Goal: Task Accomplishment & Management: Complete application form

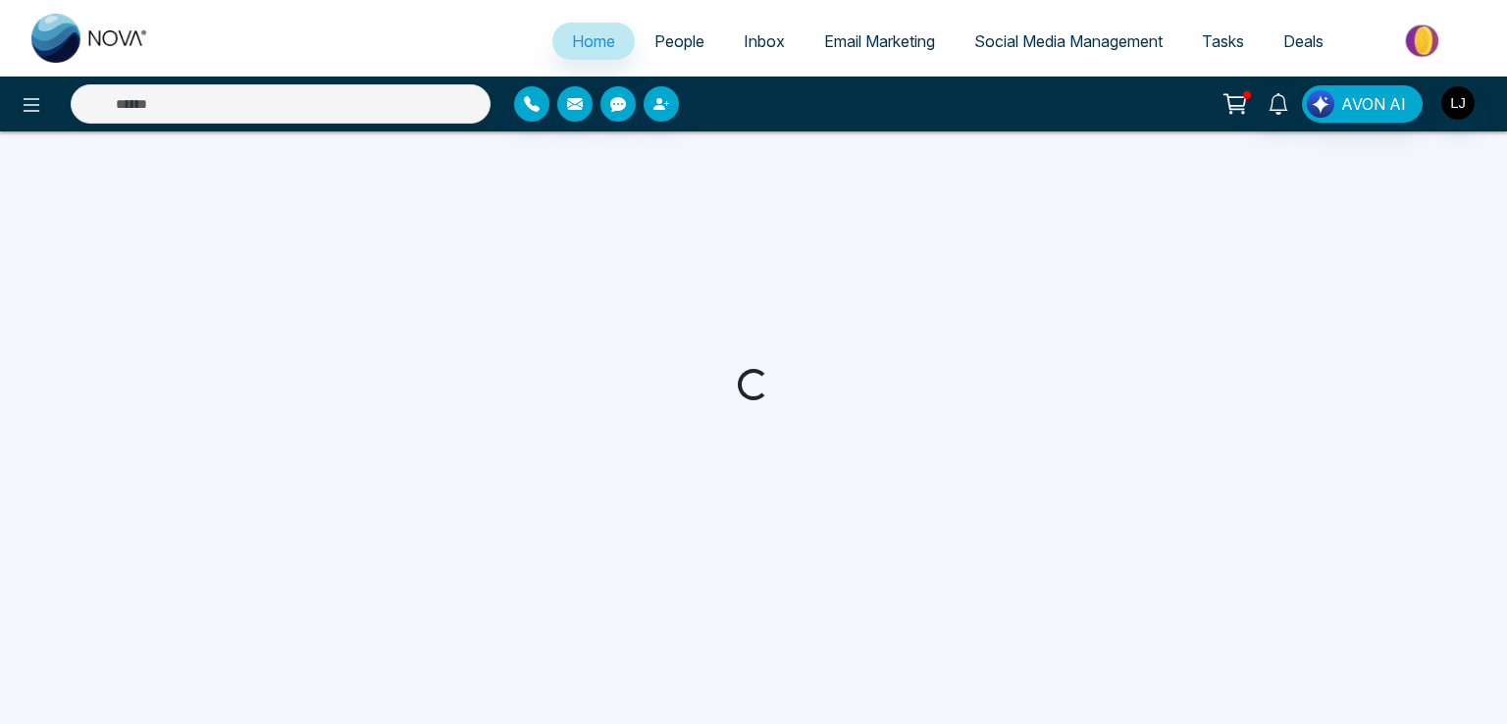
select select "*"
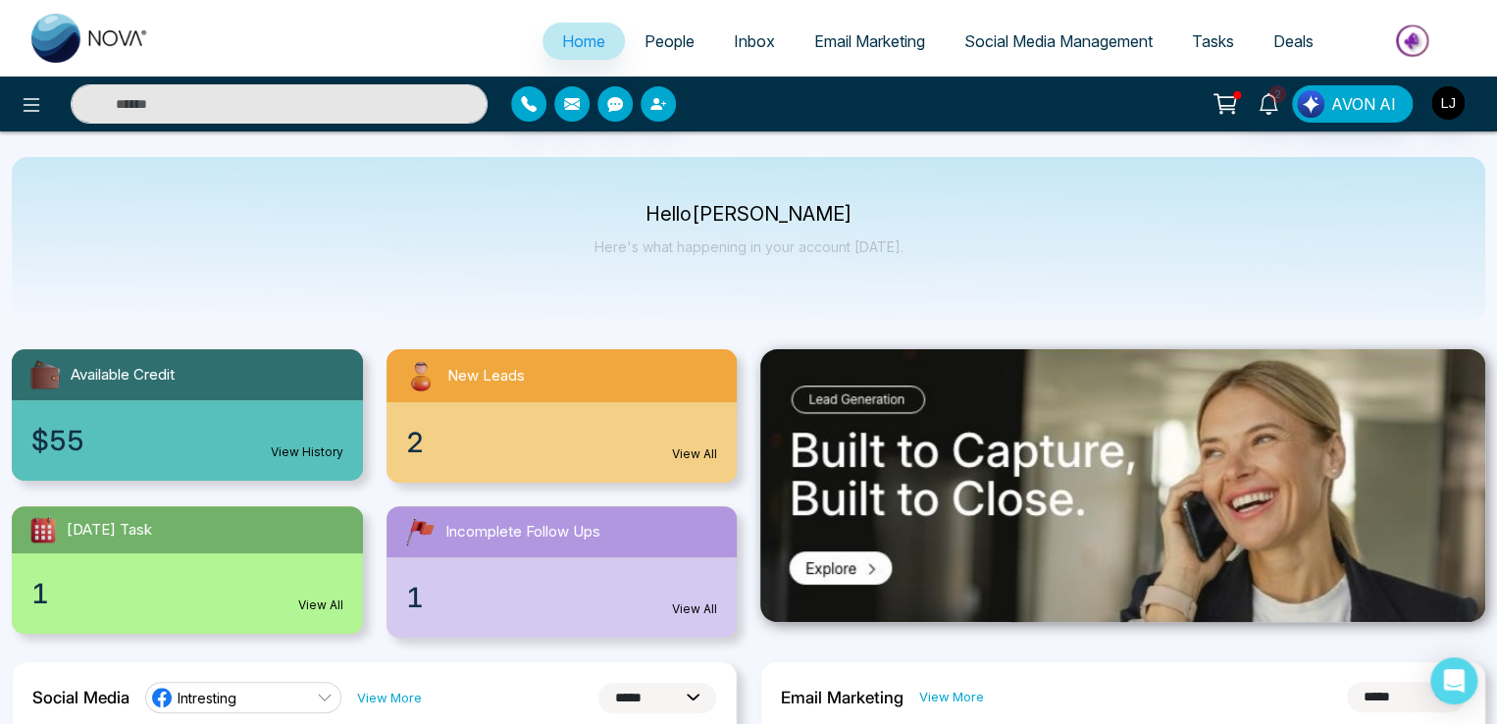
click at [644, 33] on span "People" at bounding box center [669, 41] width 50 height 20
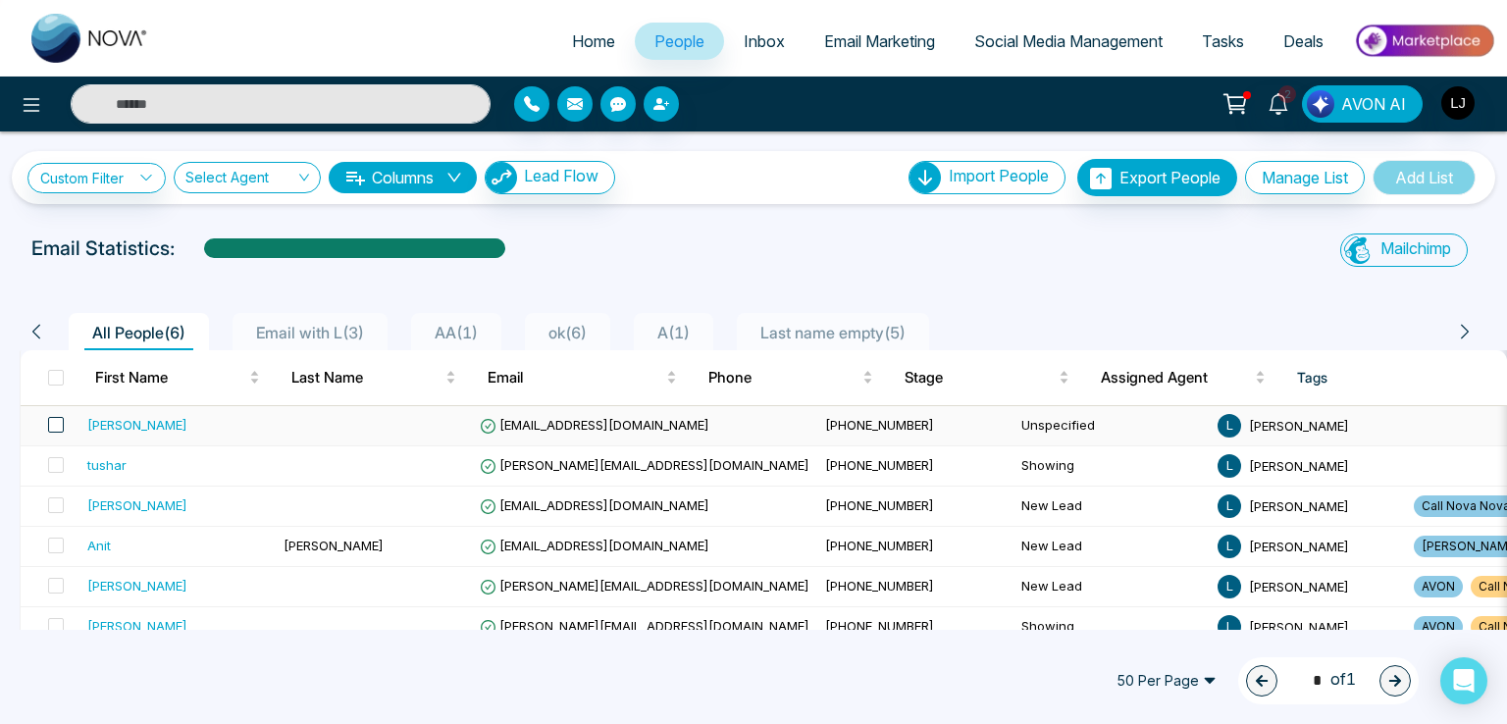
click at [60, 421] on span at bounding box center [56, 425] width 16 height 16
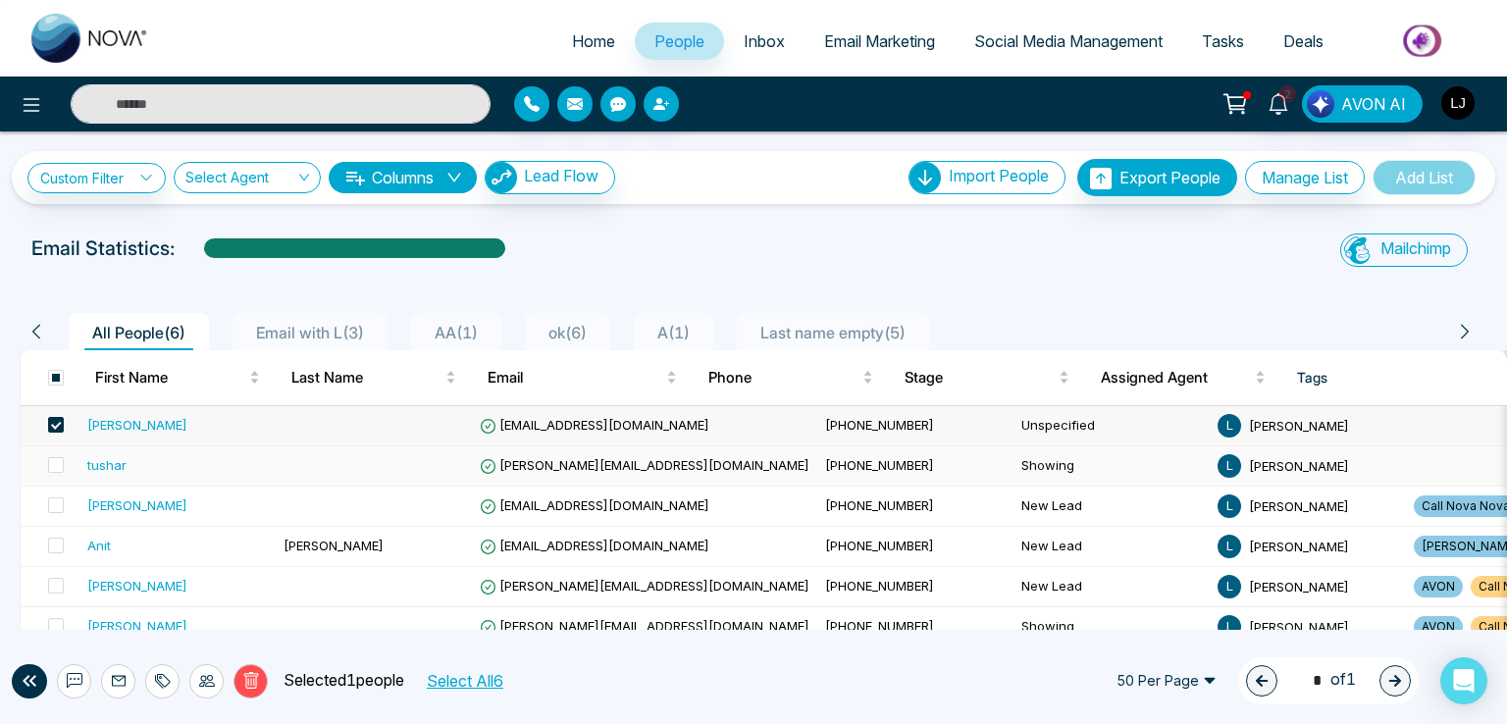
click at [53, 450] on td at bounding box center [50, 466] width 59 height 40
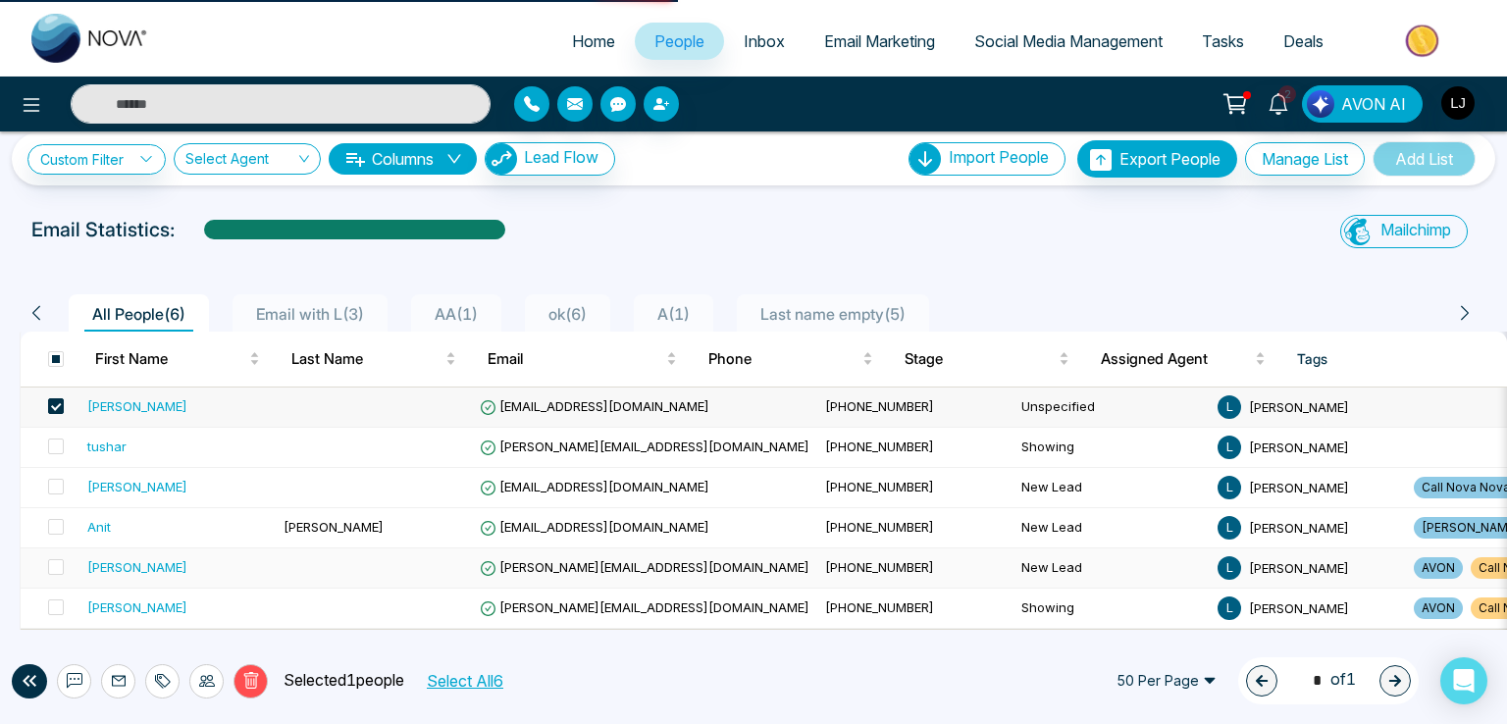
scroll to position [26, 0]
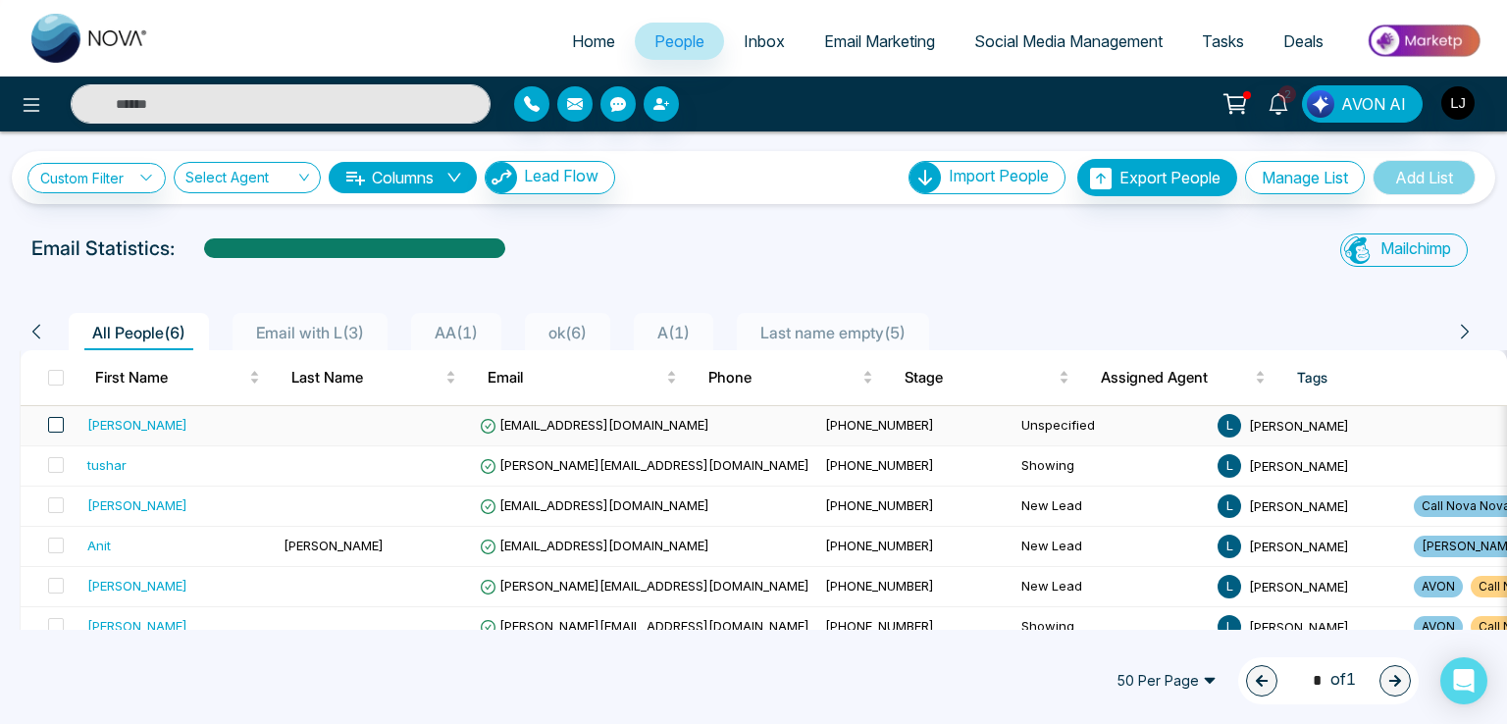
click at [59, 417] on span at bounding box center [56, 425] width 16 height 16
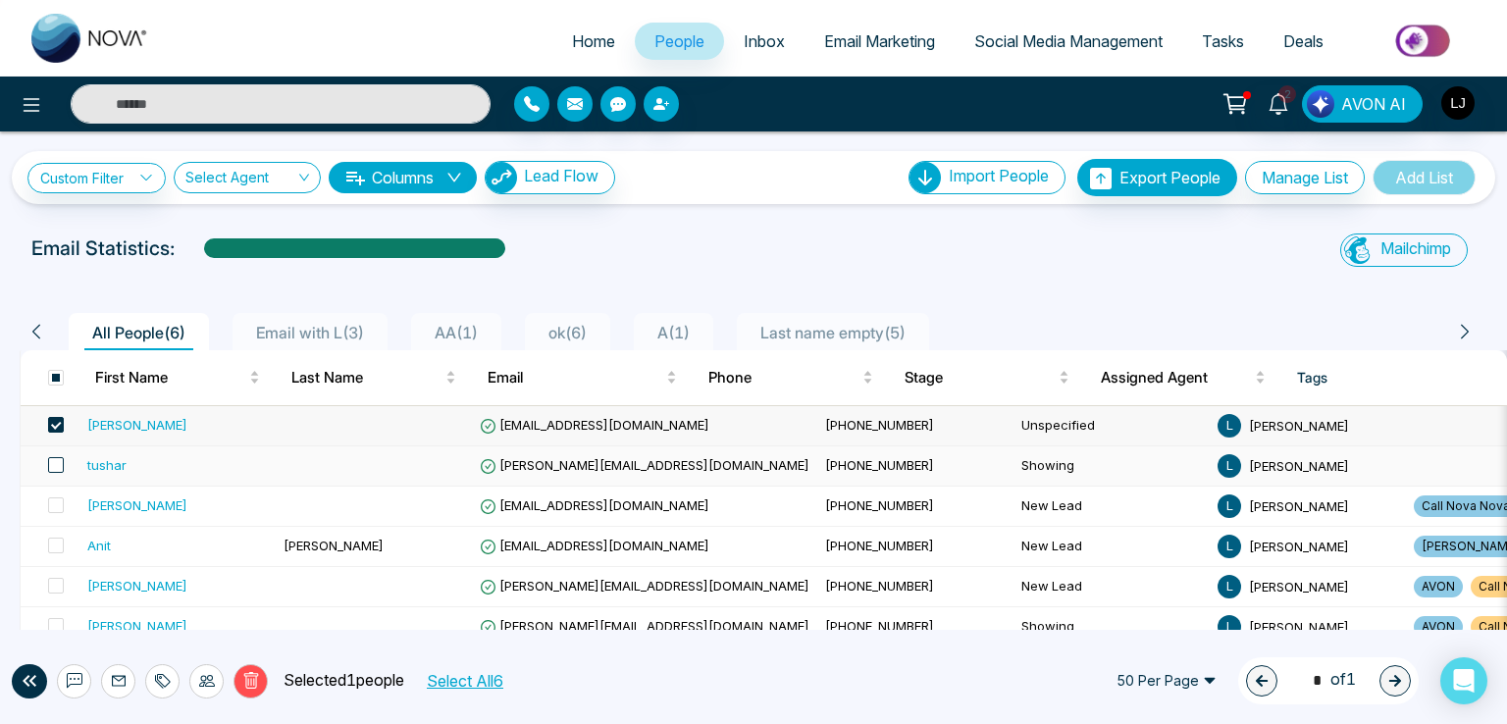
click at [58, 462] on span at bounding box center [56, 465] width 16 height 16
click at [256, 676] on icon at bounding box center [250, 680] width 15 height 17
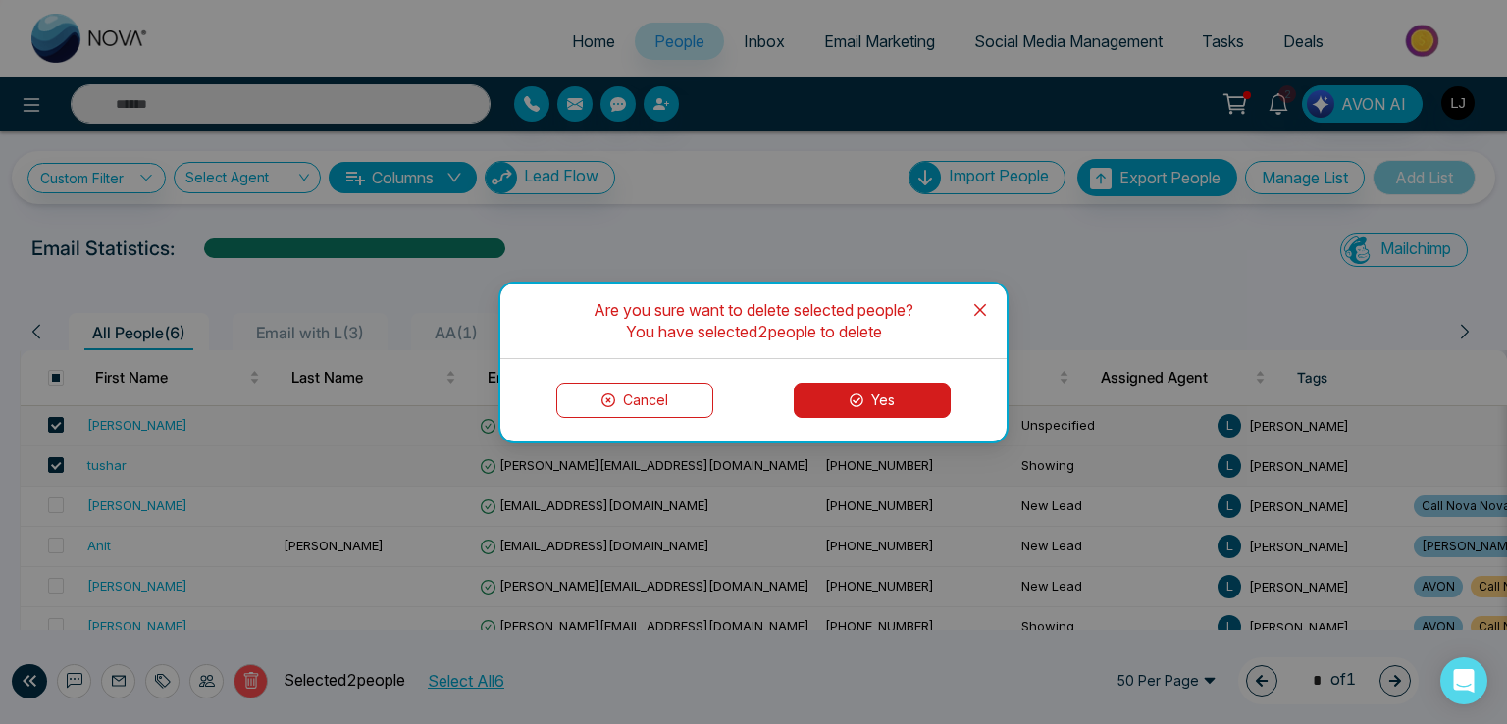
click at [897, 402] on button "Yes" at bounding box center [872, 400] width 157 height 35
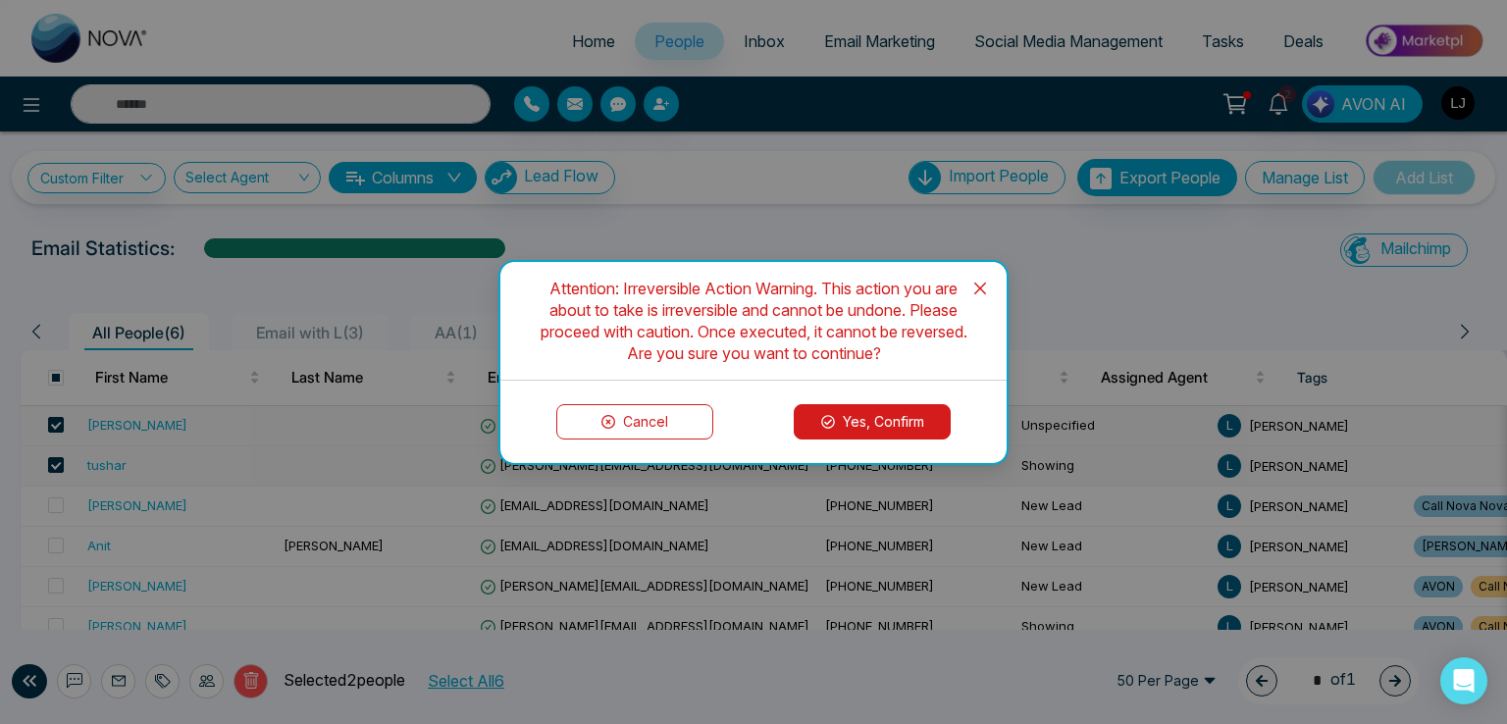
click at [829, 417] on icon at bounding box center [828, 422] width 14 height 14
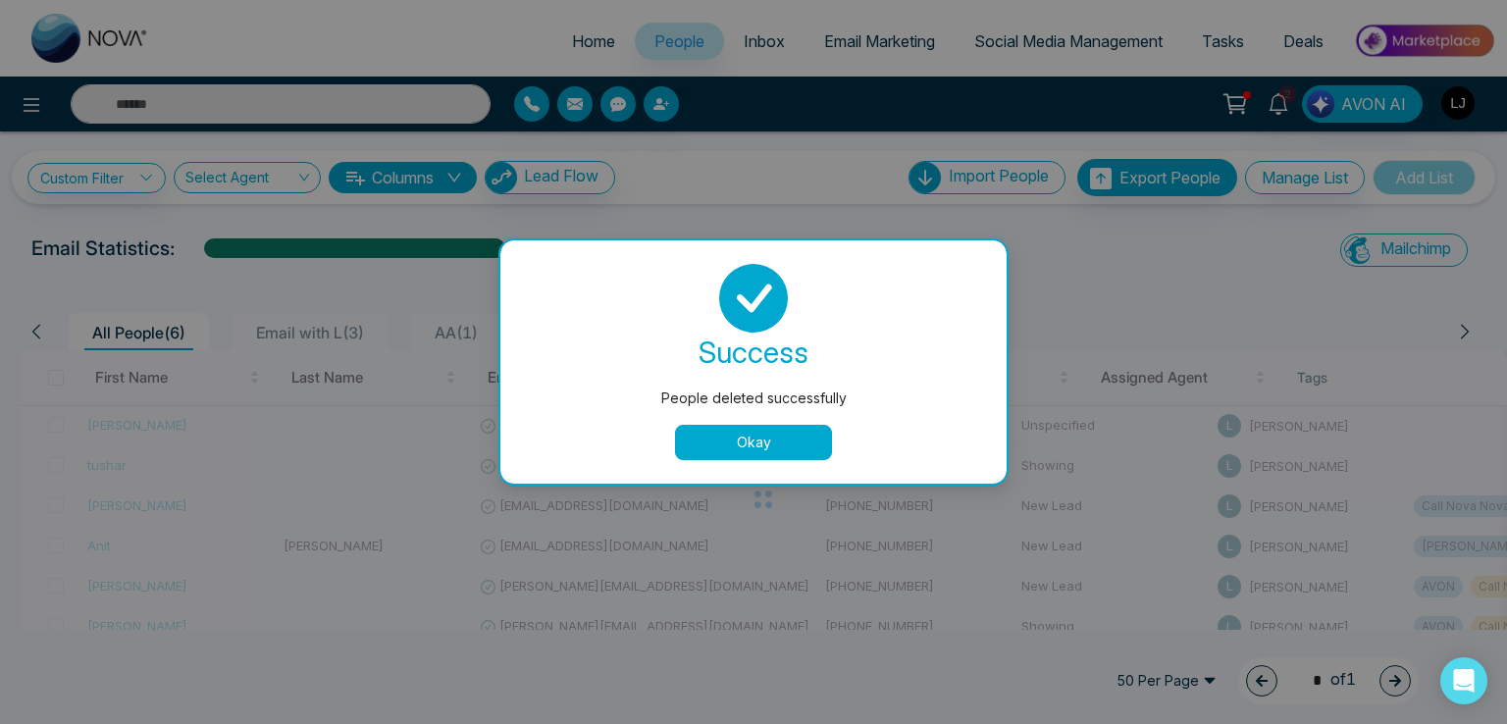
click at [795, 451] on button "Okay" at bounding box center [753, 442] width 157 height 35
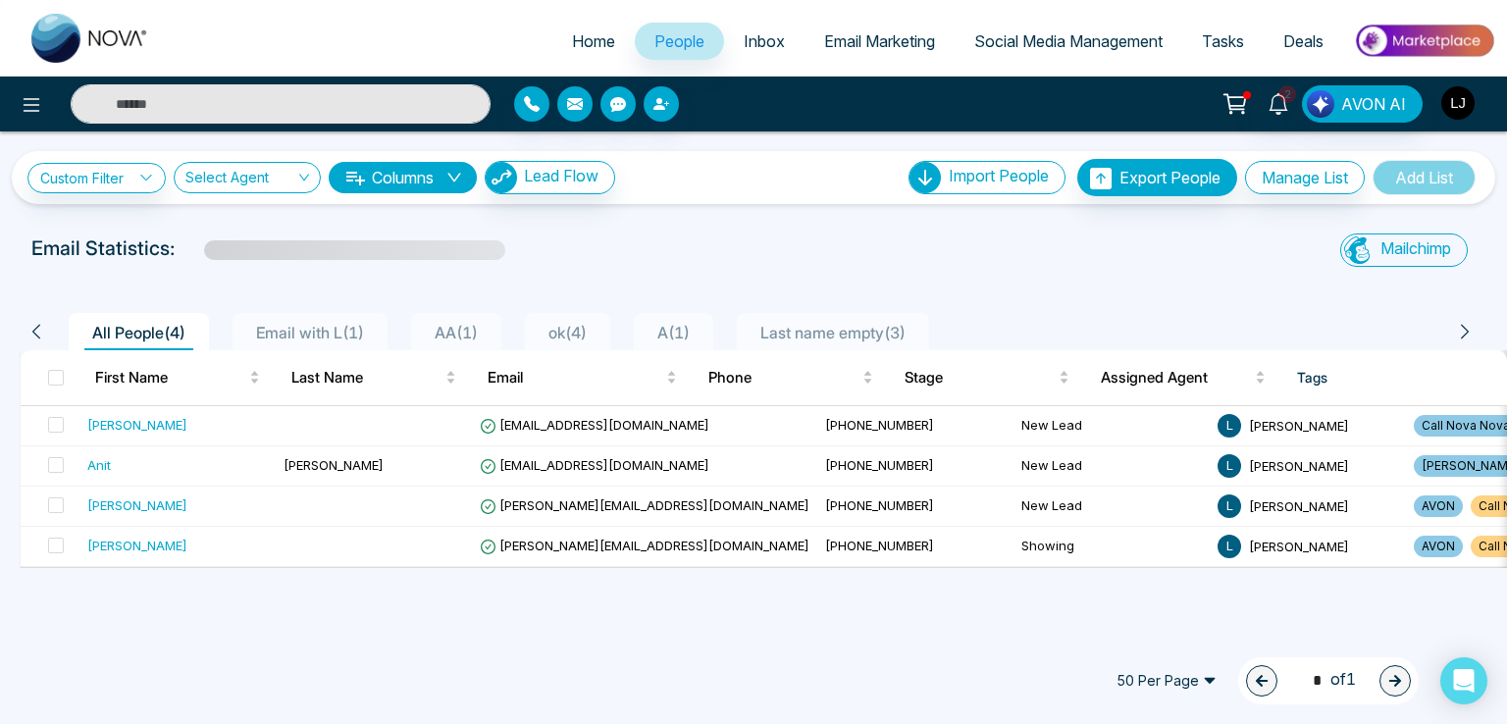
click at [1454, 107] on img "button" at bounding box center [1457, 102] width 33 height 33
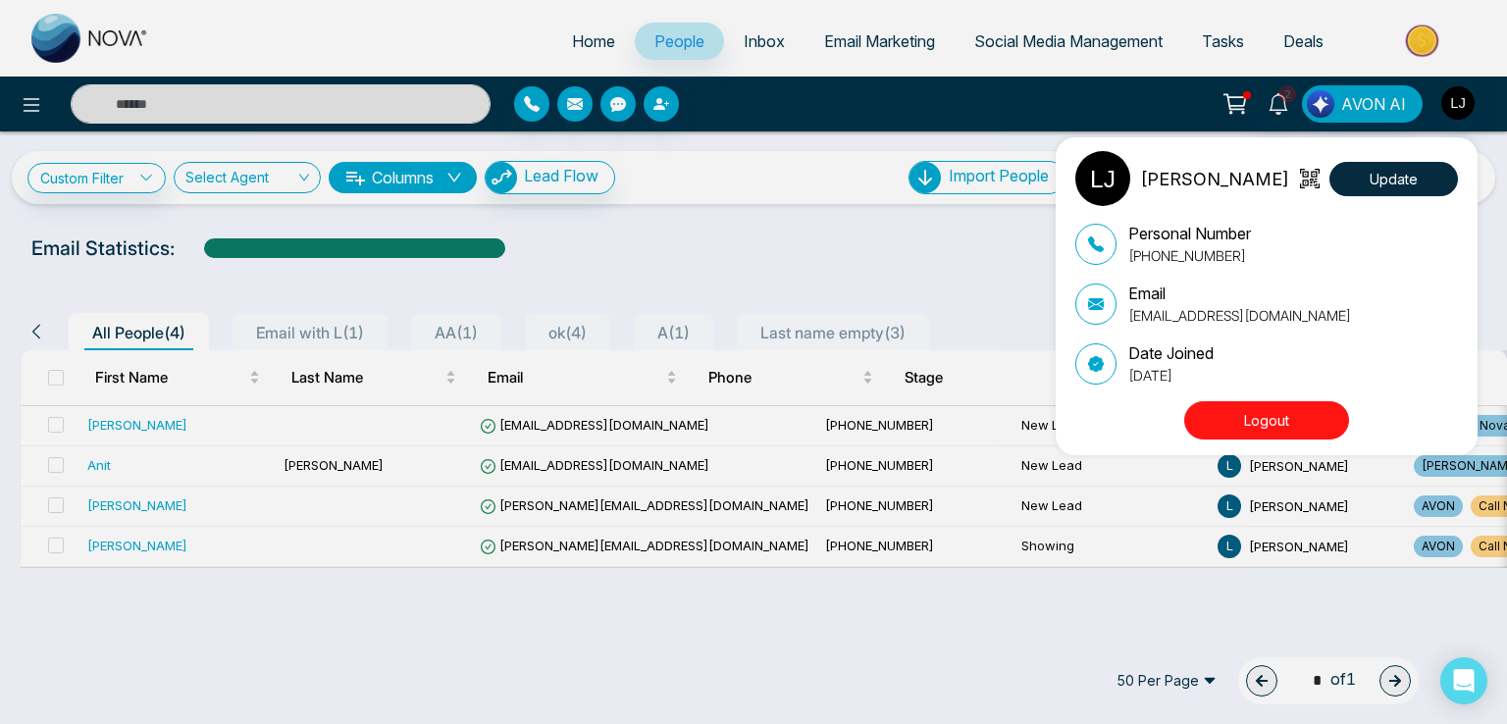
click at [710, 287] on div "Lokesh Joshi Update Personal Number +918421020309 Email lokeshjoshi6454@gmail.c…" at bounding box center [753, 362] width 1507 height 724
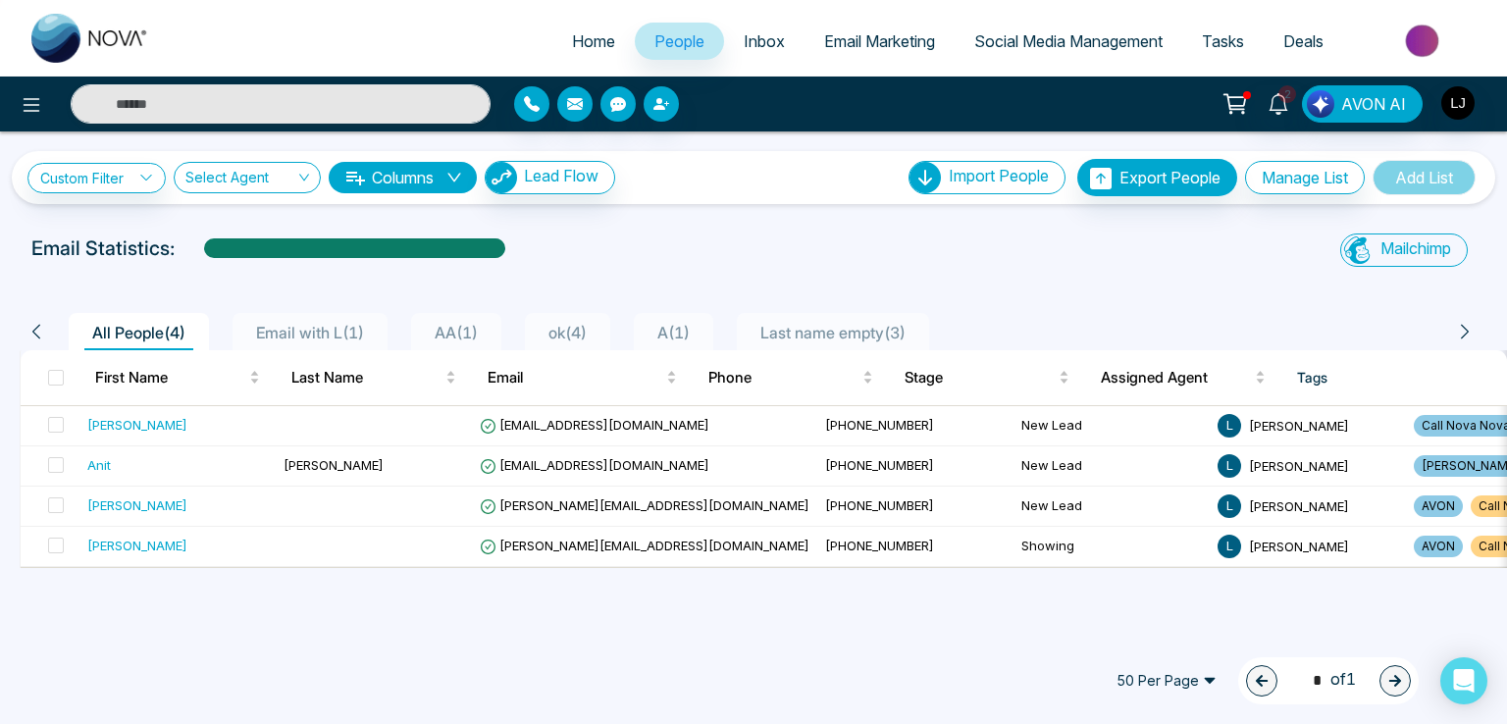
click at [604, 617] on div "Custom Filter Choose a filter Cancel Apply Select Agent Columns Lead Flow Impor…" at bounding box center [753, 380] width 1507 height 498
click at [31, 99] on icon at bounding box center [32, 105] width 17 height 14
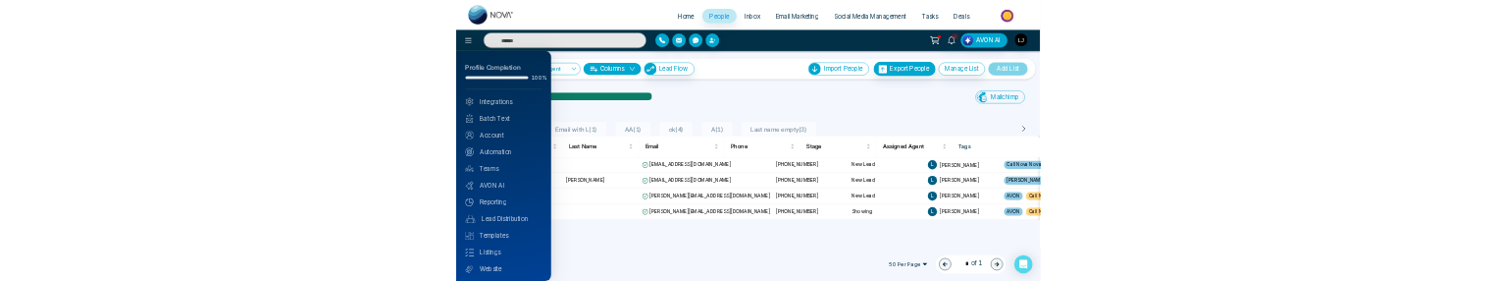
scroll to position [47, 0]
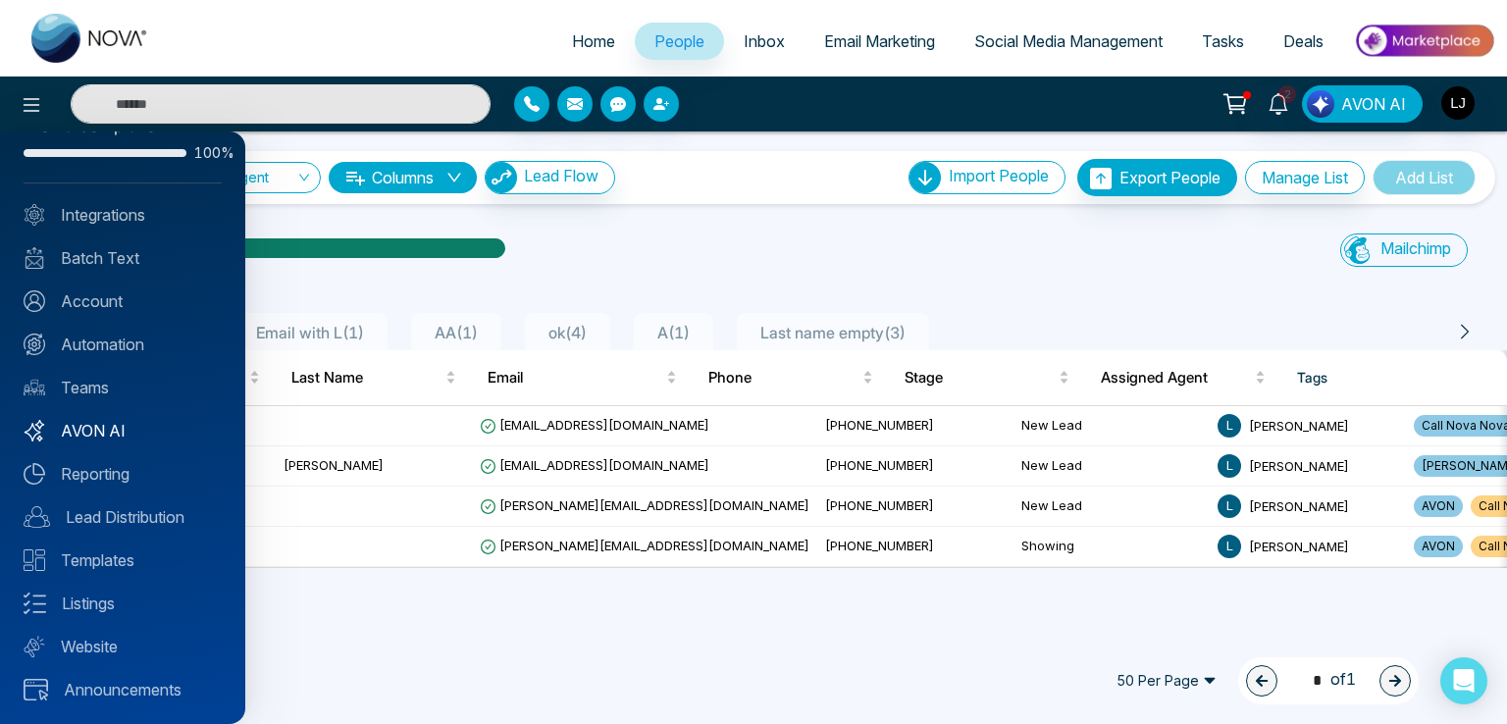
click at [101, 420] on link "AVON AI" at bounding box center [123, 431] width 198 height 24
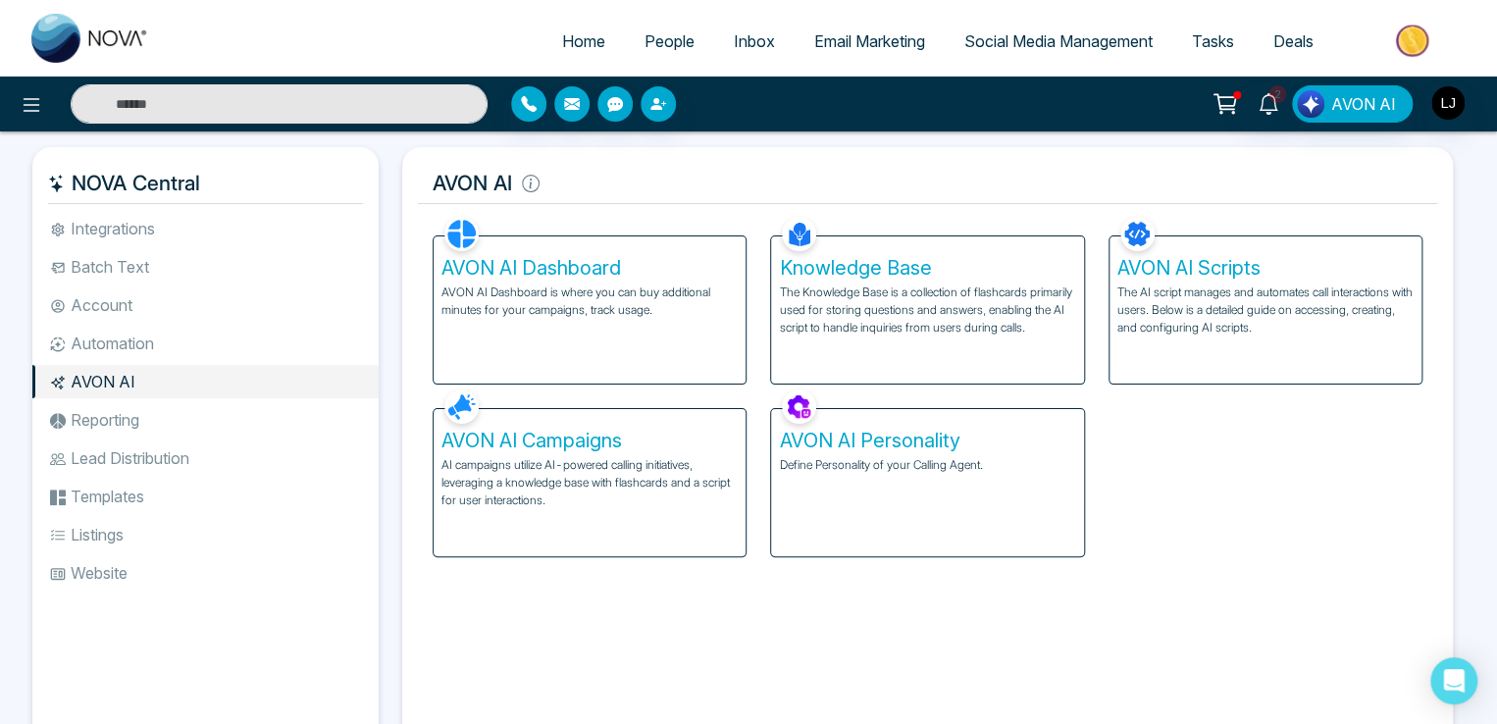
click at [989, 307] on p "The Knowledge Base is a collection of flashcards primarily used for storing que…" at bounding box center [927, 309] width 296 height 53
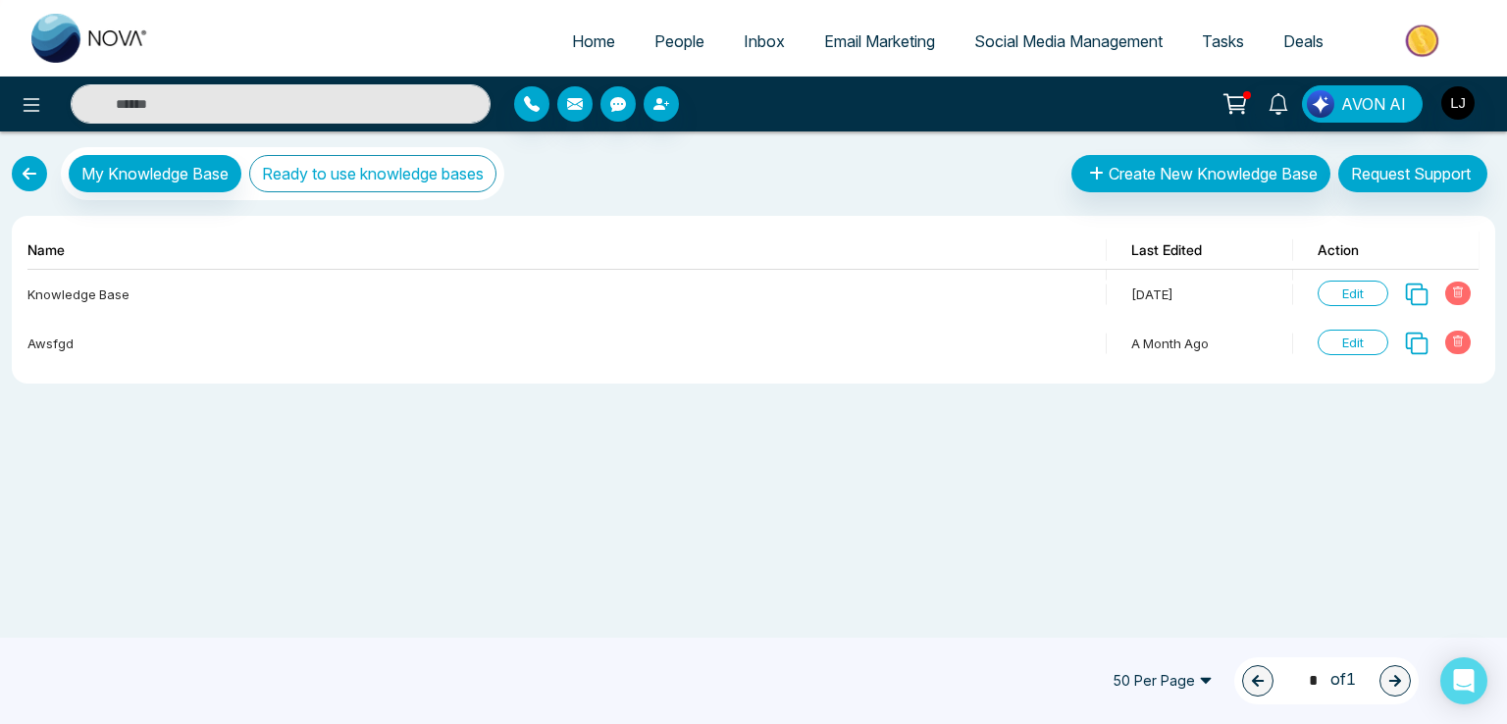
click at [424, 188] on button "Ready to use knowledge bases" at bounding box center [372, 173] width 247 height 37
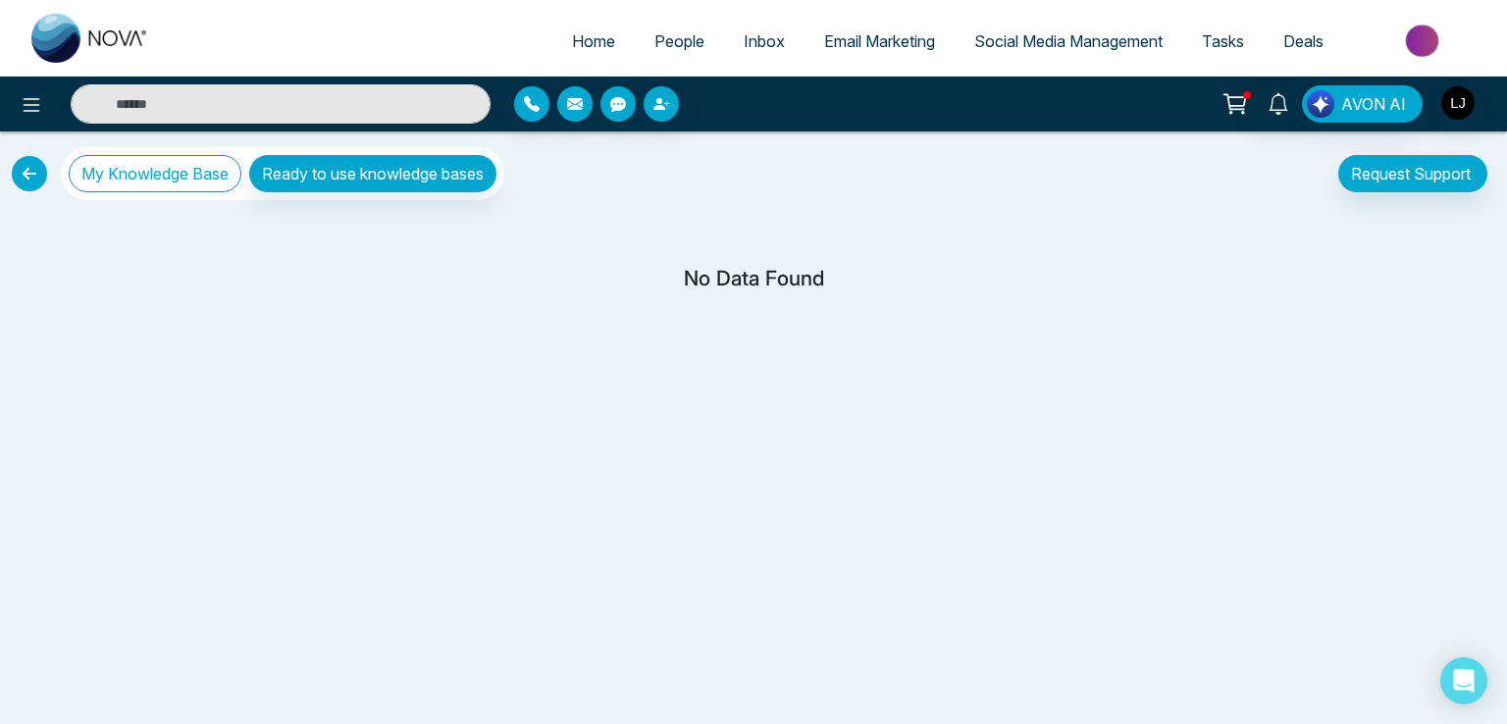
click at [178, 171] on button "My Knowledge Base" at bounding box center [155, 173] width 173 height 37
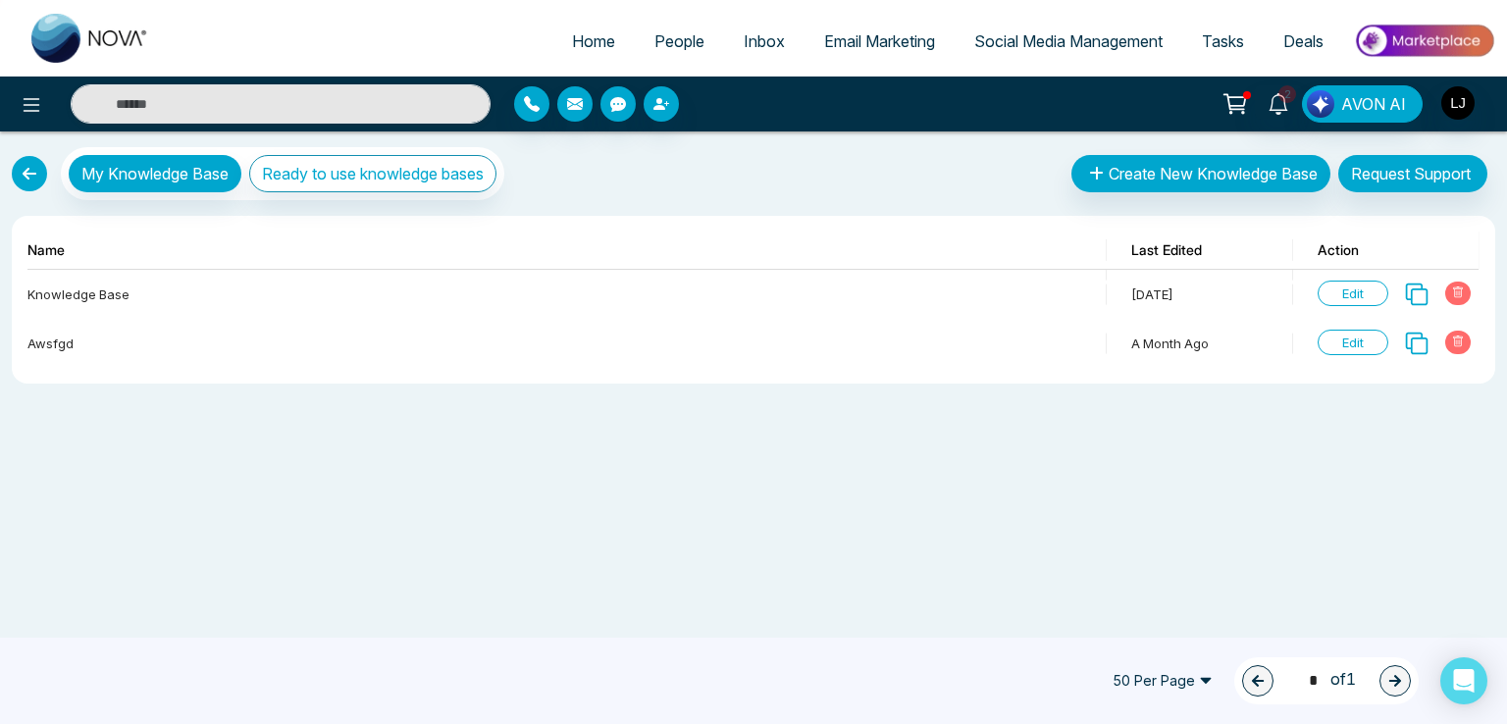
click at [27, 166] on link at bounding box center [29, 173] width 35 height 35
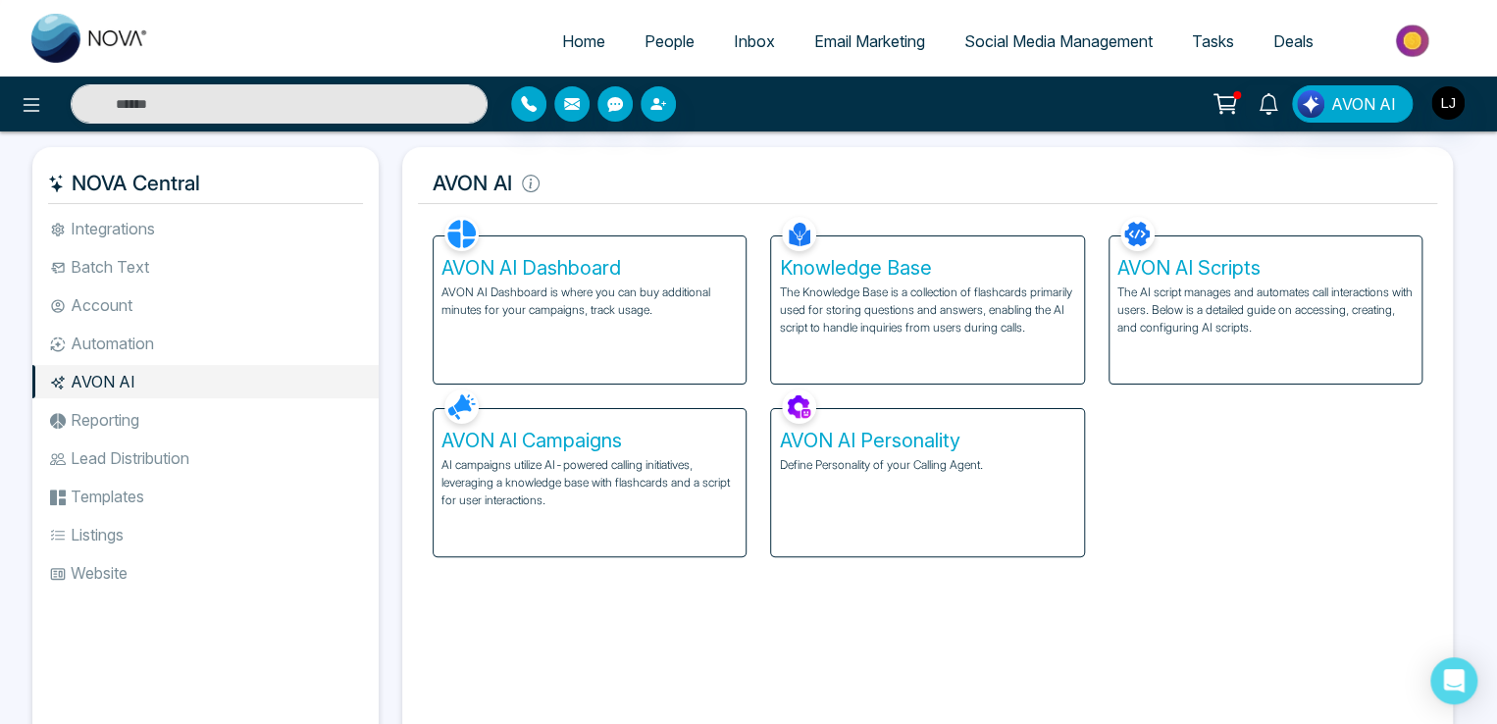
click at [1159, 282] on div "AVON AI Scripts The AI script manages and automates call interactions with user…" at bounding box center [1265, 309] width 312 height 147
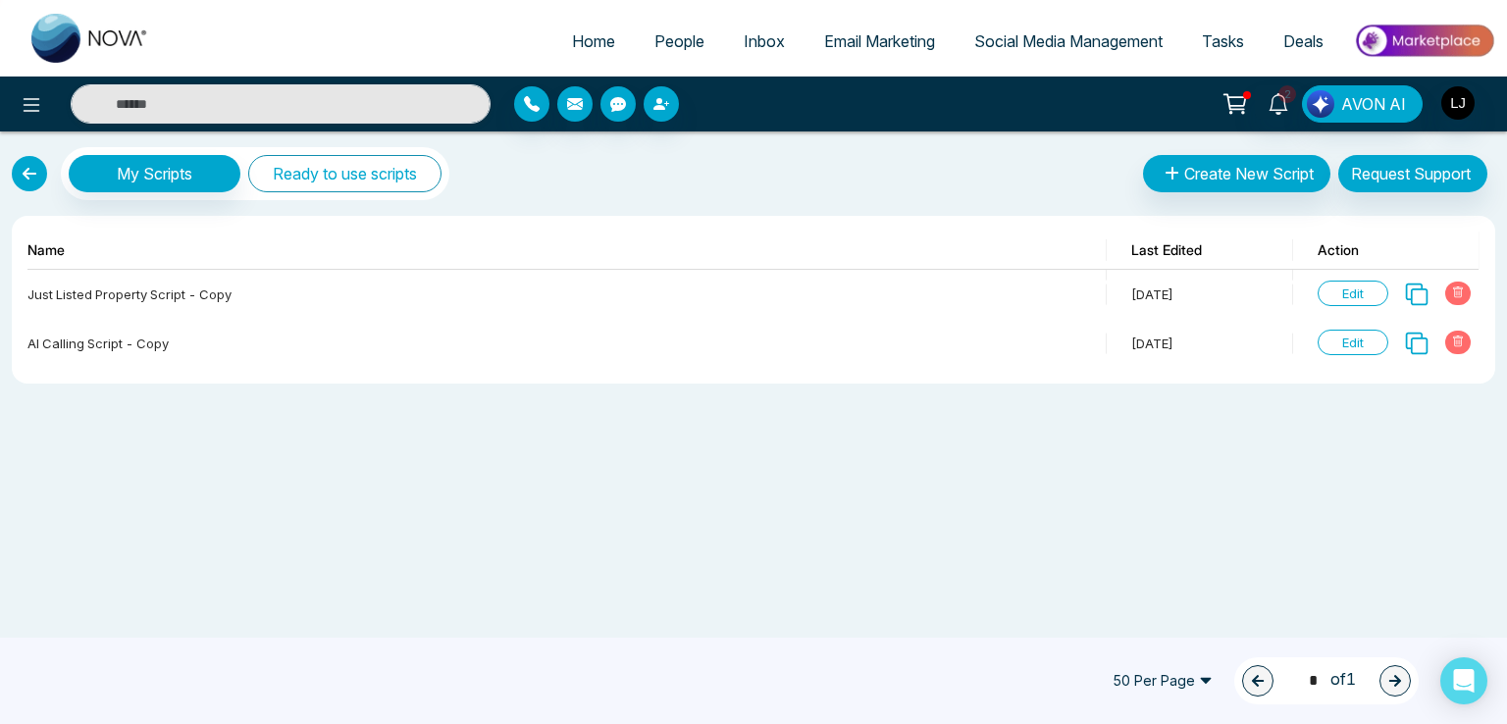
click at [330, 184] on button "Ready to use scripts" at bounding box center [344, 173] width 193 height 37
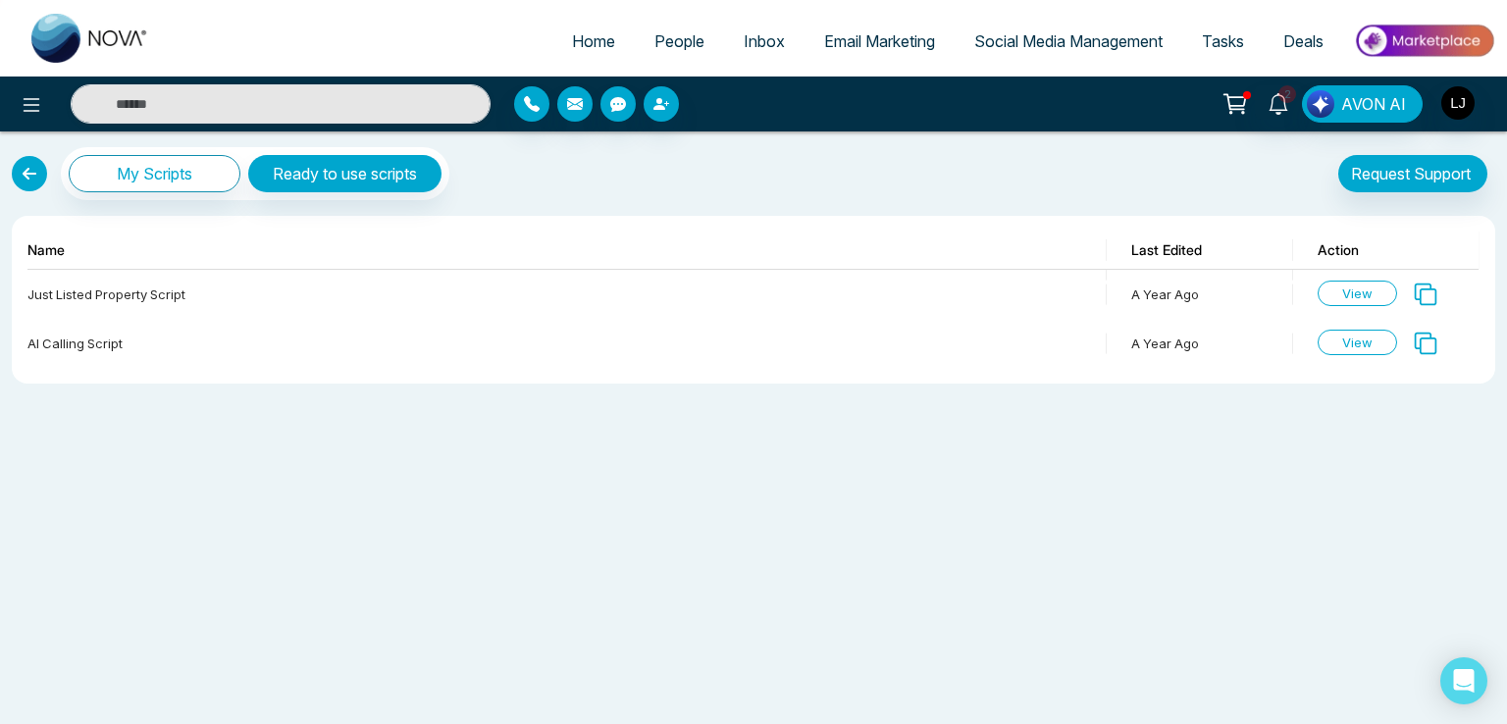
click at [39, 183] on link at bounding box center [29, 173] width 35 height 35
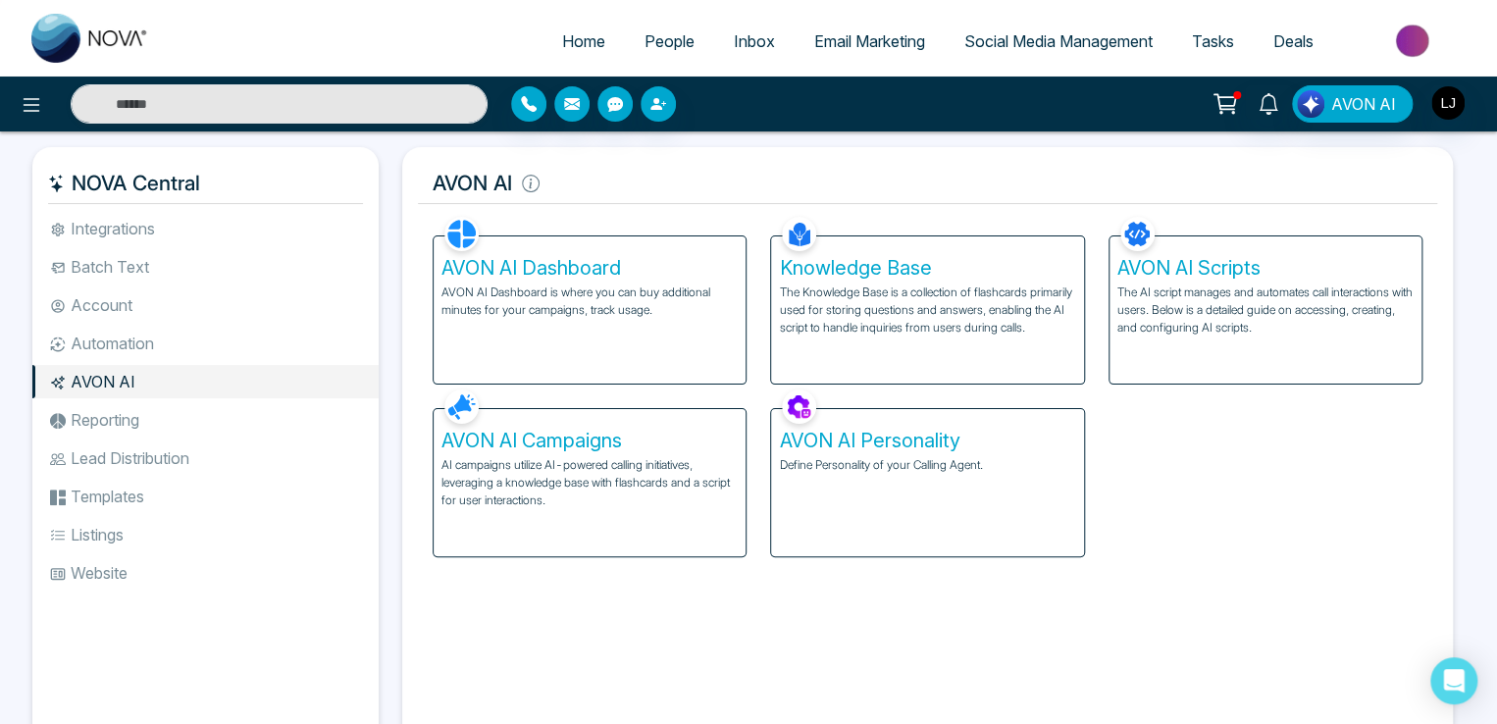
click at [1212, 296] on p "The AI script manages and automates call interactions with users. Below is a de…" at bounding box center [1265, 309] width 296 height 53
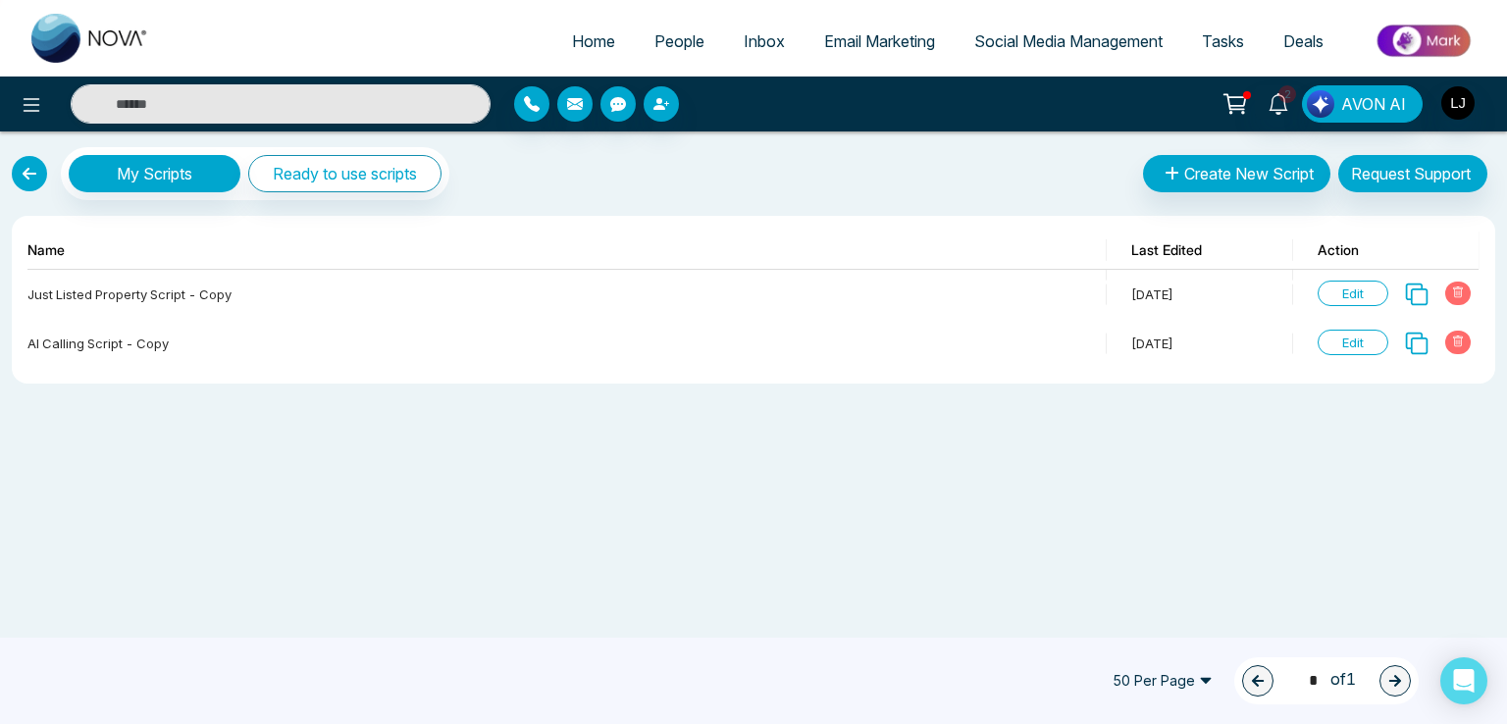
click at [12, 179] on link at bounding box center [29, 173] width 35 height 35
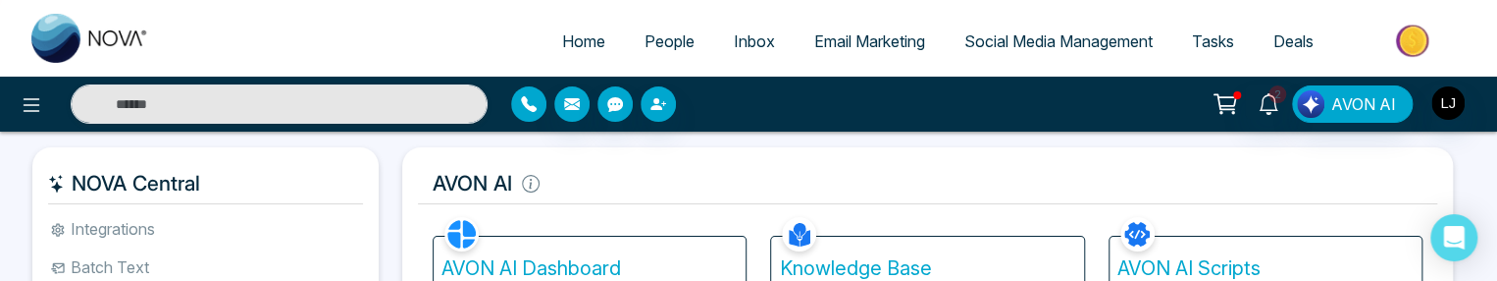
click at [530, 107] on icon "button" at bounding box center [529, 104] width 16 height 16
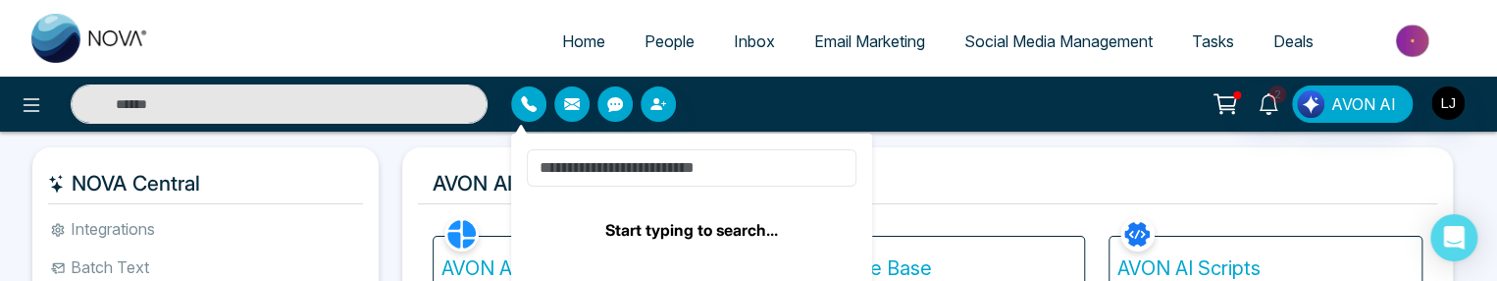
click at [616, 170] on input at bounding box center [692, 167] width 330 height 37
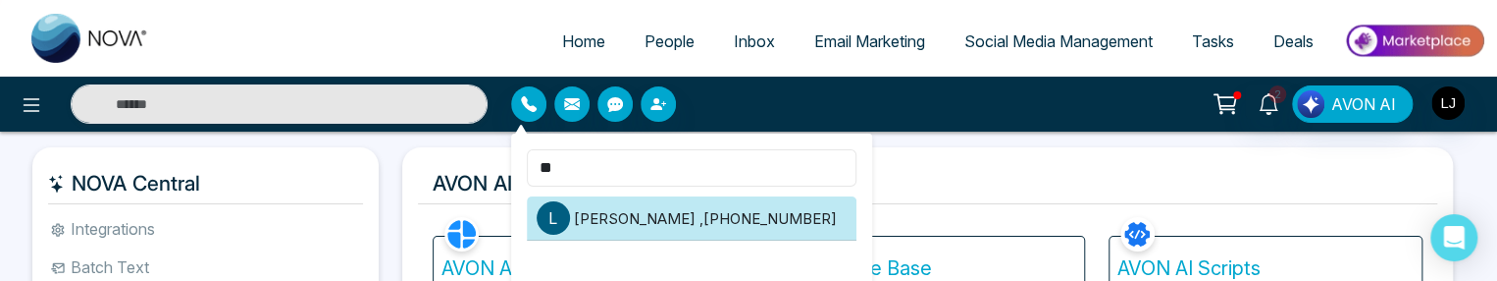
type input "**"
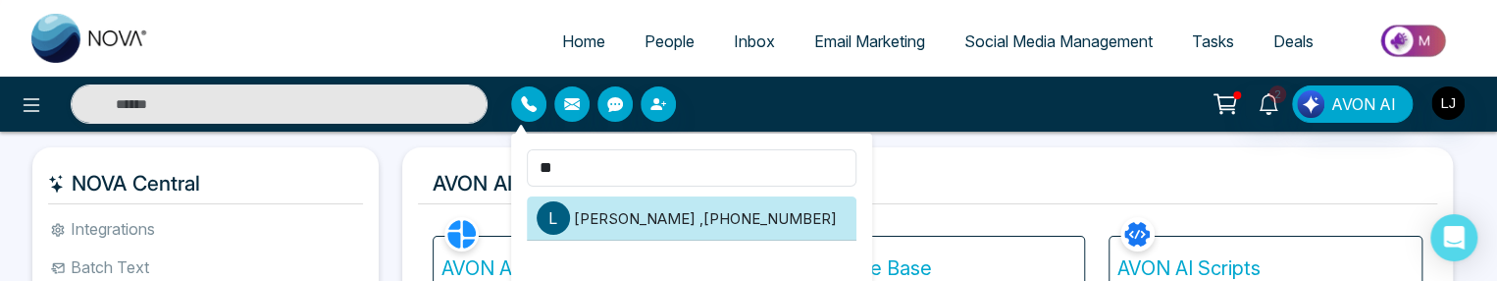
click at [686, 218] on li "[PERSON_NAME] , [PHONE_NUMBER]" at bounding box center [692, 218] width 330 height 44
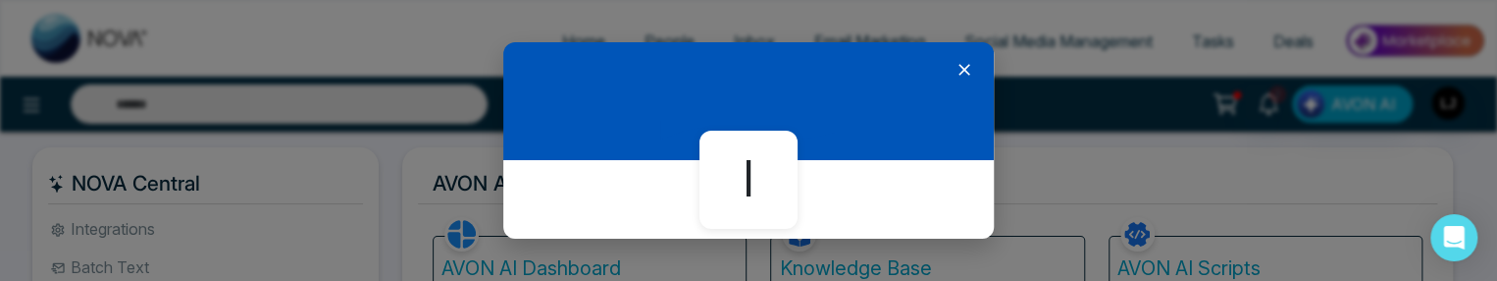
click at [957, 68] on icon at bounding box center [964, 70] width 20 height 20
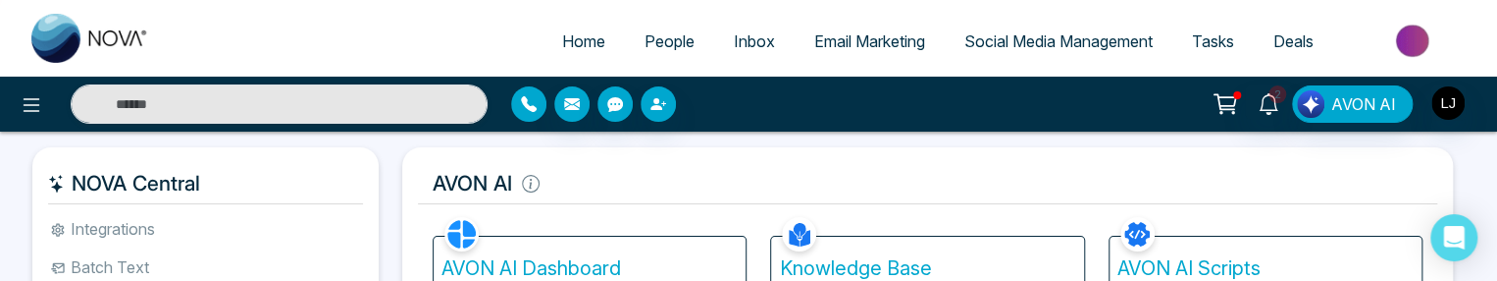
drag, startPoint x: 534, startPoint y: 102, endPoint x: 545, endPoint y: 118, distance: 19.6
click at [534, 102] on icon "button" at bounding box center [529, 104] width 16 height 16
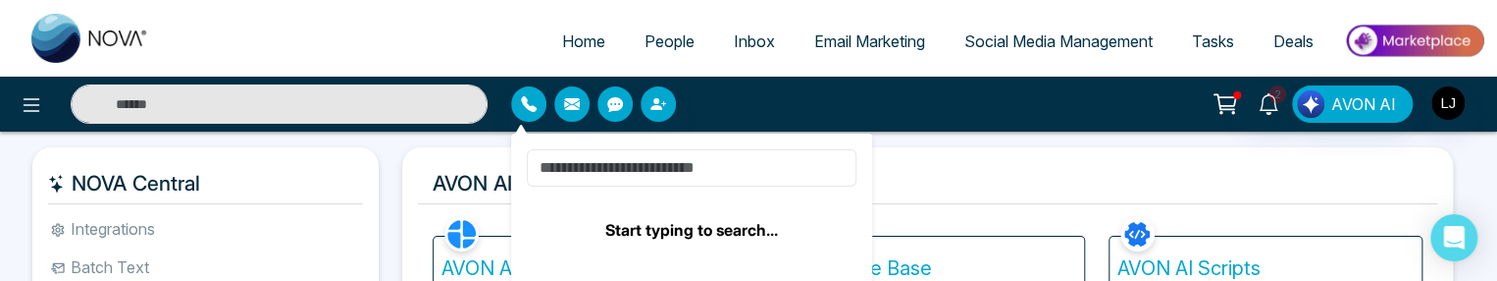
click at [627, 166] on input at bounding box center [692, 167] width 330 height 37
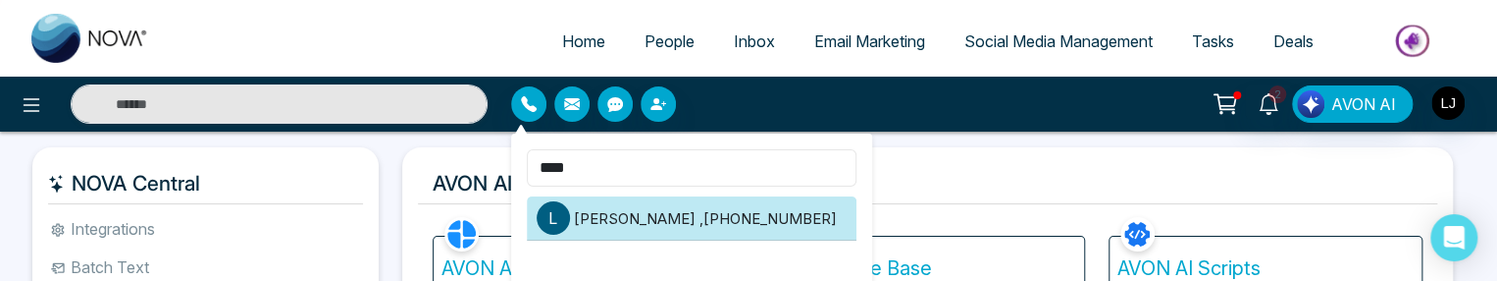
type input "****"
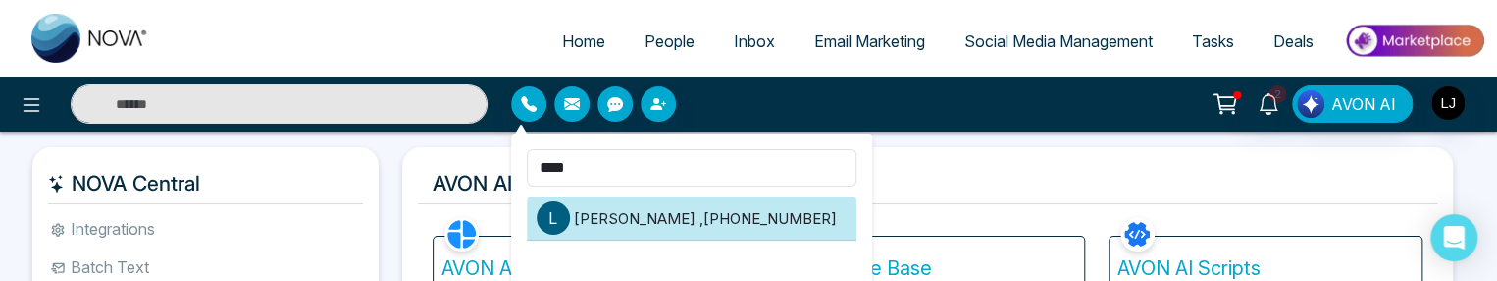
click at [676, 214] on li "[PERSON_NAME] , [PHONE_NUMBER]" at bounding box center [692, 218] width 330 height 44
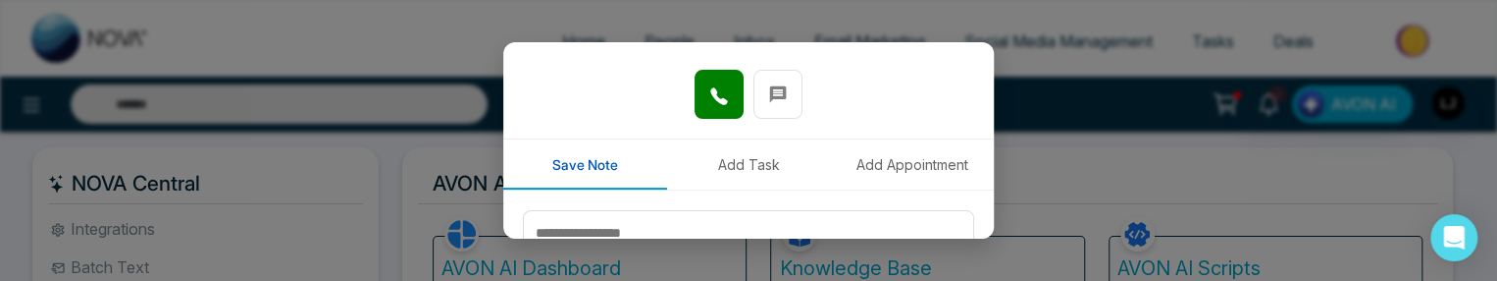
scroll to position [294, 0]
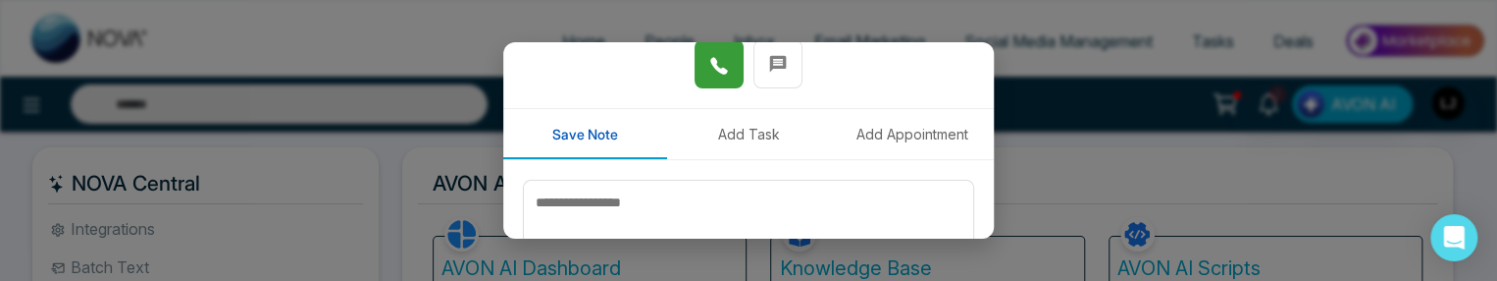
click at [700, 71] on button at bounding box center [719, 63] width 49 height 49
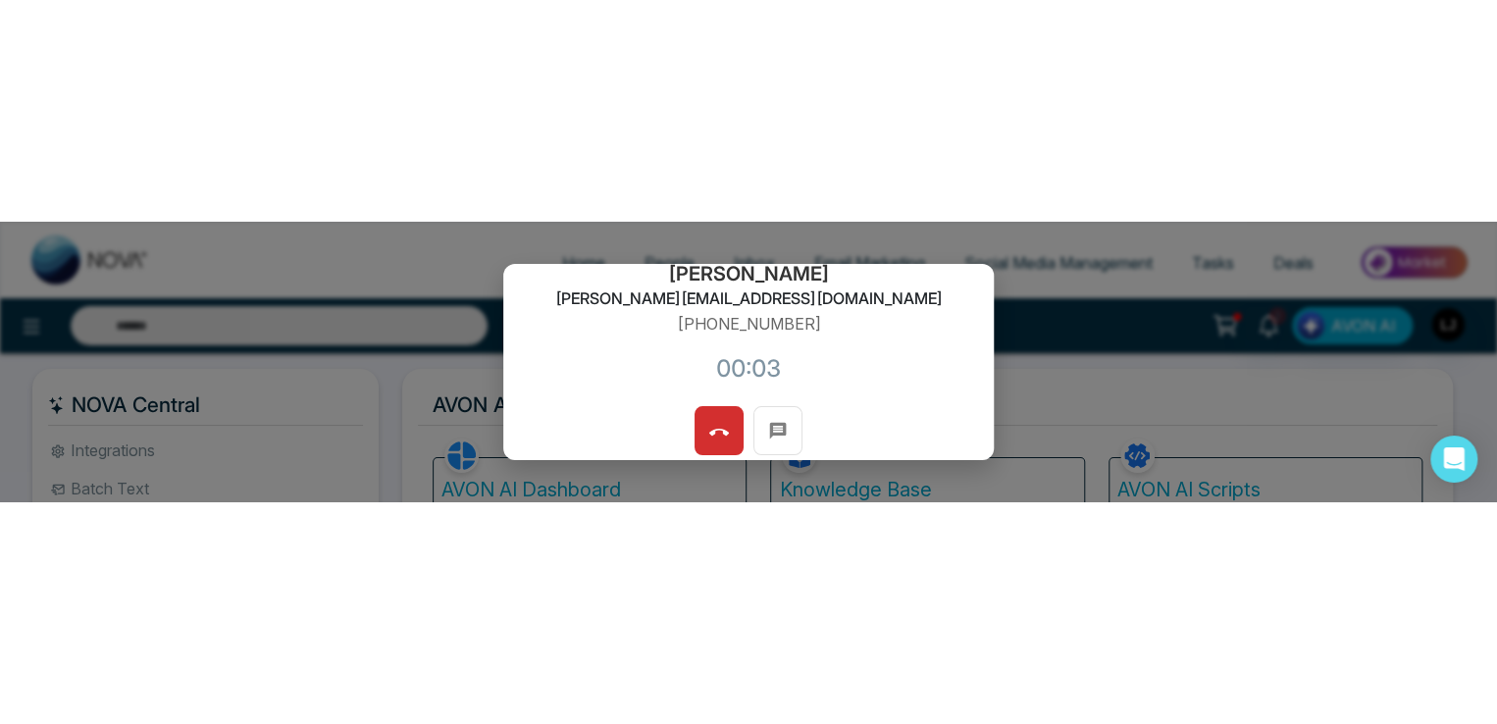
scroll to position [255, 0]
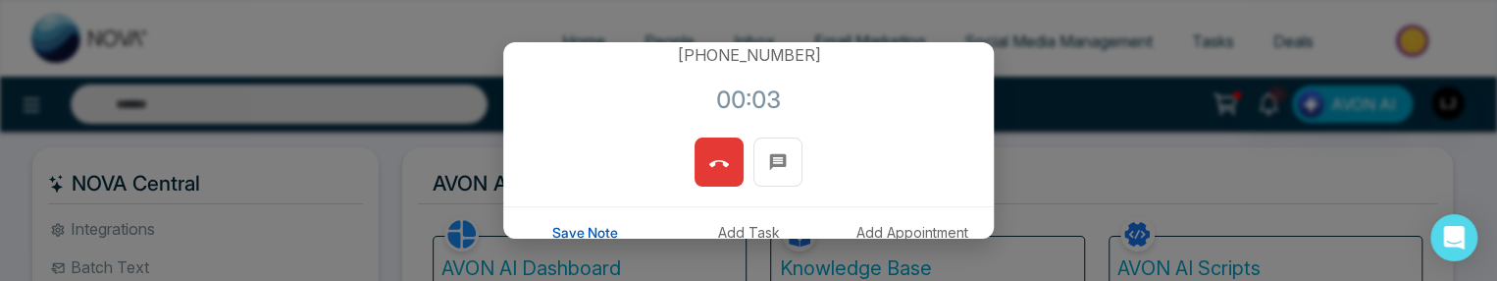
click at [710, 150] on span at bounding box center [719, 161] width 20 height 29
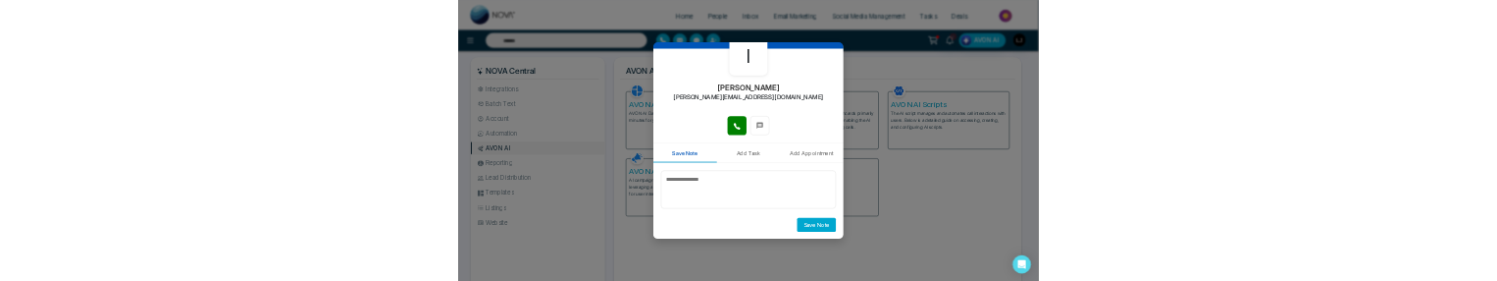
scroll to position [0, 0]
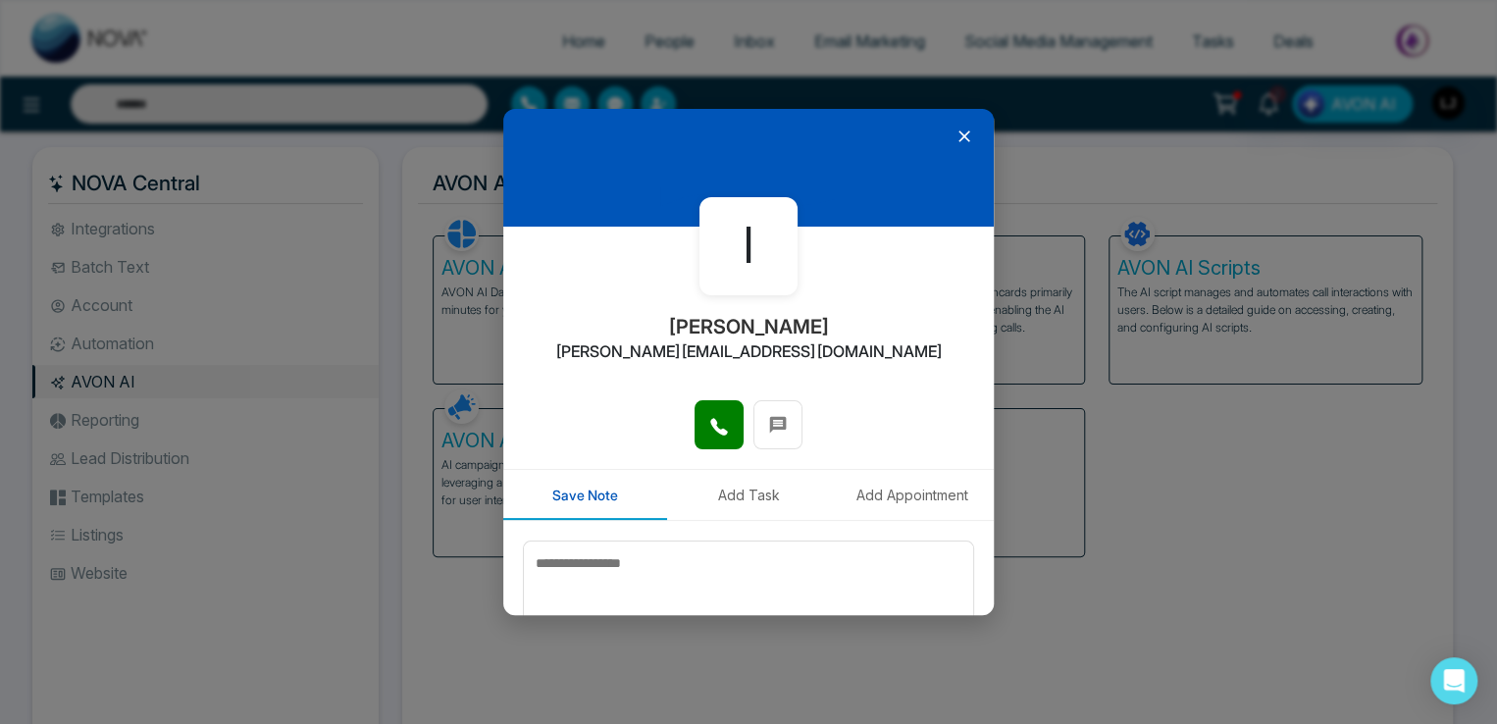
click at [958, 133] on icon at bounding box center [964, 136] width 12 height 12
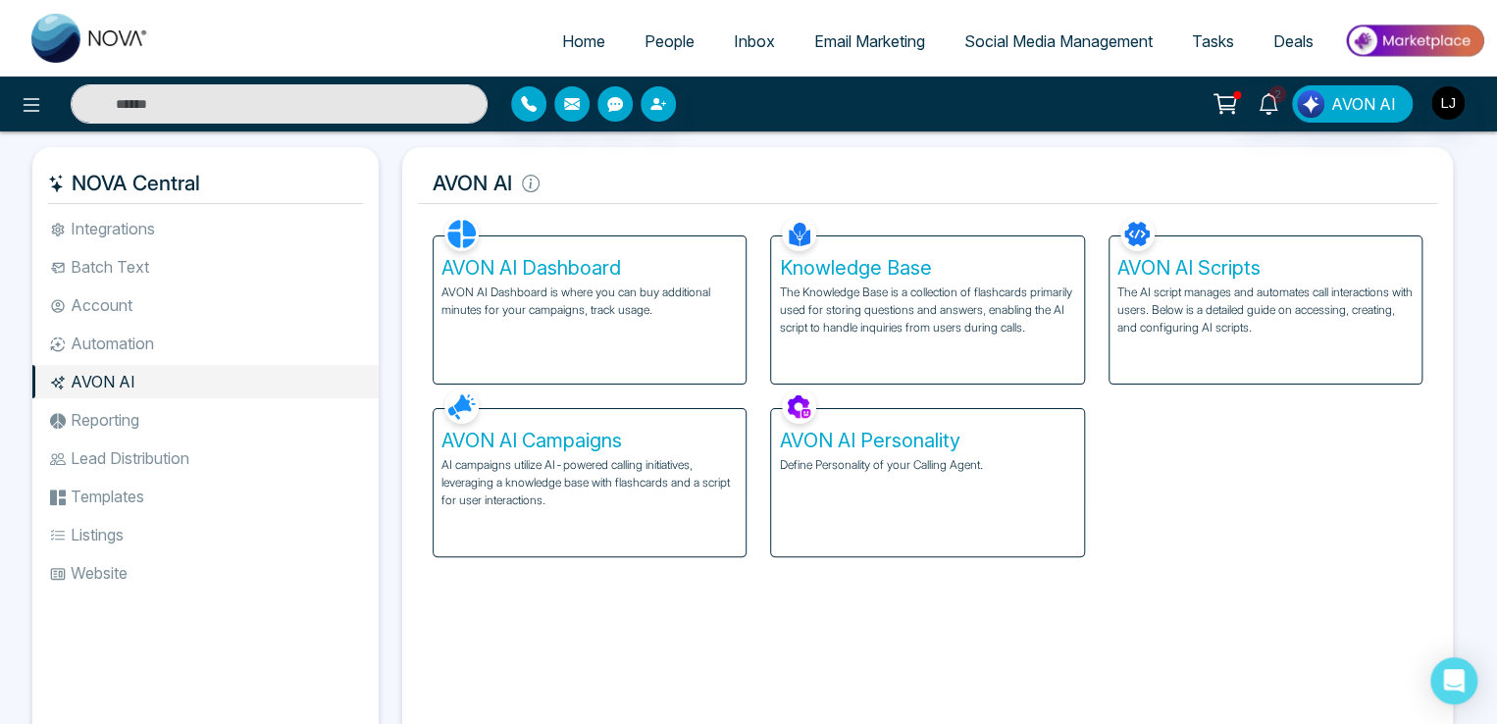
click at [663, 32] on span "People" at bounding box center [669, 41] width 50 height 20
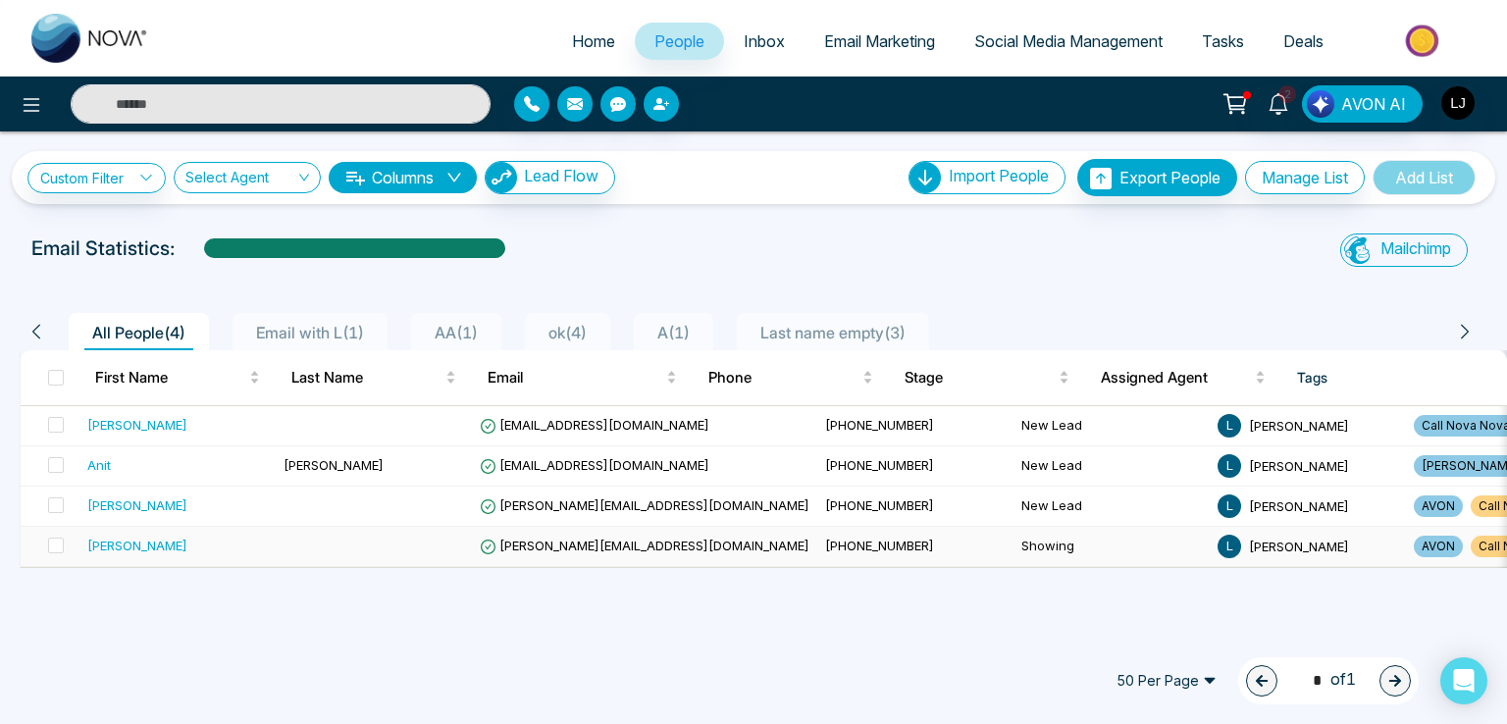
click at [561, 552] on td "[PERSON_NAME][EMAIL_ADDRESS][DOMAIN_NAME]" at bounding box center [644, 547] width 345 height 40
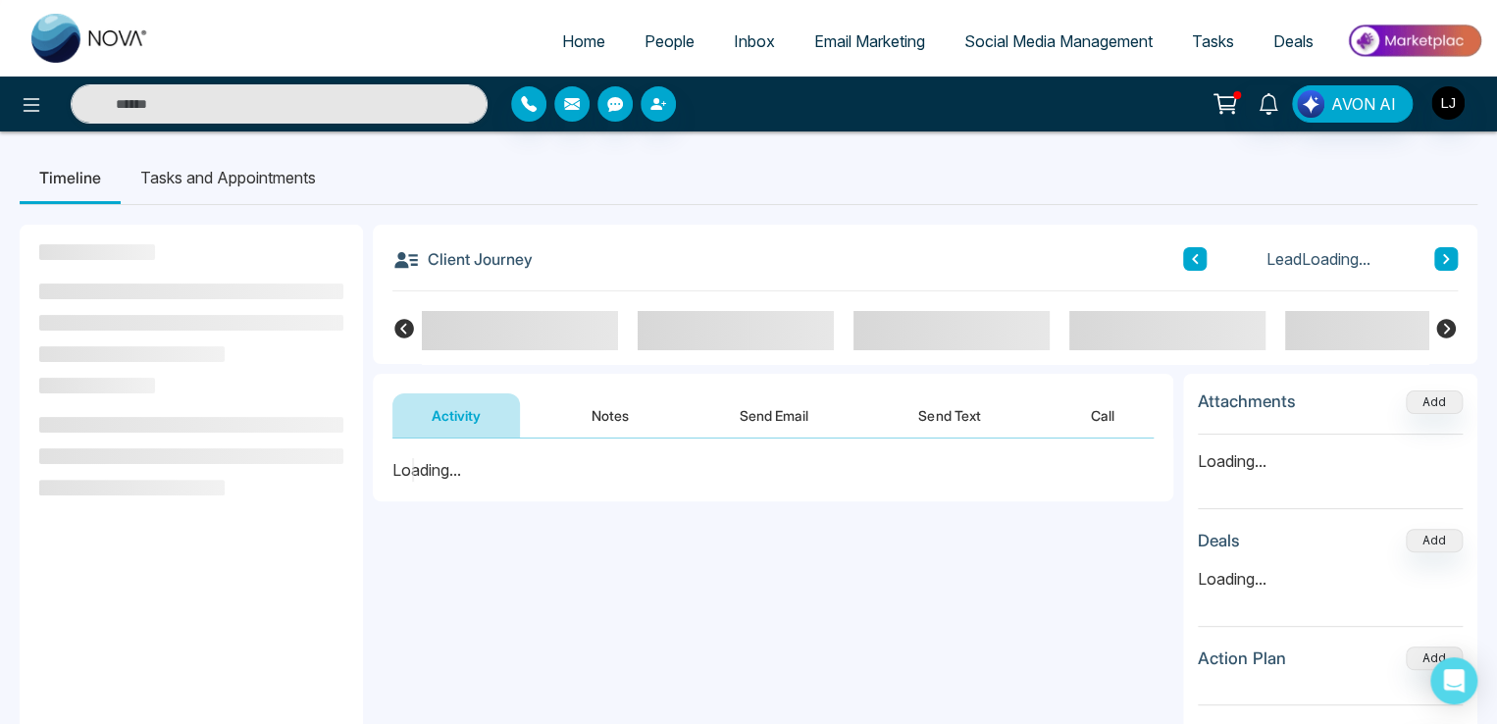
click at [1112, 423] on button "Call" at bounding box center [1103, 415] width 102 height 44
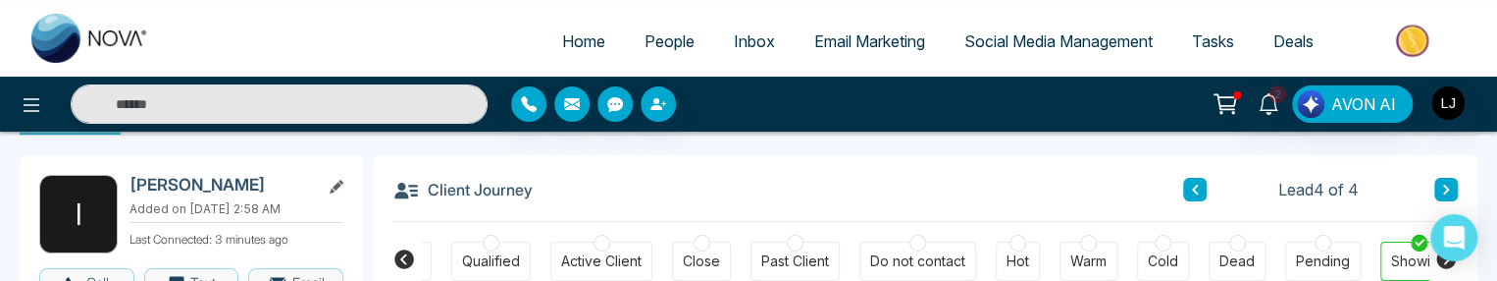
scroll to position [0, 428]
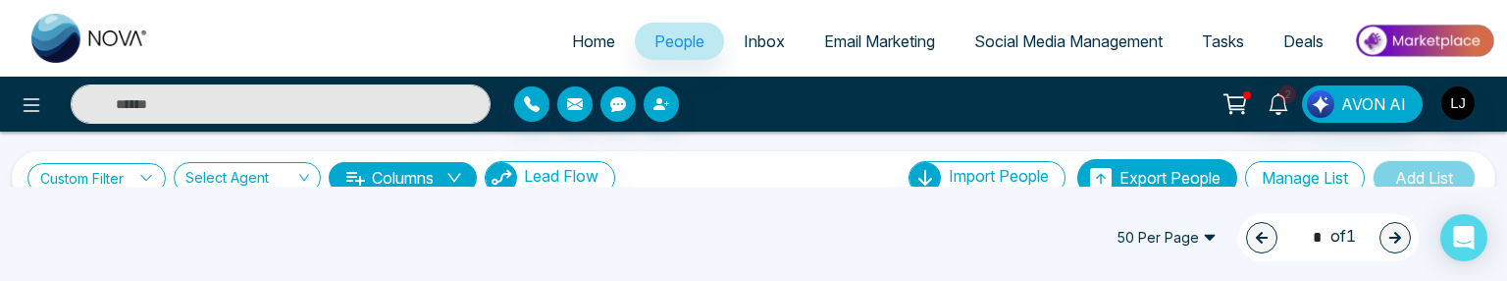
click at [572, 38] on span "Home" at bounding box center [593, 41] width 43 height 20
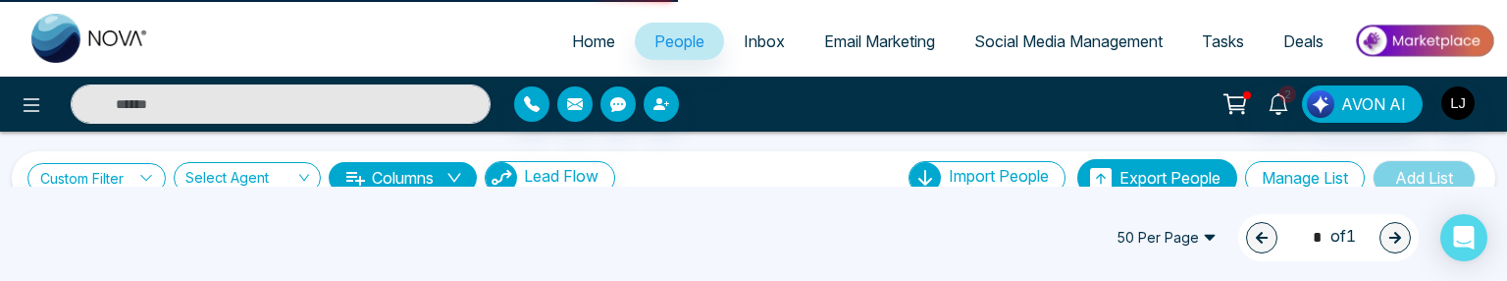
select select "*"
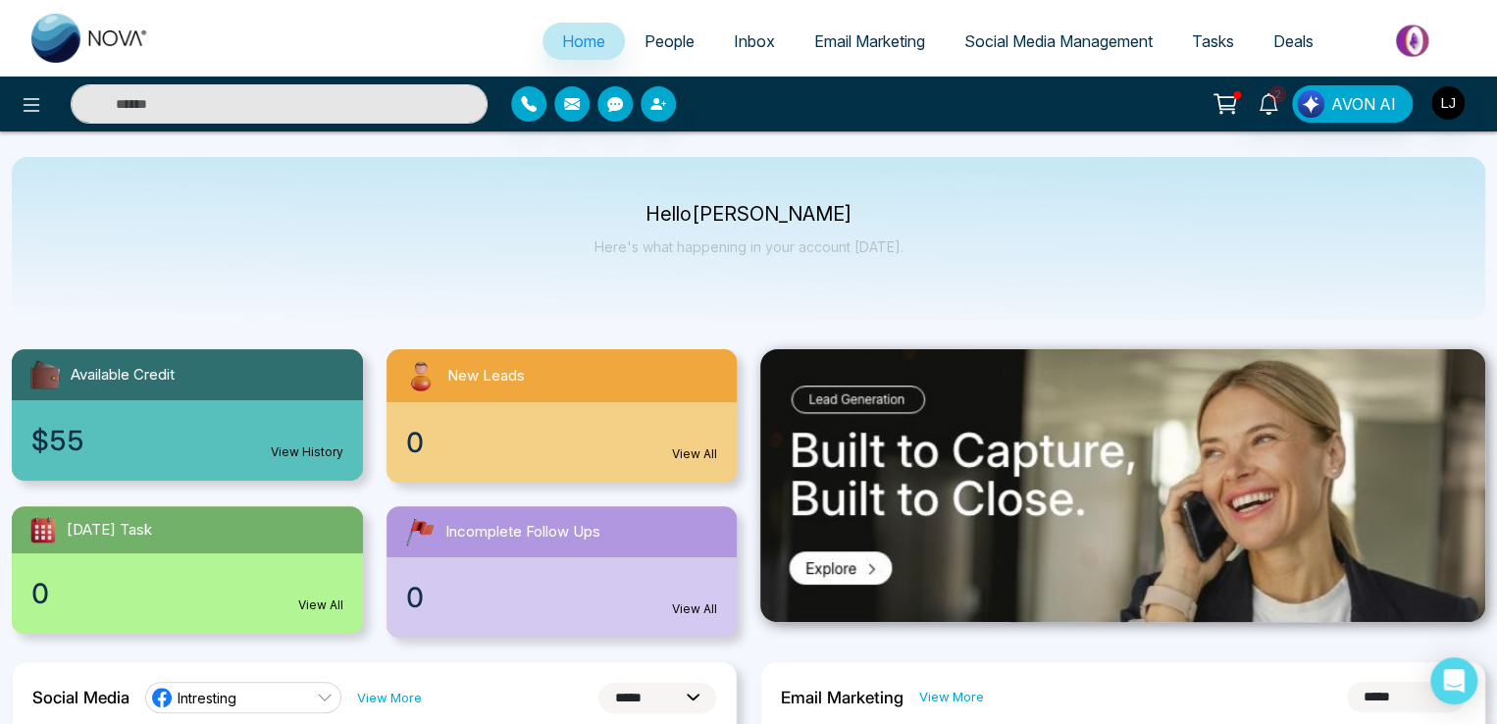
click at [6, 103] on div at bounding box center [249, 103] width 499 height 39
click at [28, 121] on button at bounding box center [31, 103] width 39 height 39
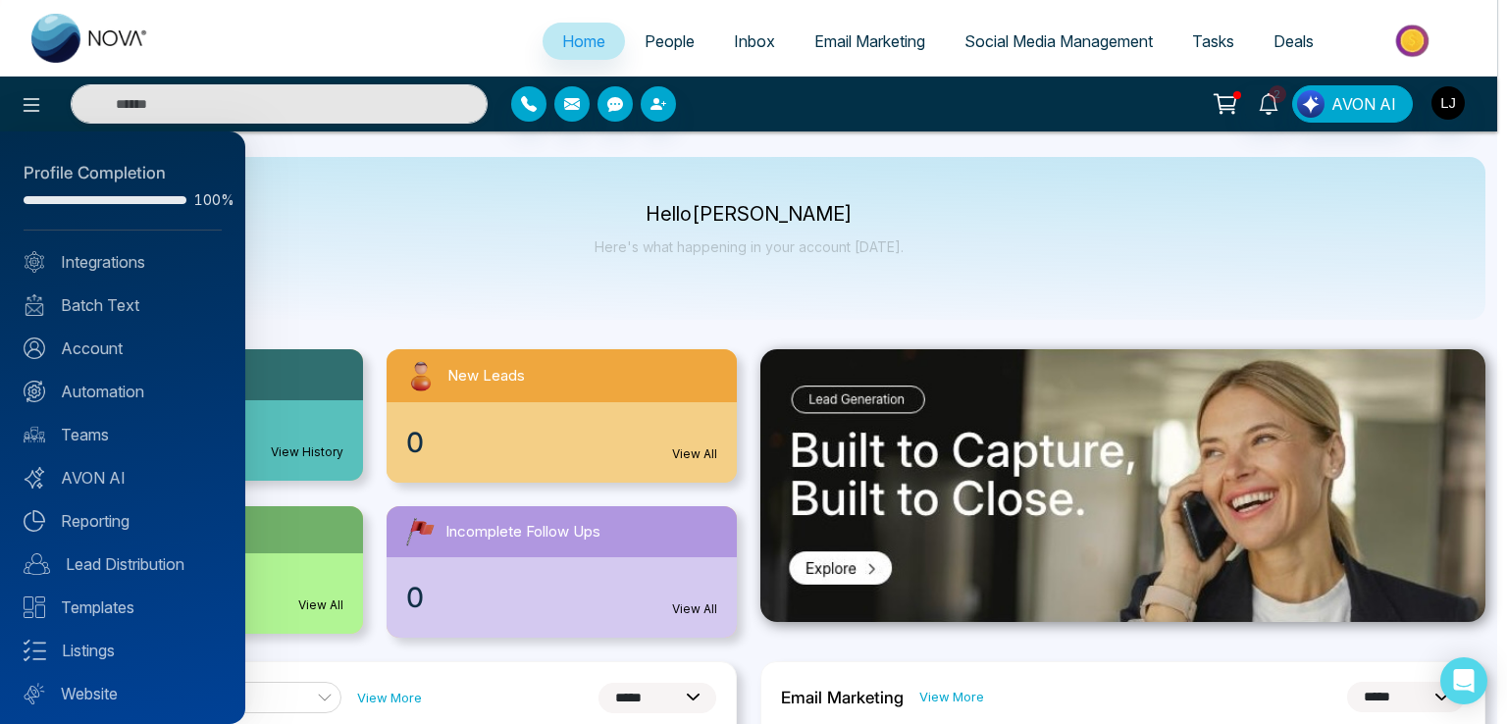
click at [866, 24] on div at bounding box center [753, 362] width 1507 height 724
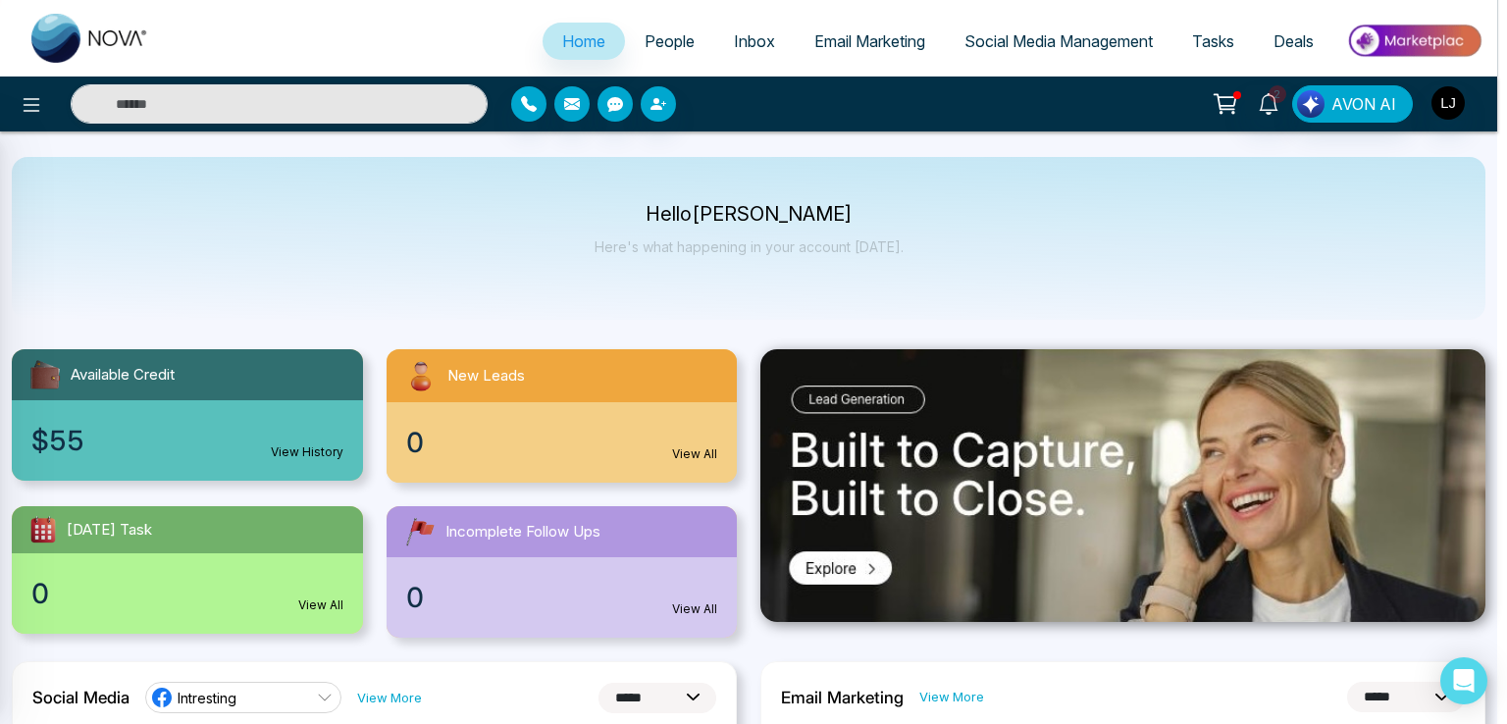
click at [863, 36] on div at bounding box center [753, 362] width 1507 height 724
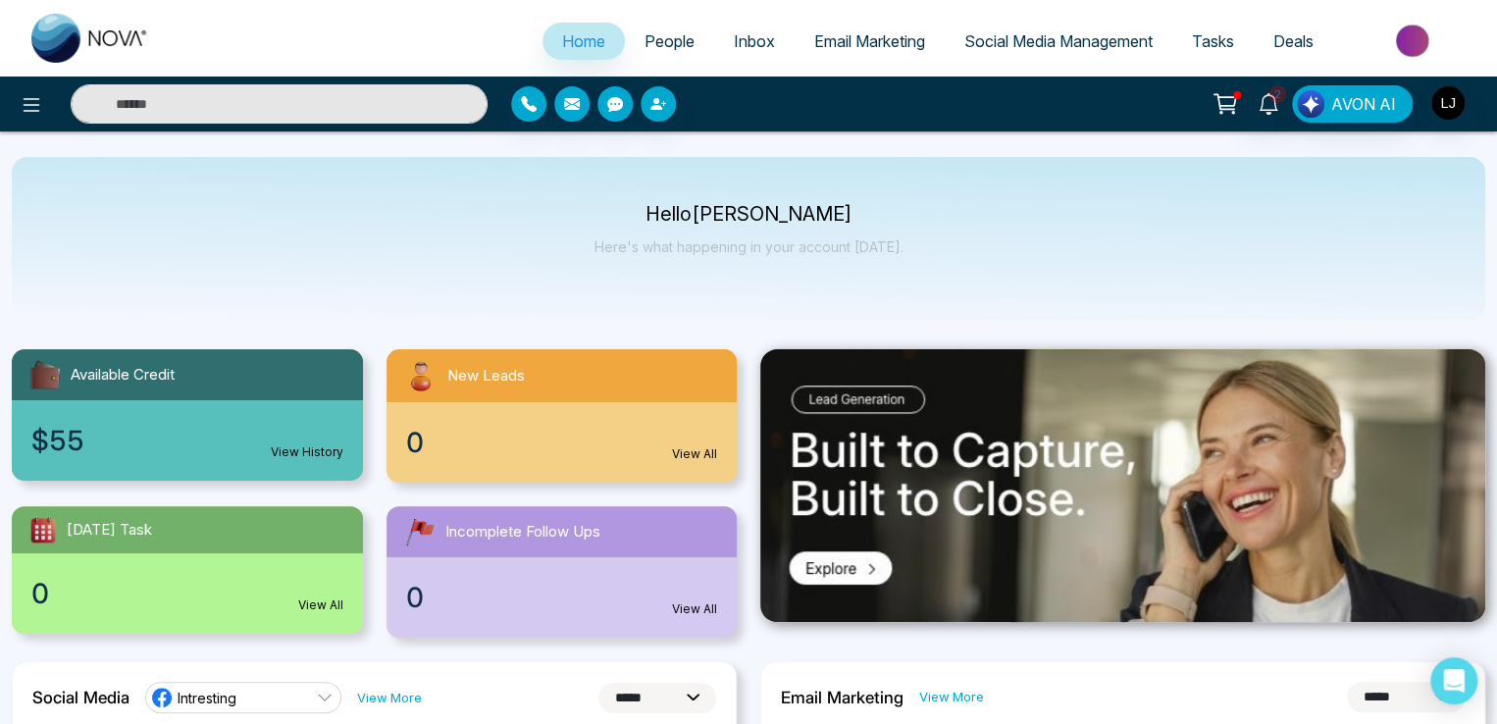
click at [863, 36] on span "Email Marketing" at bounding box center [869, 41] width 111 height 20
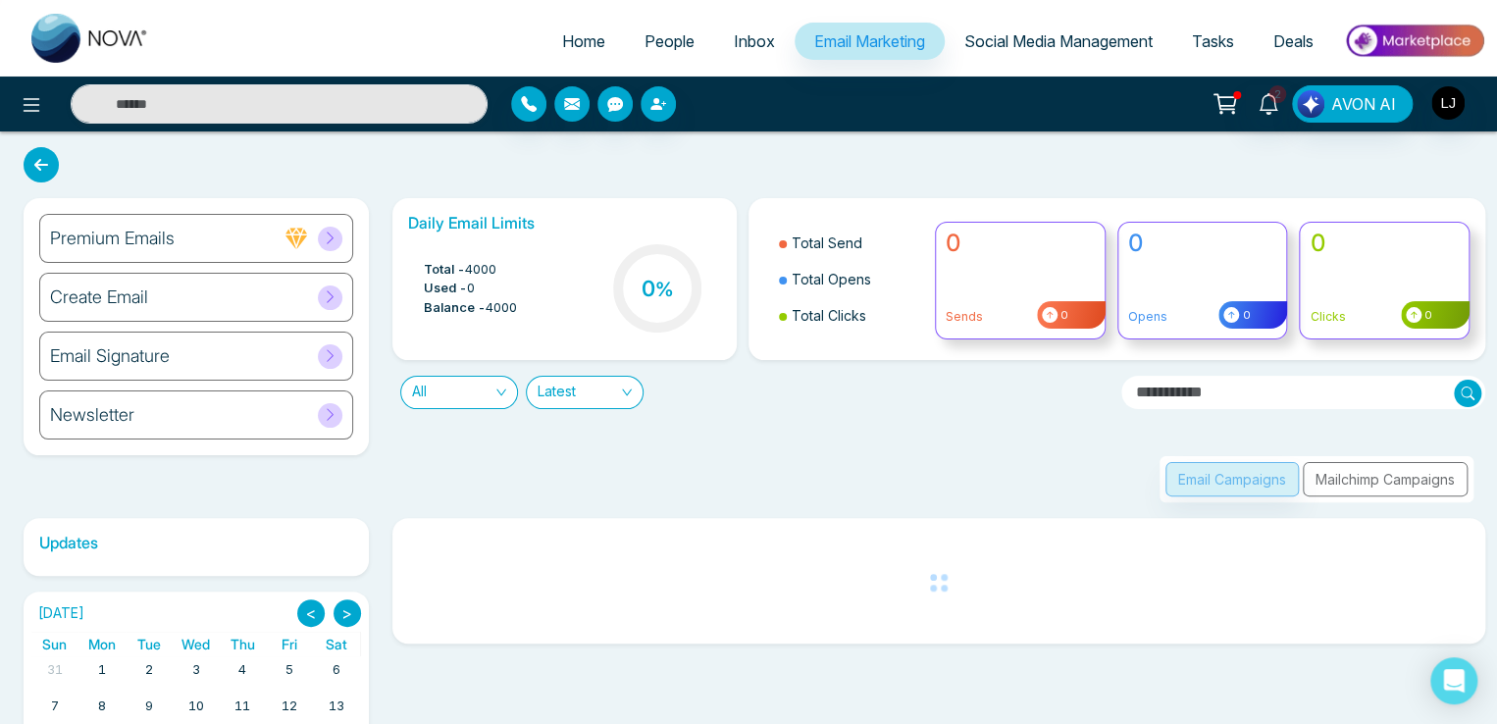
click at [330, 291] on icon at bounding box center [330, 296] width 15 height 15
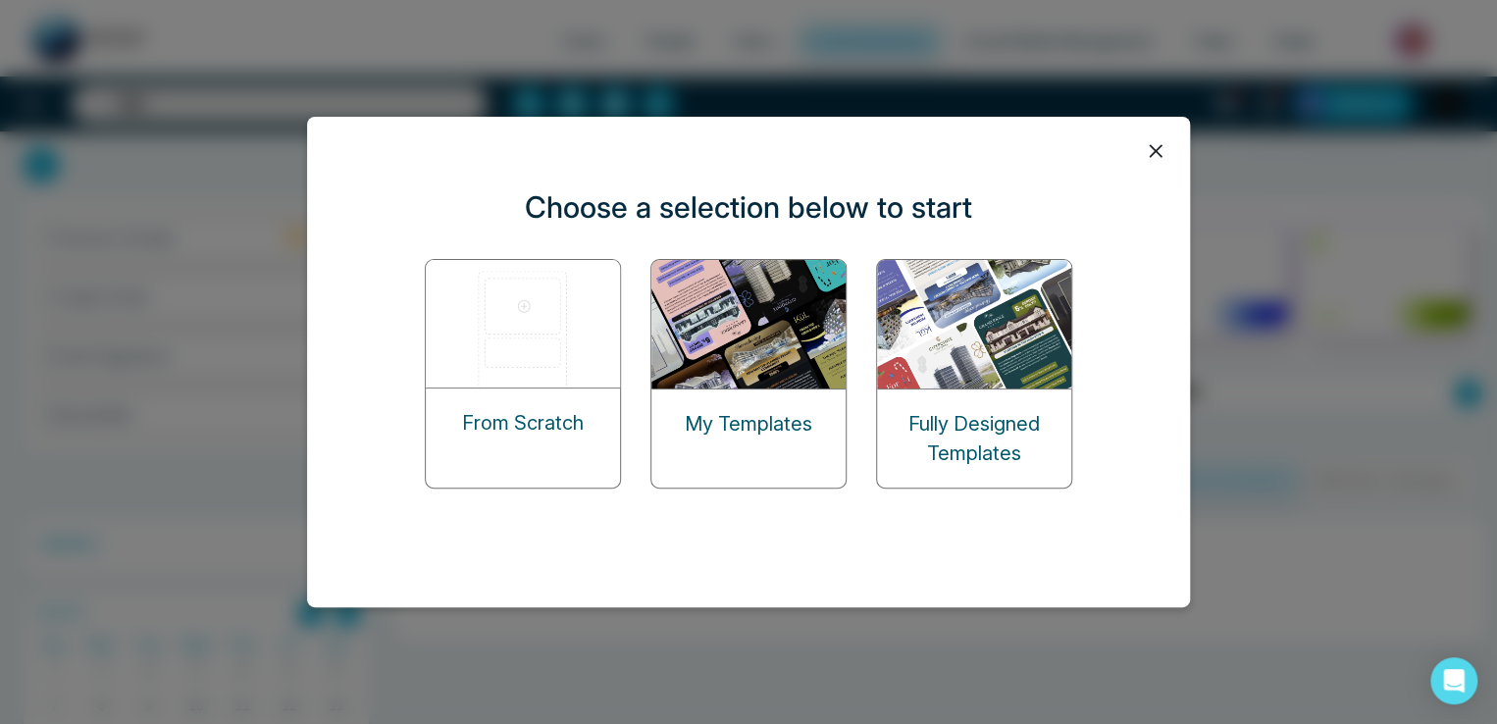
click at [849, 321] on div "From Scratch My Templates Fully Designed Templates" at bounding box center [748, 374] width 647 height 230
click at [797, 331] on img at bounding box center [749, 324] width 196 height 129
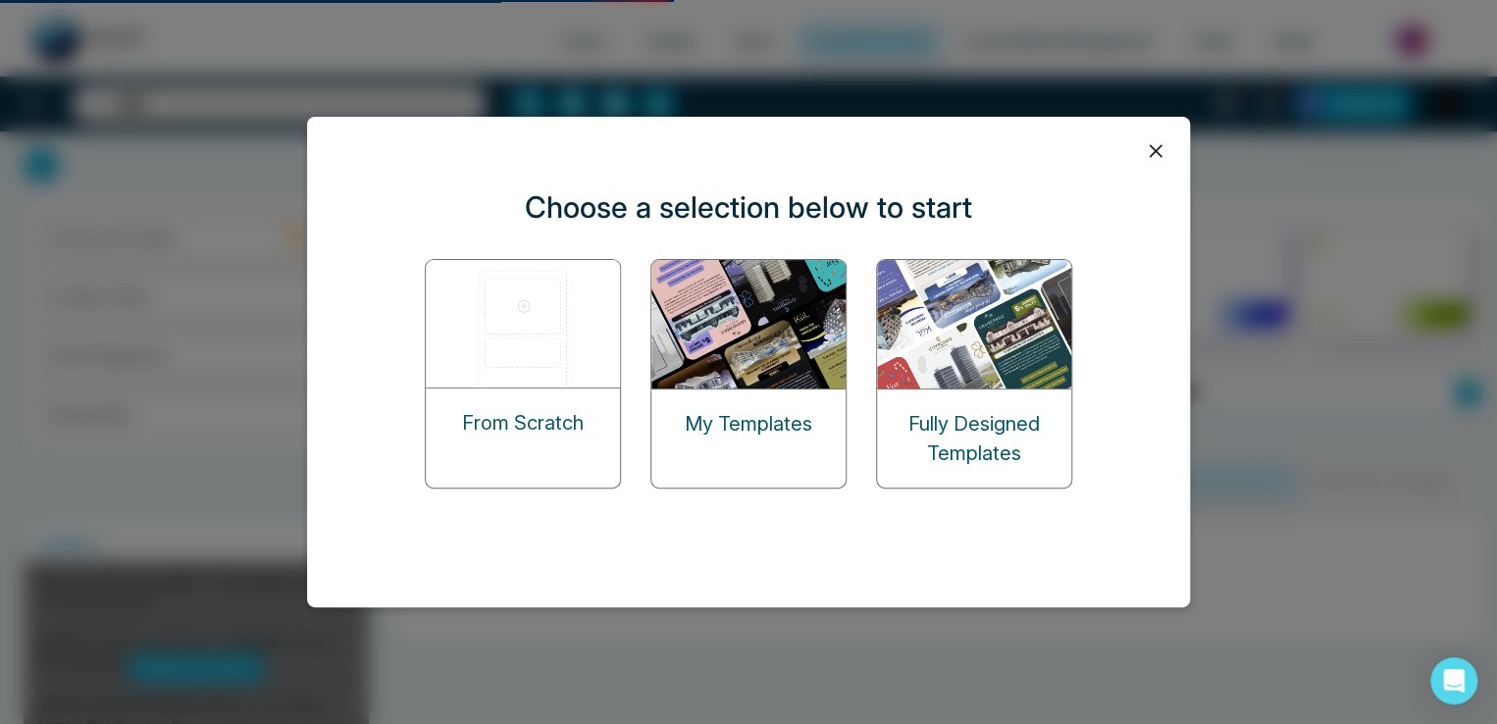
click at [785, 334] on img at bounding box center [749, 324] width 196 height 129
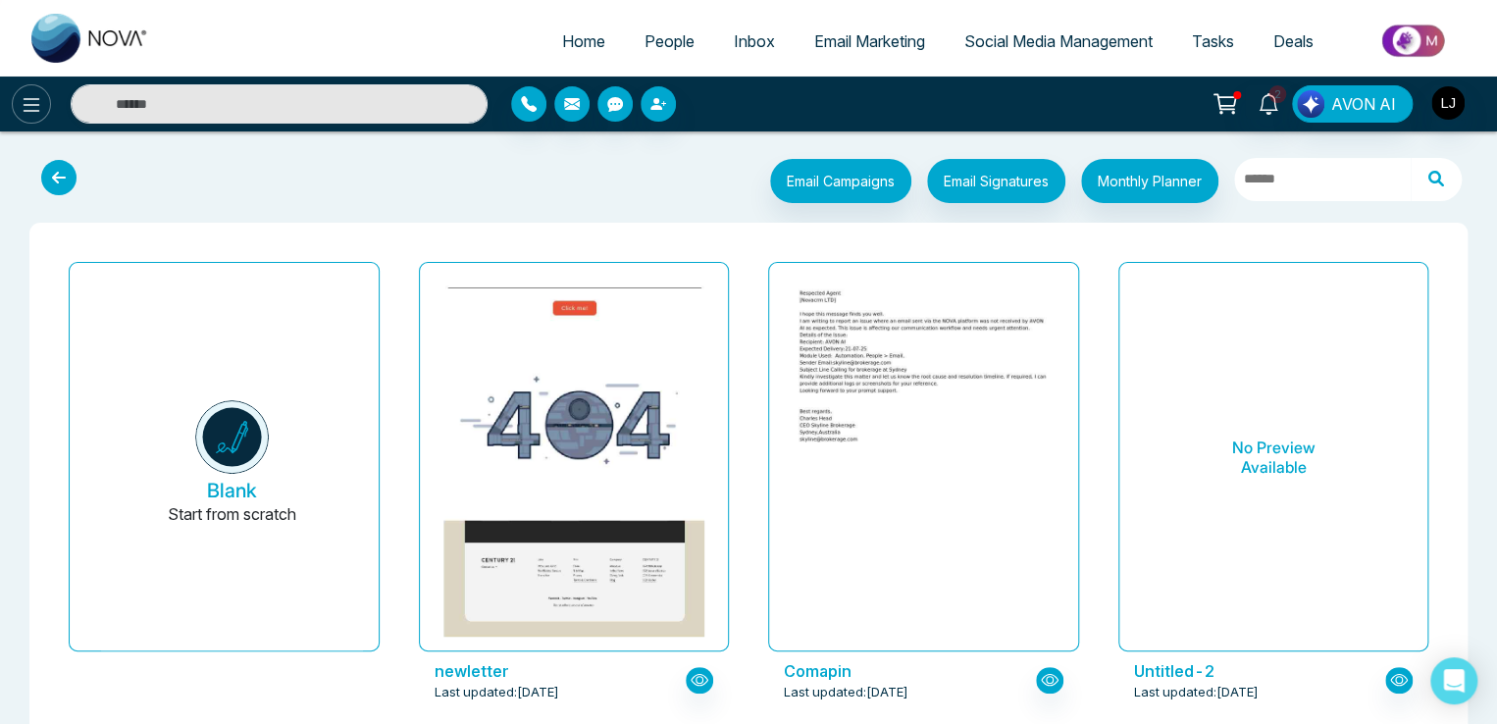
click at [35, 99] on icon at bounding box center [32, 105] width 24 height 24
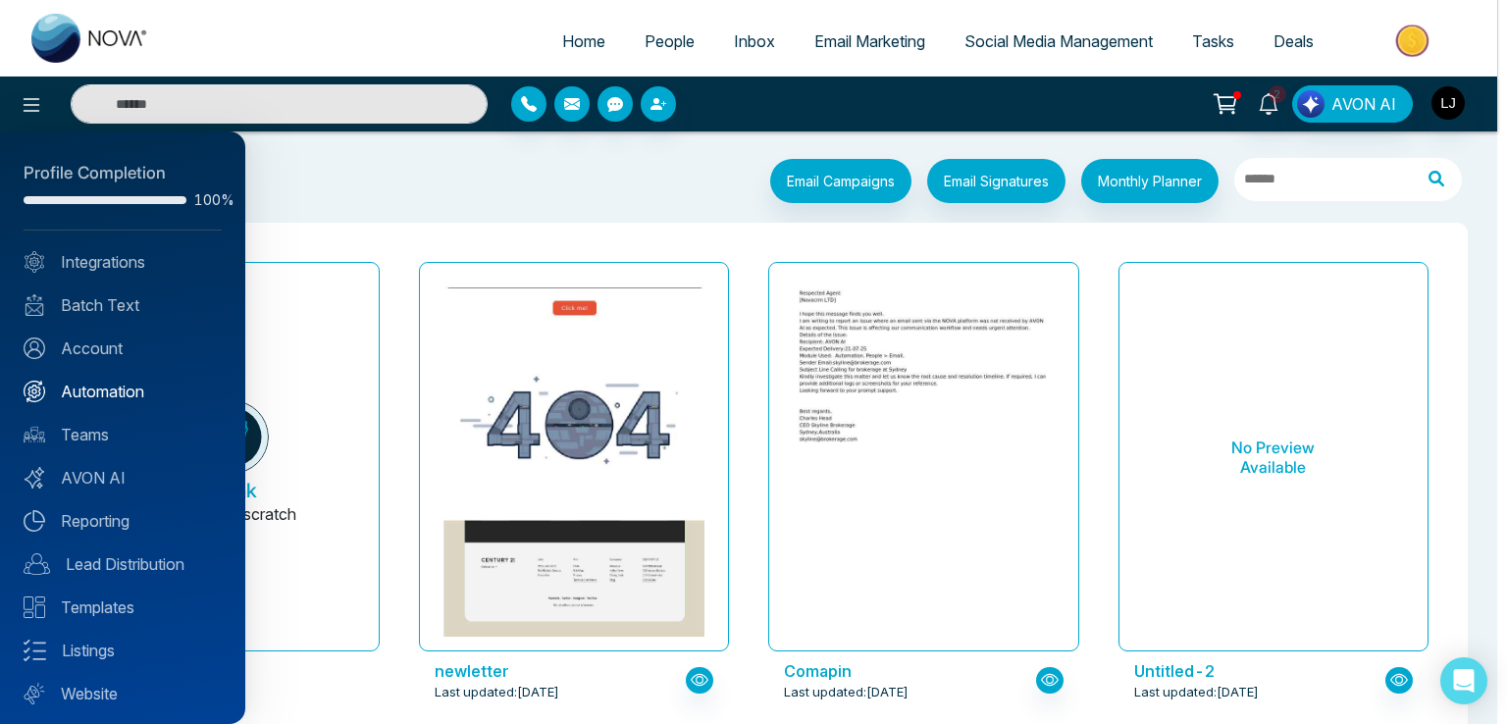
click at [91, 386] on link "Automation" at bounding box center [123, 392] width 198 height 24
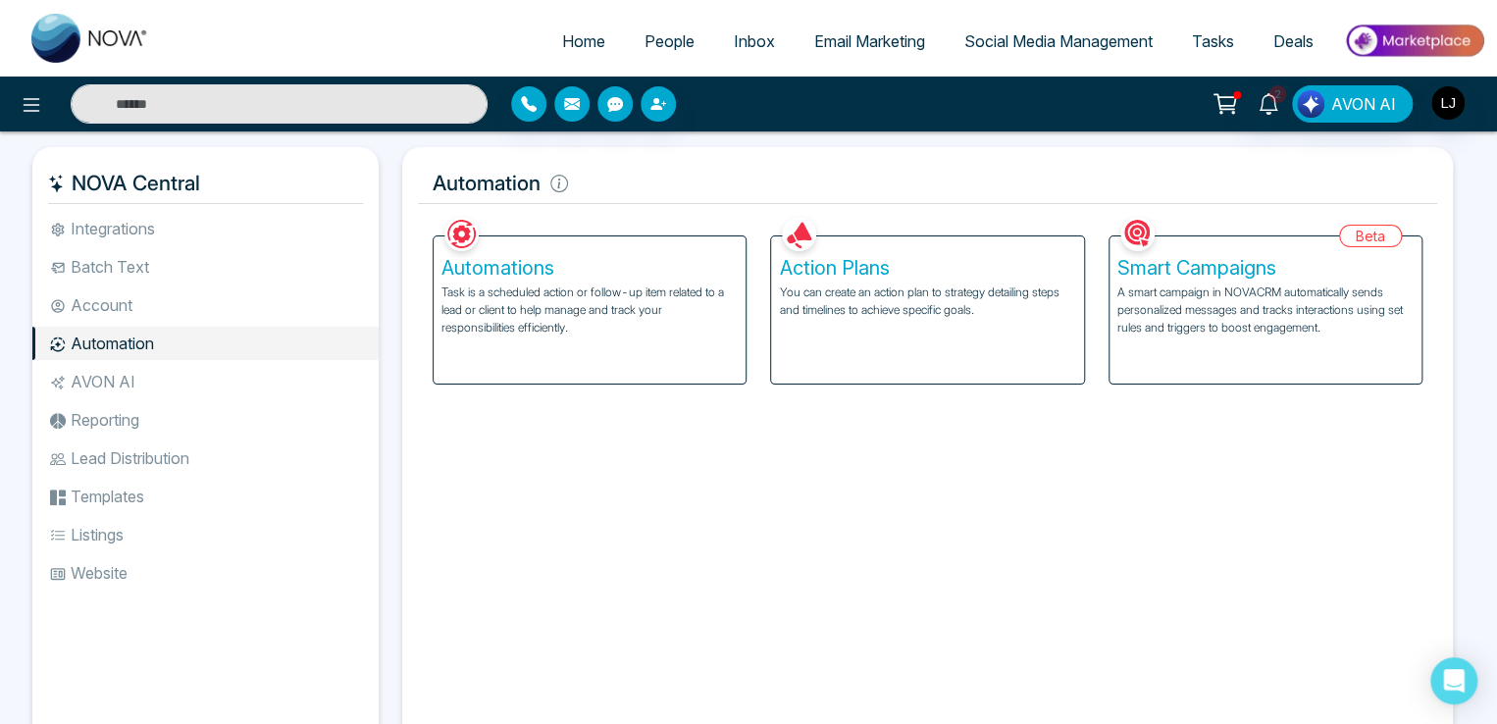
click at [930, 300] on p "You can create an action plan to strategy detailing steps and timelines to achi…" at bounding box center [927, 300] width 296 height 35
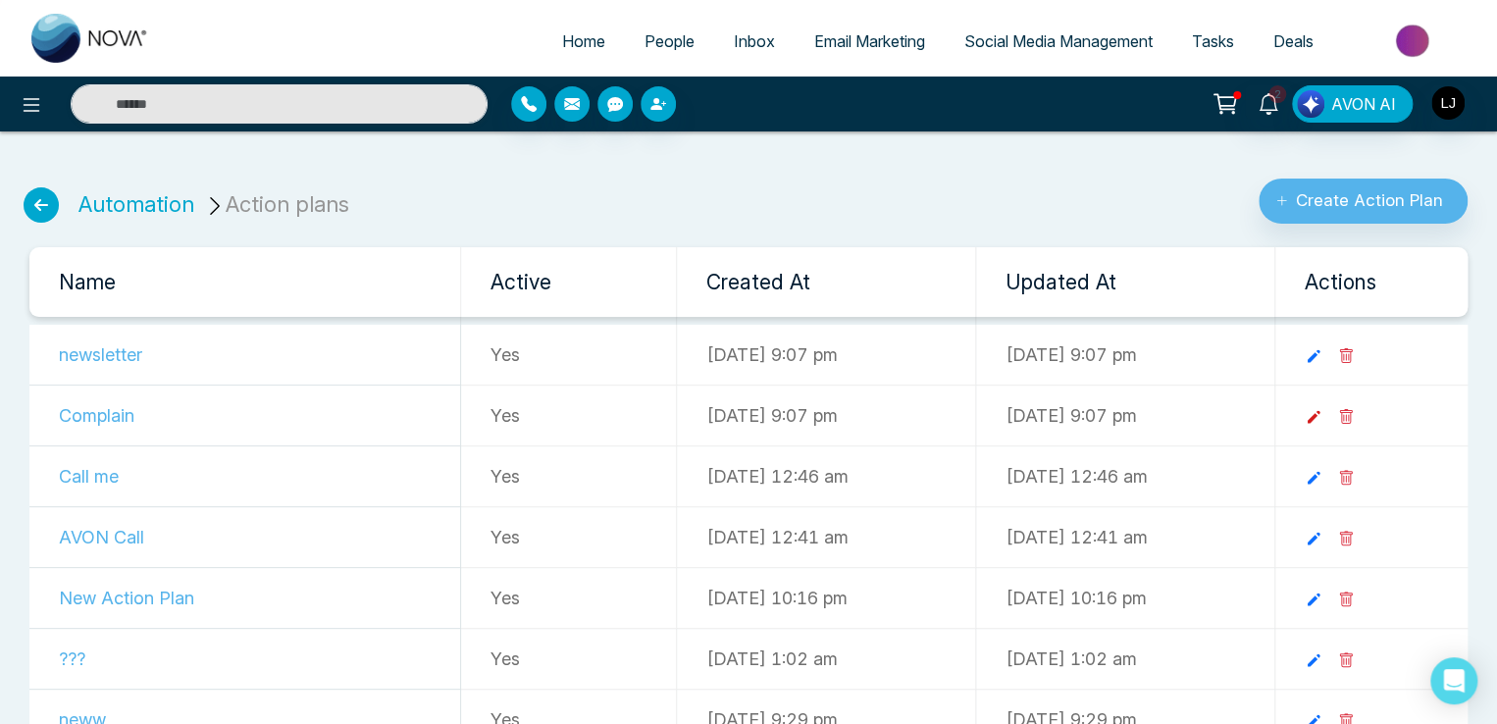
click at [1320, 415] on icon at bounding box center [1314, 417] width 13 height 13
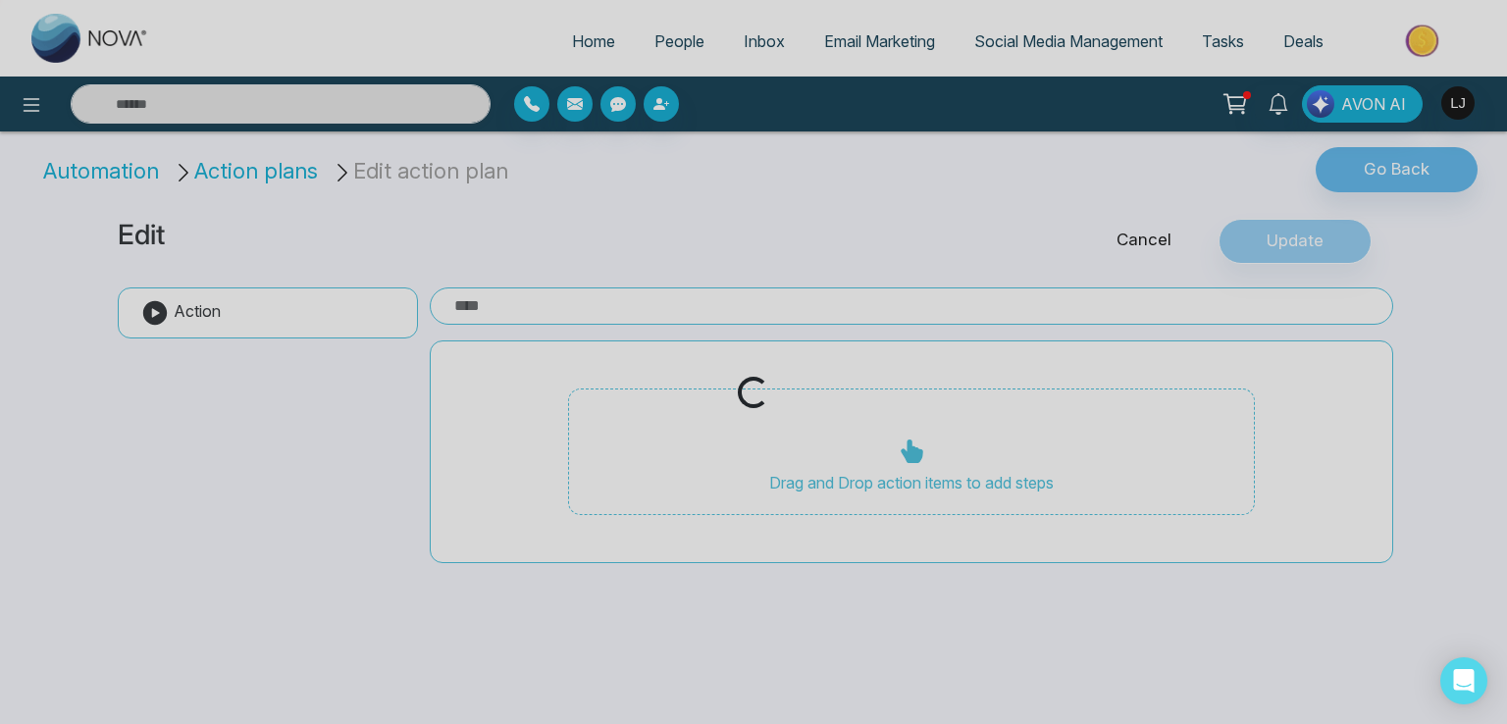
type input "********"
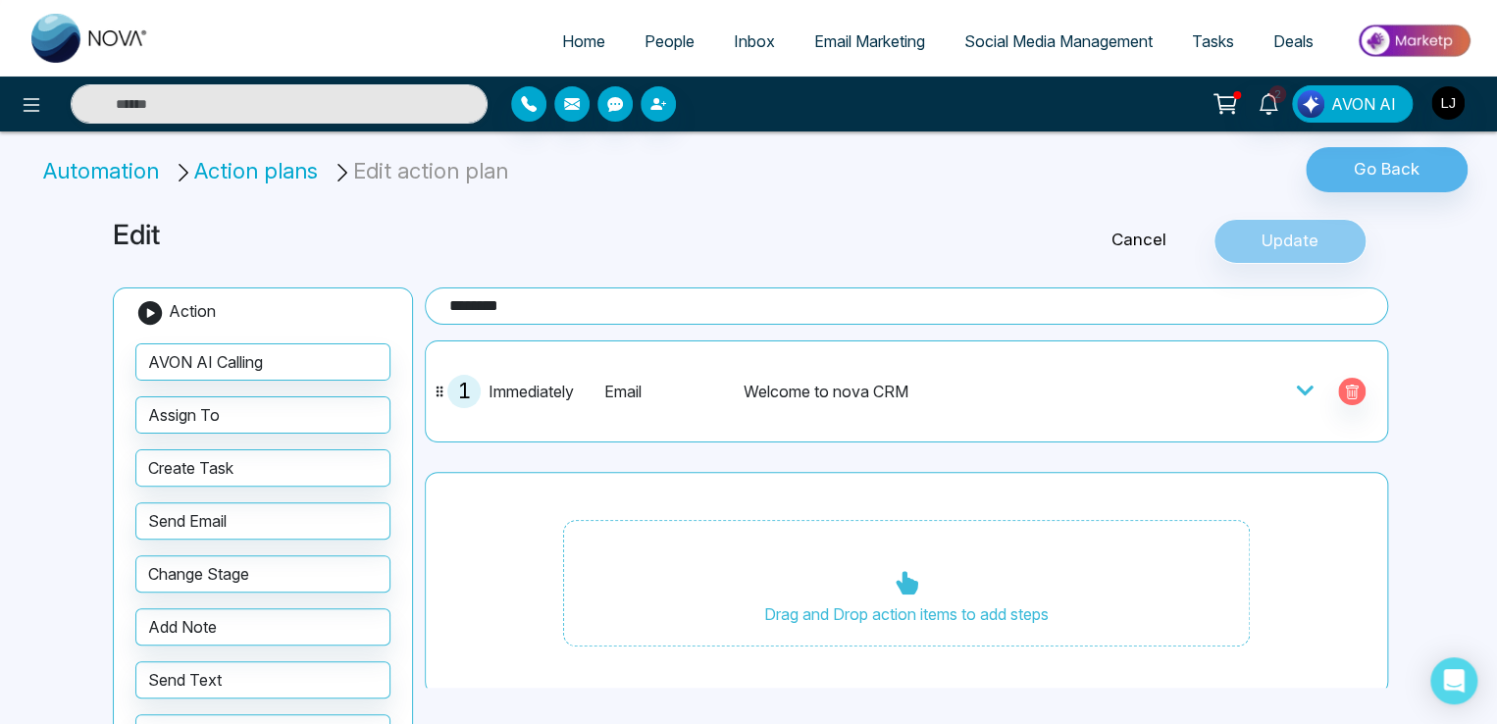
click at [1295, 385] on icon at bounding box center [1305, 391] width 20 height 20
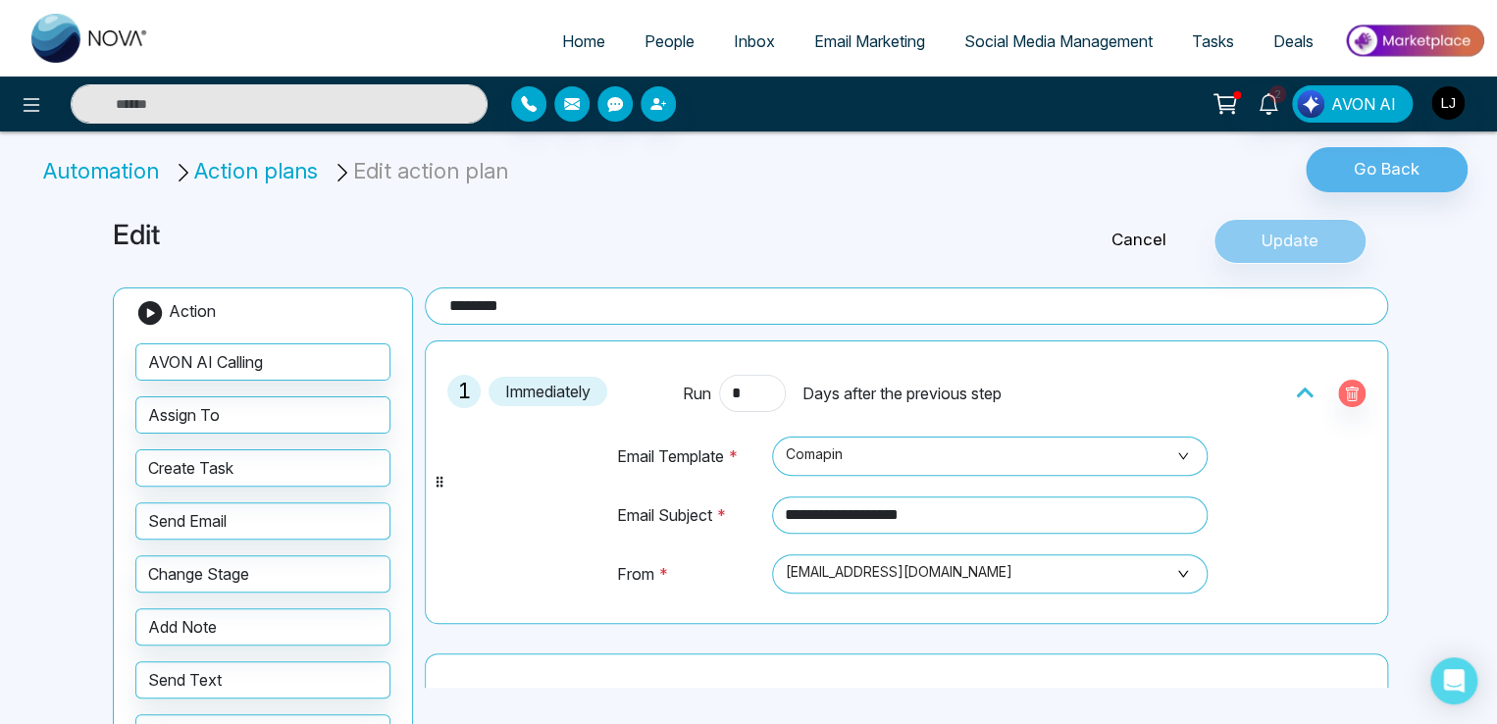
click at [263, 176] on li "Action plans" at bounding box center [249, 171] width 152 height 32
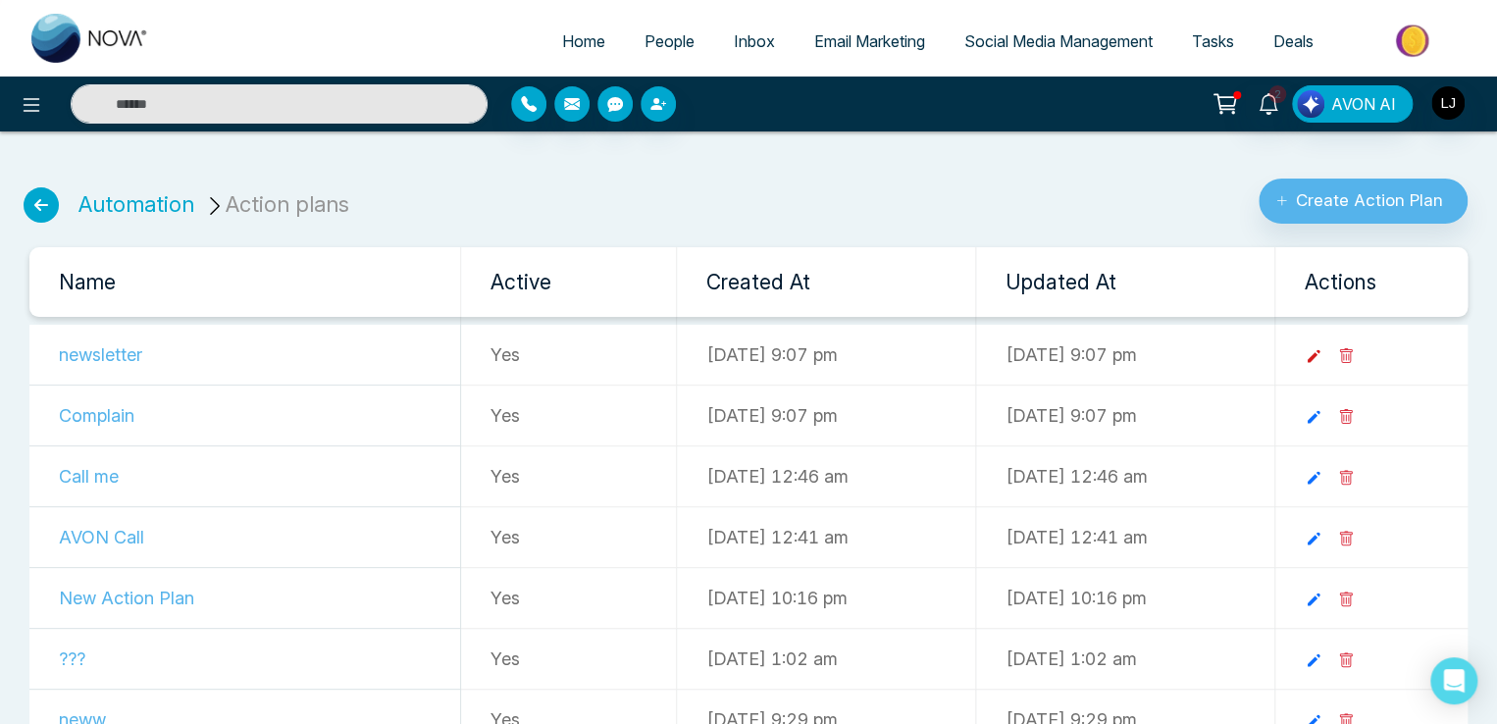
click at [1322, 352] on icon at bounding box center [1314, 356] width 18 height 18
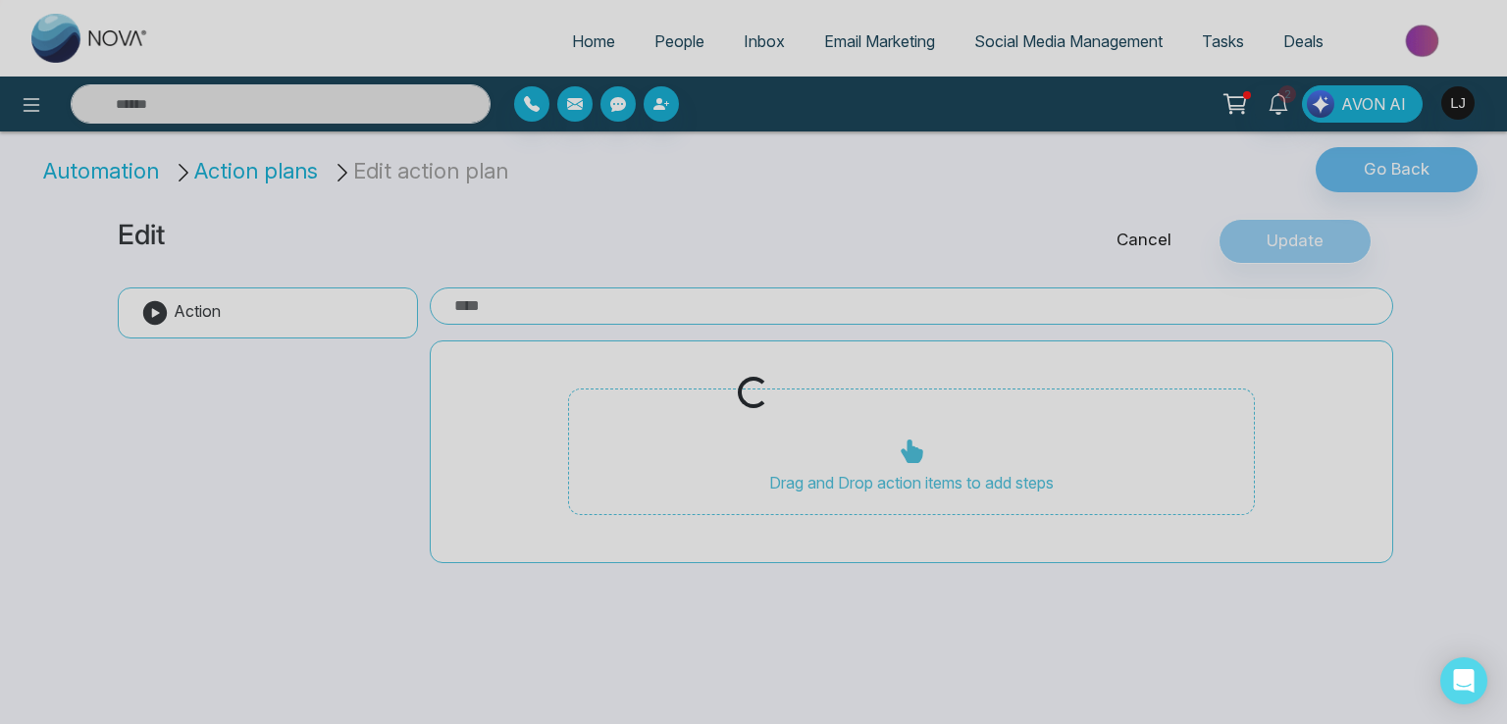
type input "**********"
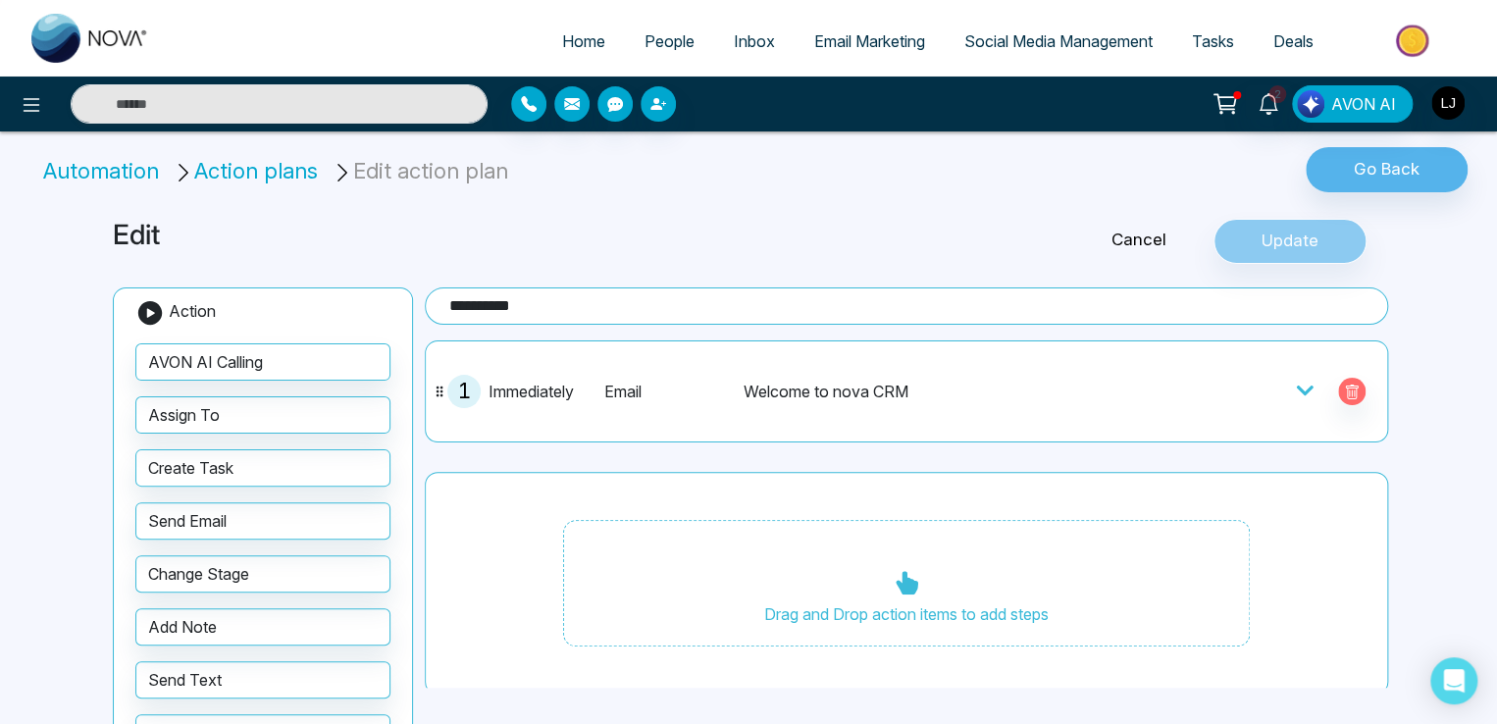
click at [1295, 386] on icon at bounding box center [1305, 391] width 20 height 20
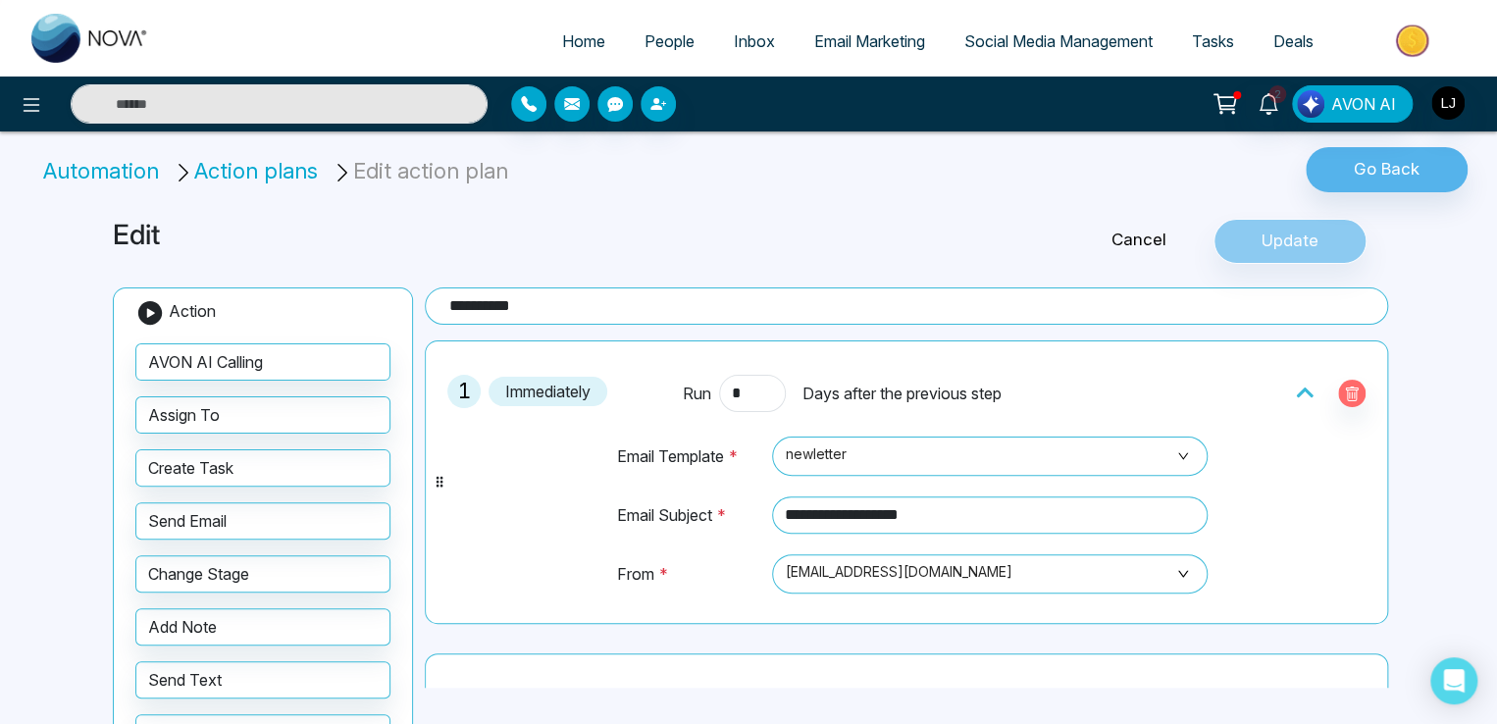
click at [243, 175] on li "Action plans" at bounding box center [249, 171] width 152 height 32
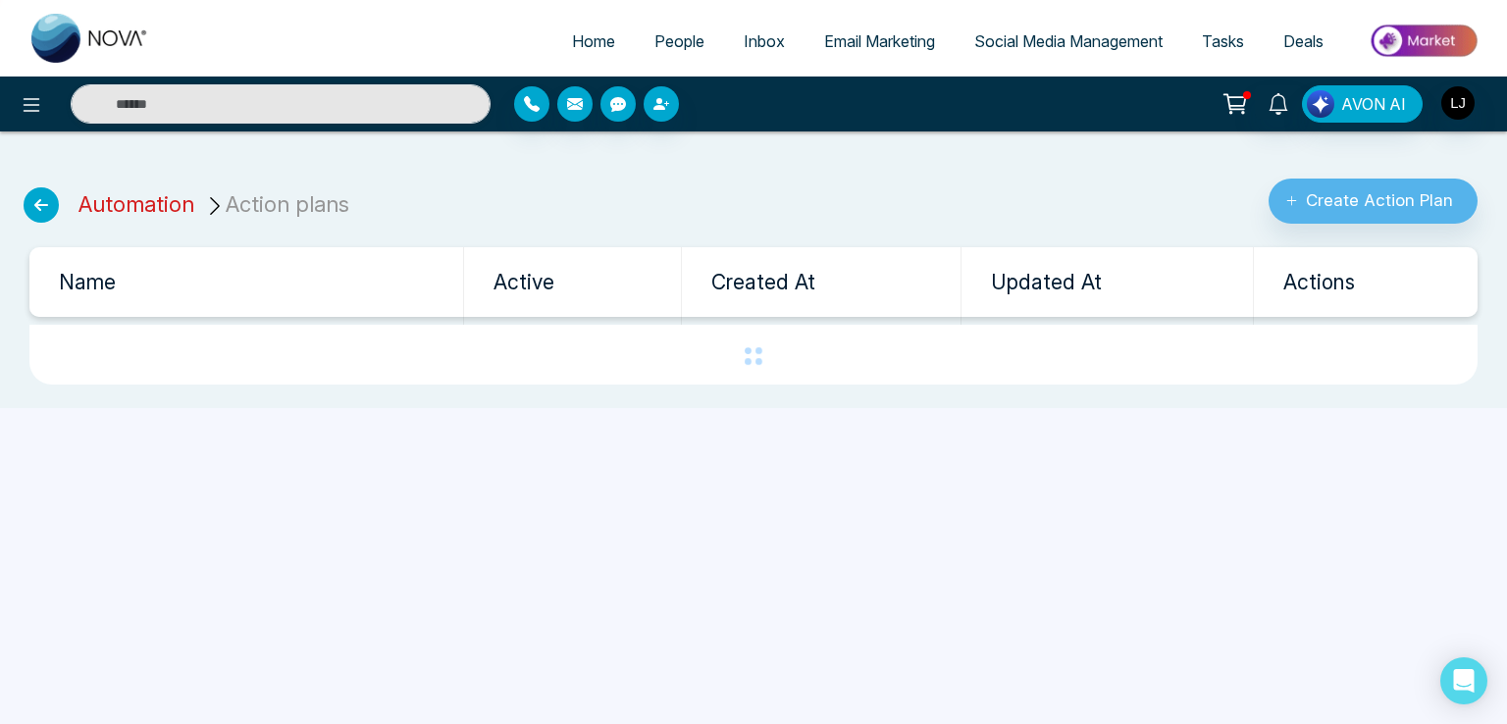
click at [110, 199] on link "Automation" at bounding box center [136, 204] width 116 height 26
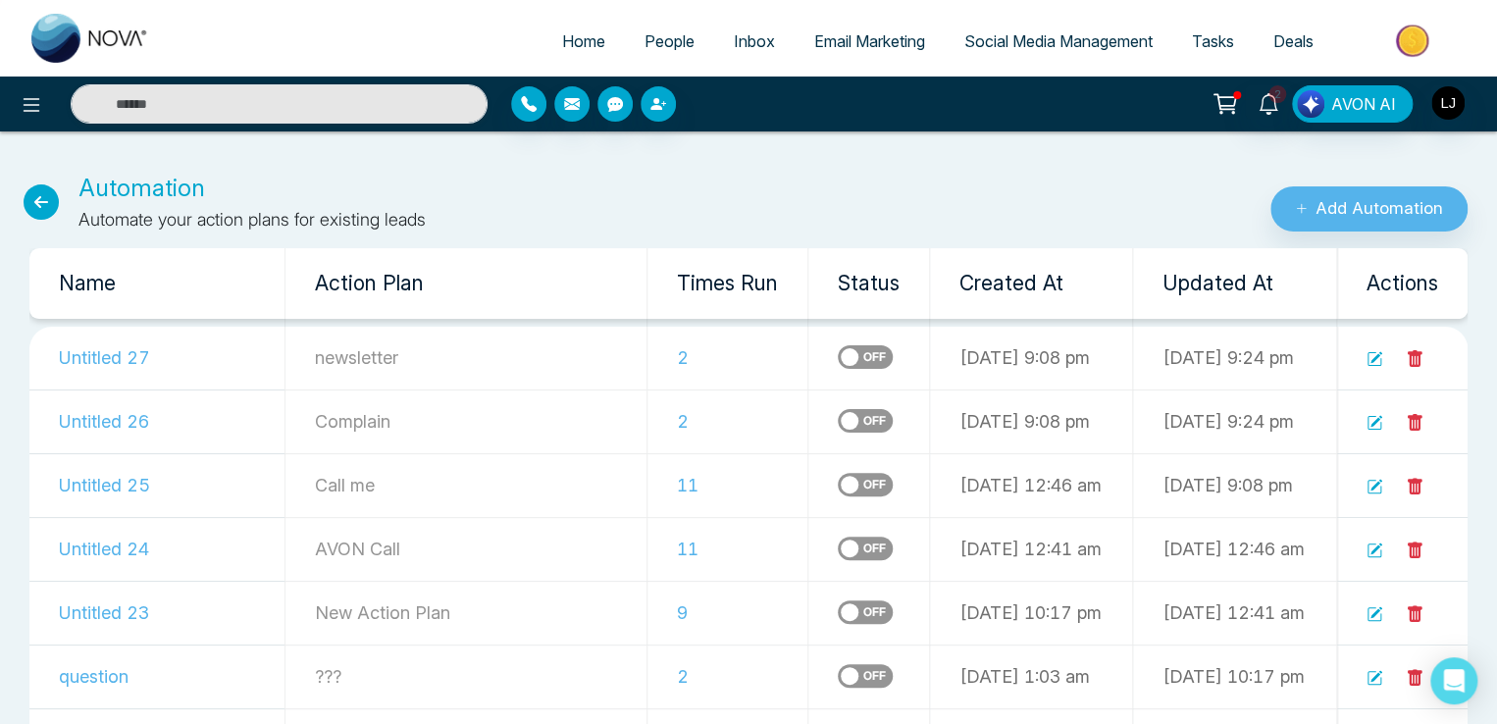
click at [1373, 422] on icon at bounding box center [1374, 423] width 16 height 16
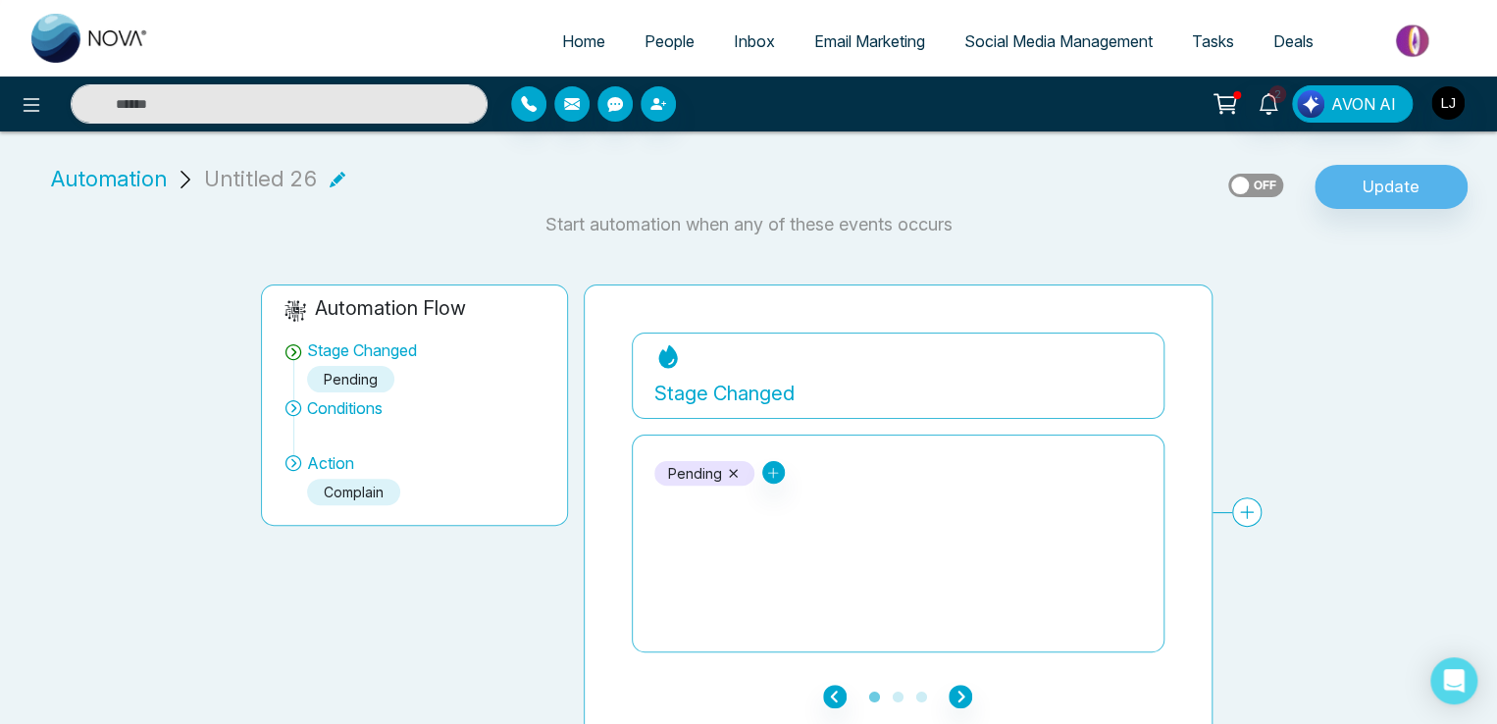
click at [129, 186] on span "Automation" at bounding box center [109, 179] width 116 height 32
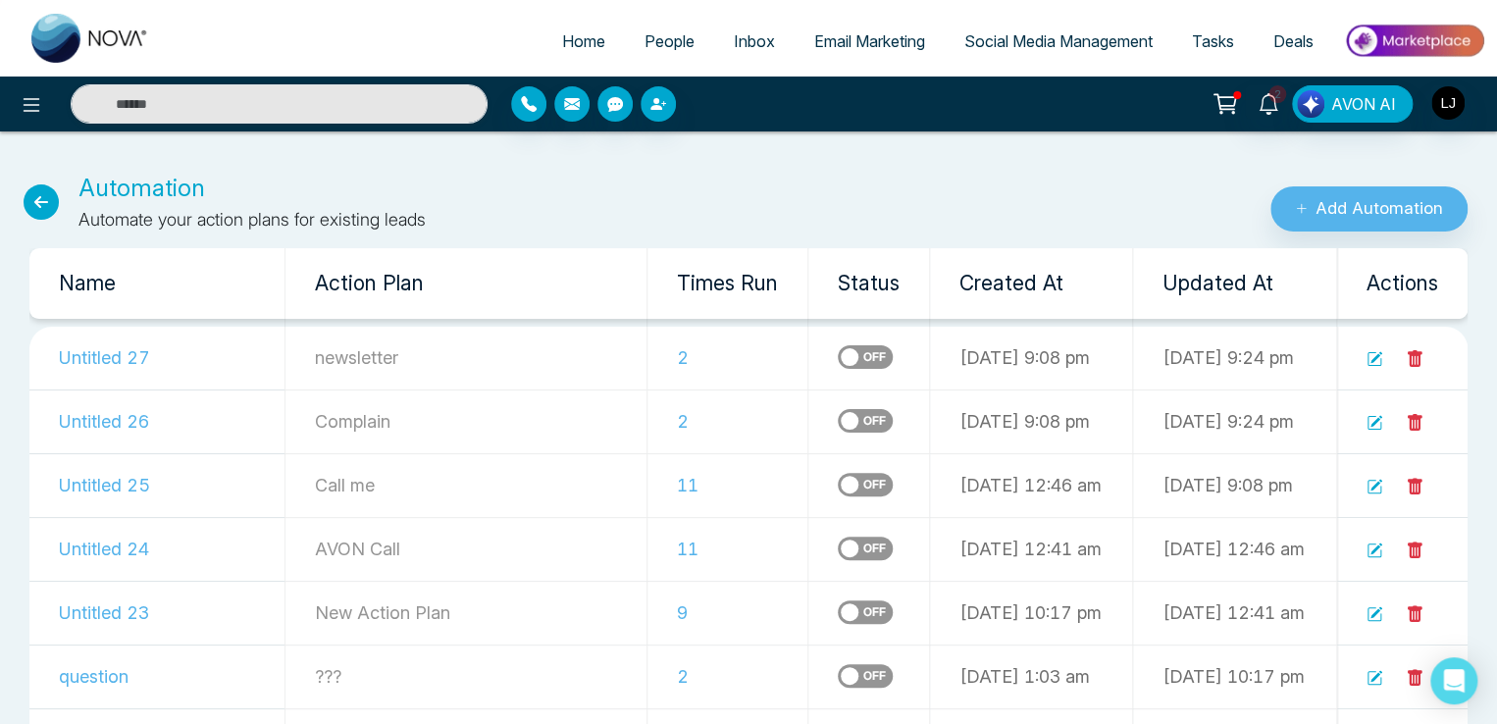
click at [1375, 358] on icon at bounding box center [1376, 358] width 12 height 12
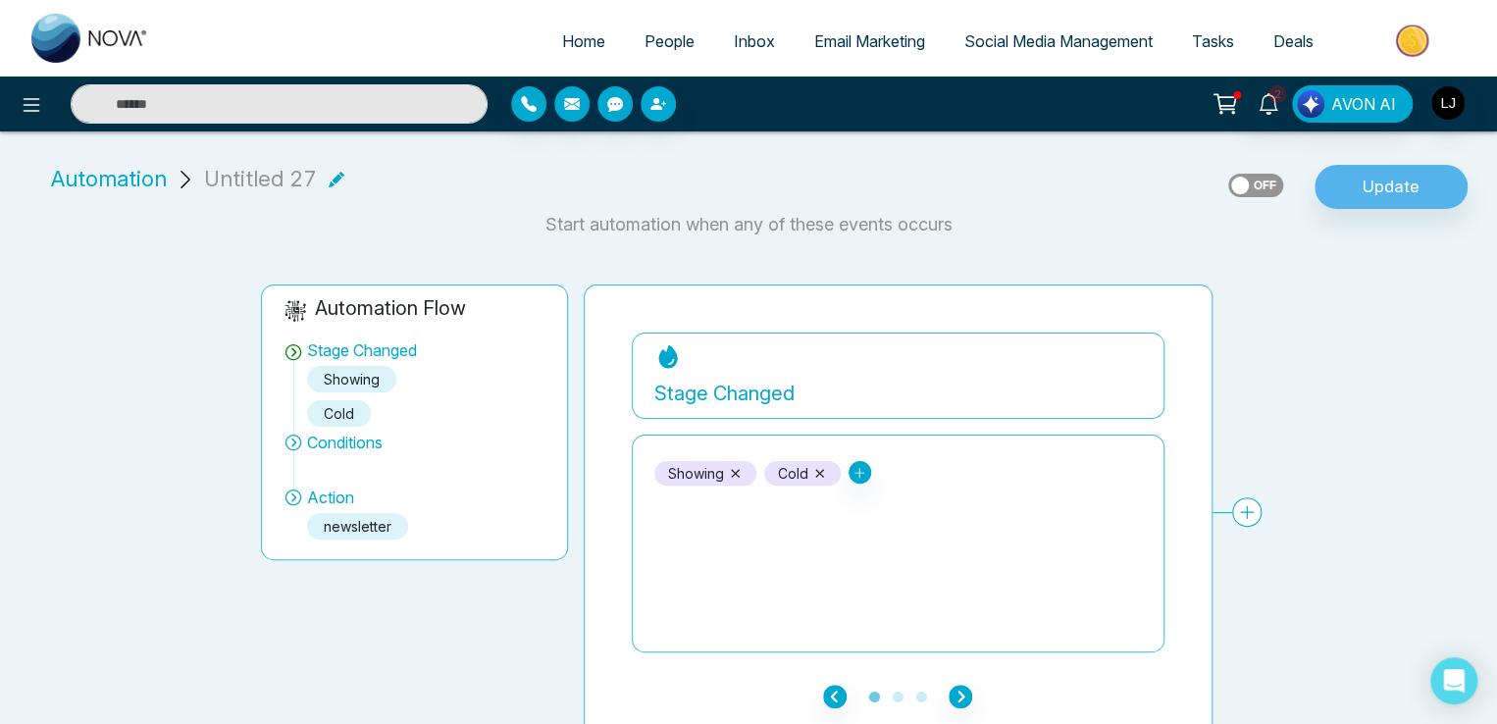
click at [644, 34] on span "People" at bounding box center [669, 41] width 50 height 20
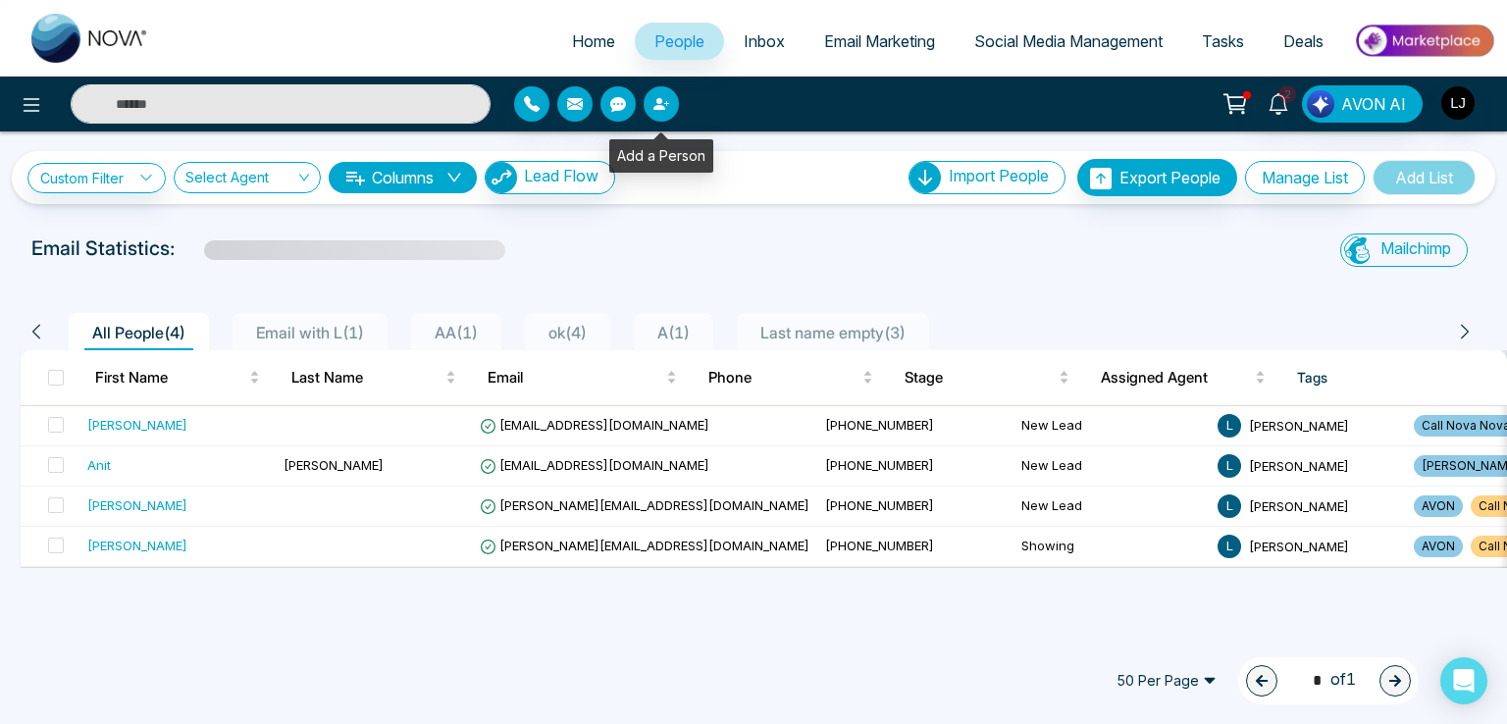
click at [657, 103] on icon "button" at bounding box center [661, 104] width 16 height 16
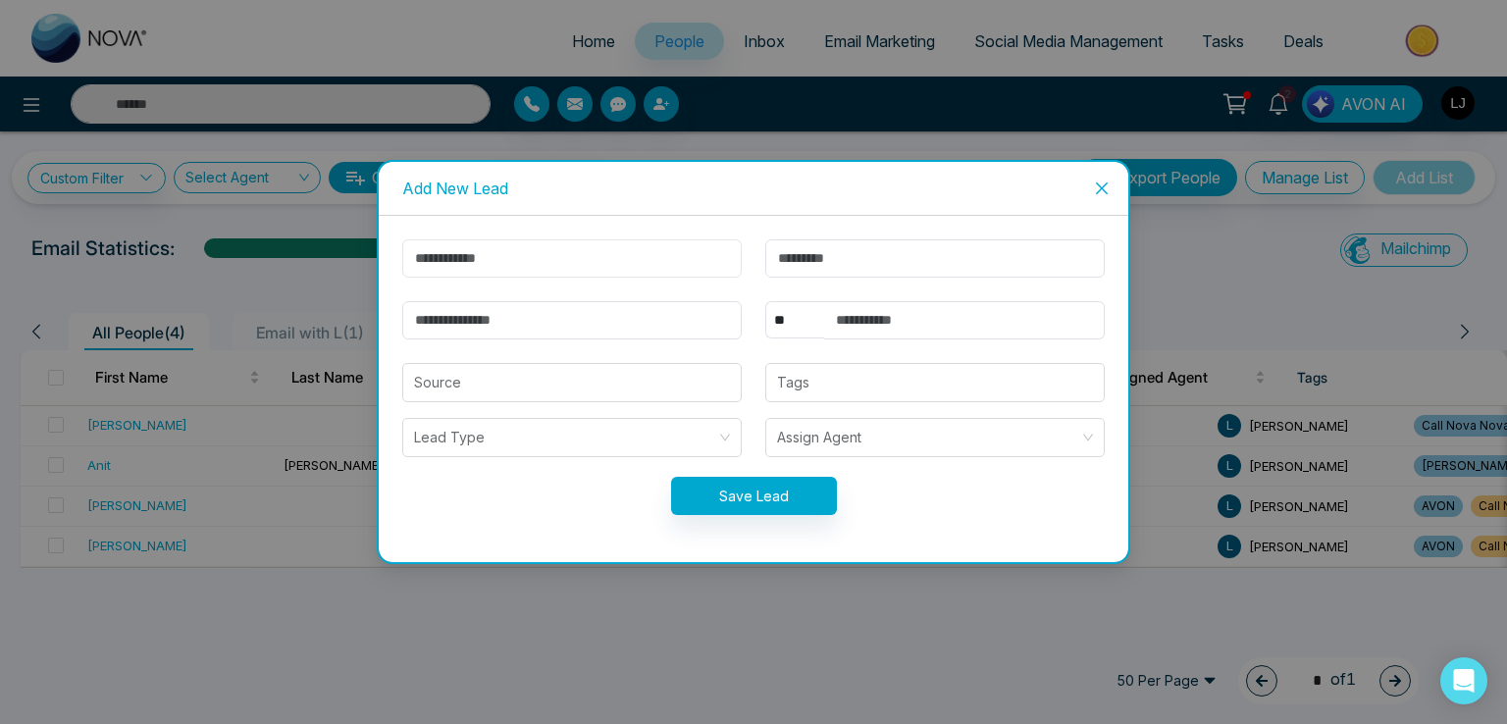
click at [443, 253] on input "text" at bounding box center [571, 258] width 339 height 38
type input "*****"
click at [432, 315] on input "email" at bounding box center [571, 320] width 339 height 38
drag, startPoint x: 453, startPoint y: 319, endPoint x: 264, endPoint y: 291, distance: 191.3
click at [264, 292] on div "**********" at bounding box center [753, 362] width 1507 height 724
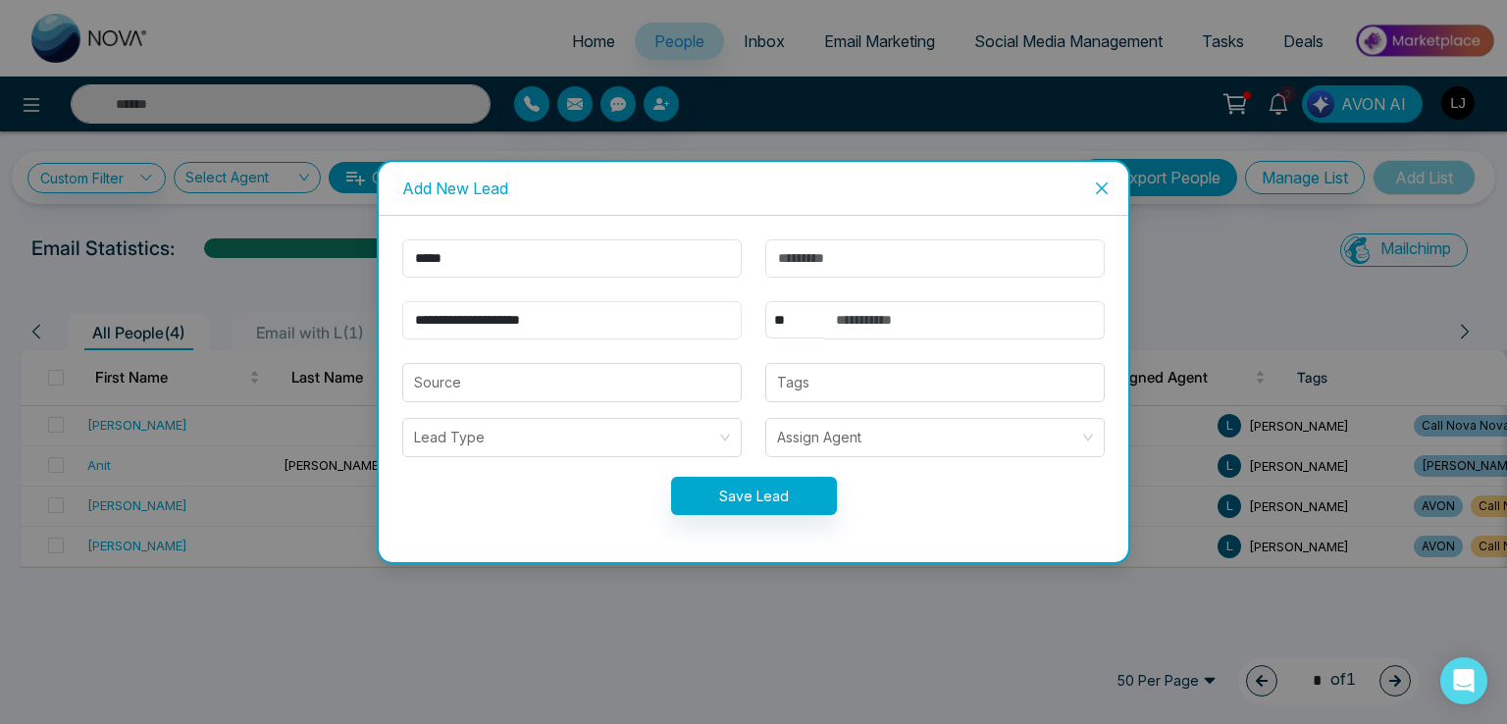
type input "**********"
click at [791, 322] on select "** **** *** *** *** **** ***" at bounding box center [794, 319] width 59 height 37
select select "***"
click at [765, 301] on select "** **** *** *** *** **** ***" at bounding box center [794, 319] width 59 height 37
click at [888, 304] on input "text" at bounding box center [964, 320] width 281 height 38
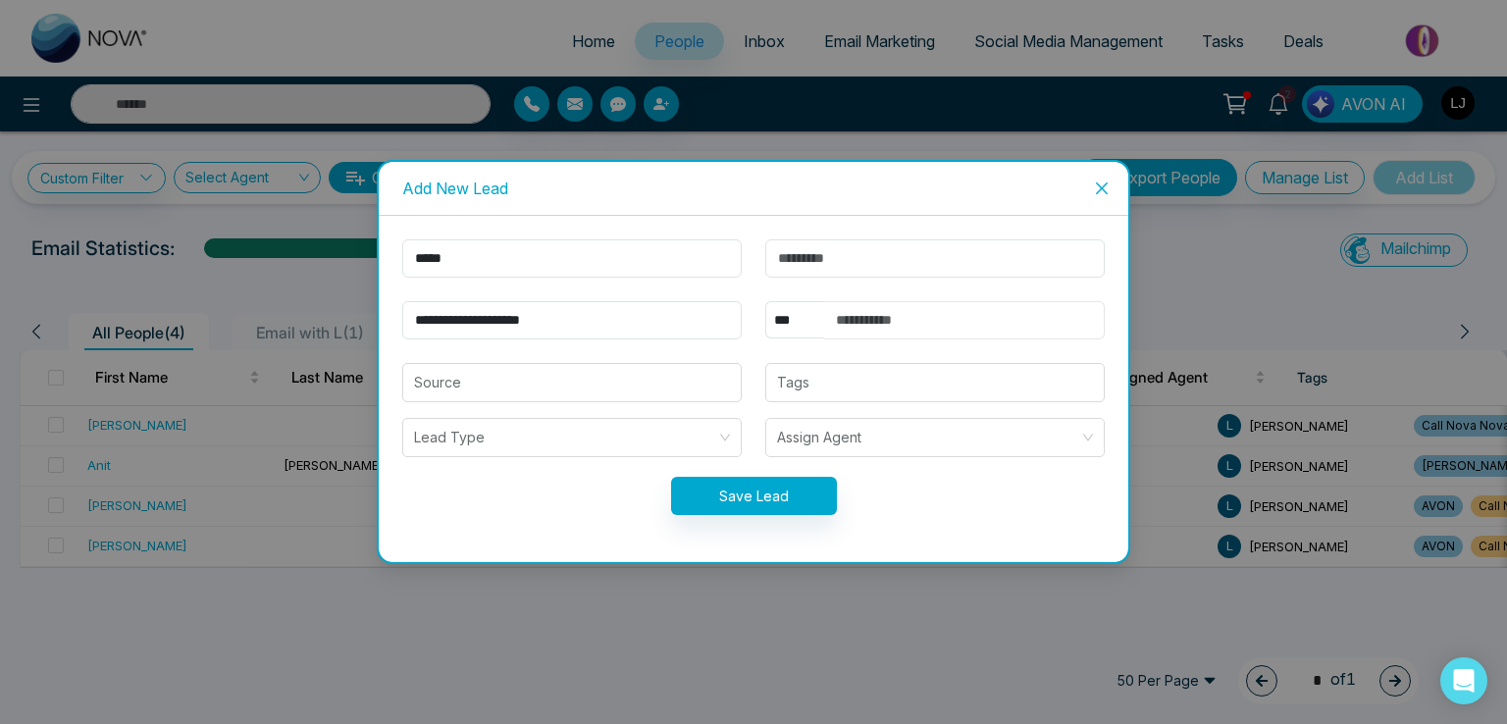
type input "**********"
click at [753, 477] on button "Save Lead" at bounding box center [754, 496] width 166 height 38
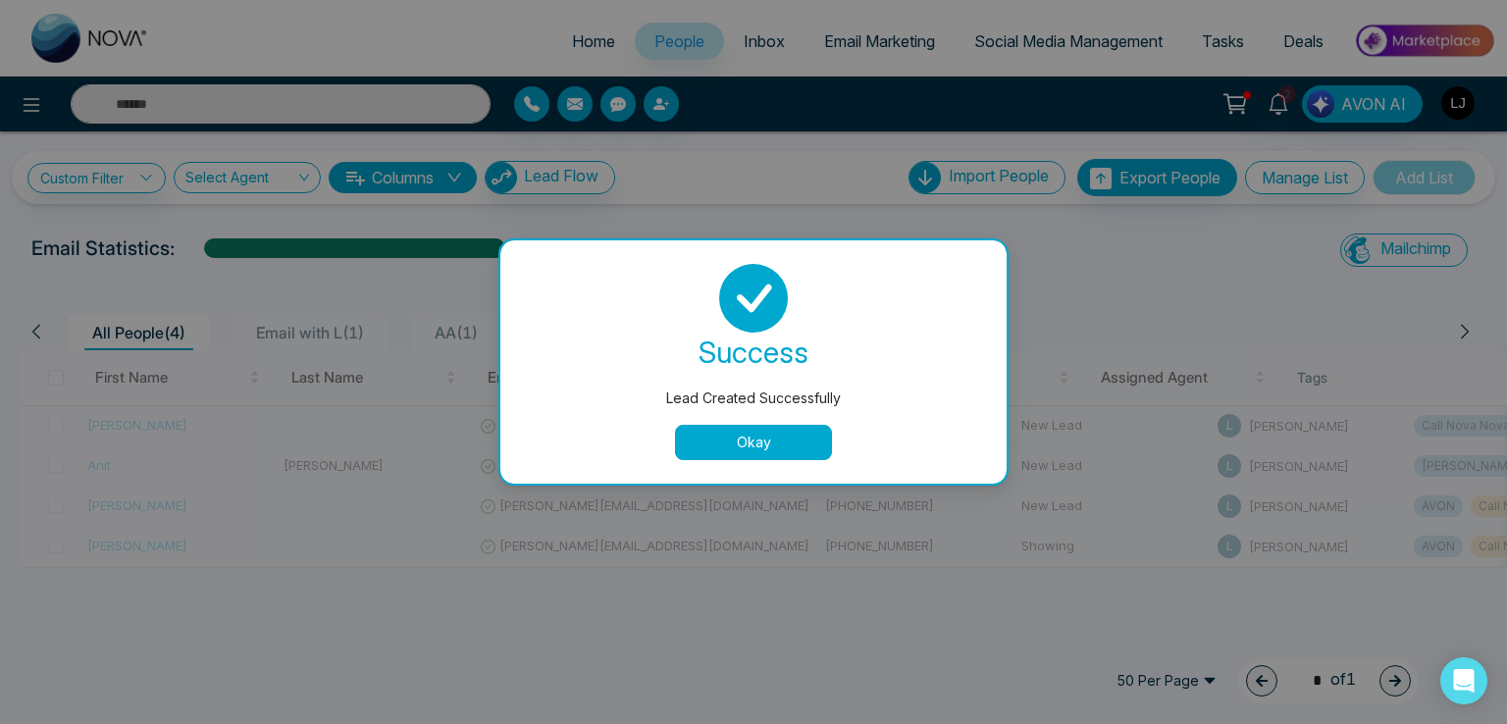
click at [745, 431] on button "Okay" at bounding box center [753, 442] width 157 height 35
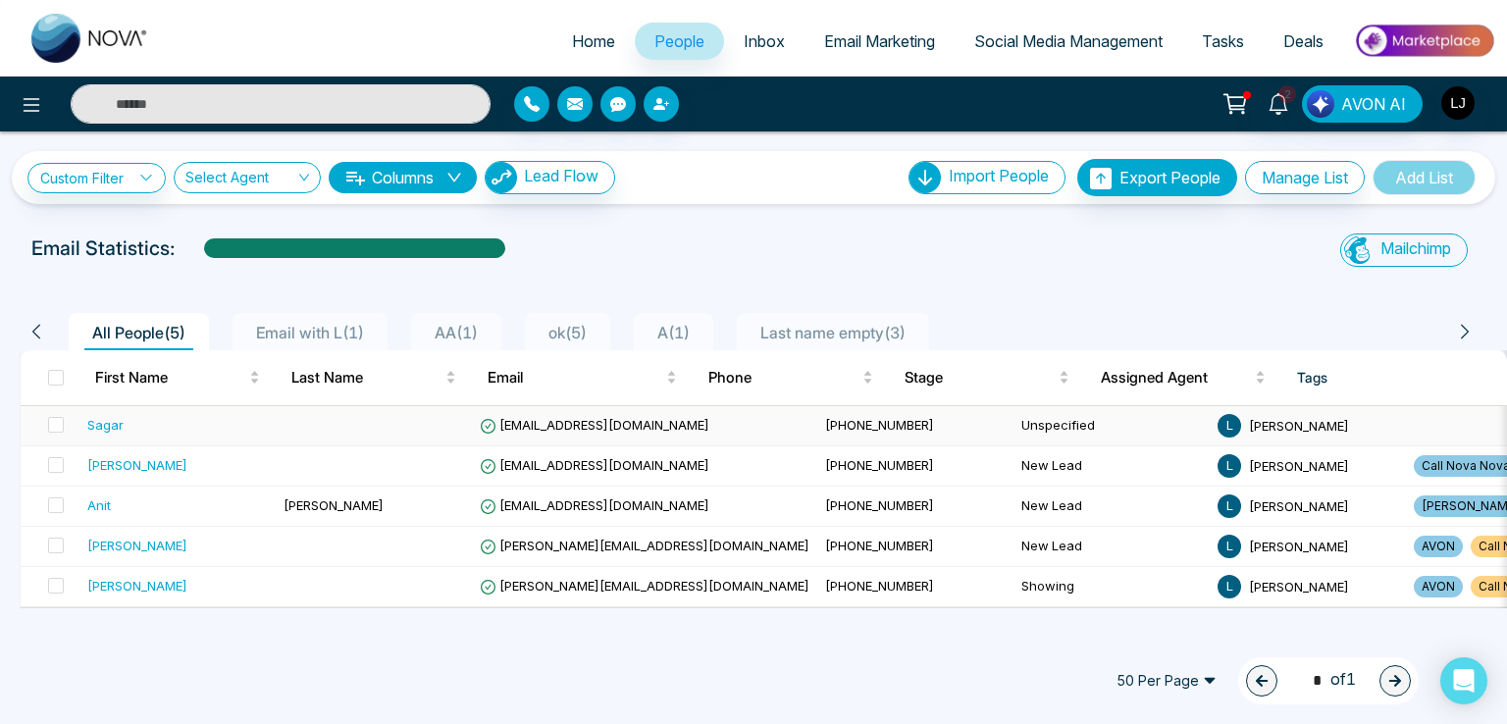
click at [581, 423] on span "Anit+2@mmnovatech.com" at bounding box center [595, 425] width 230 height 16
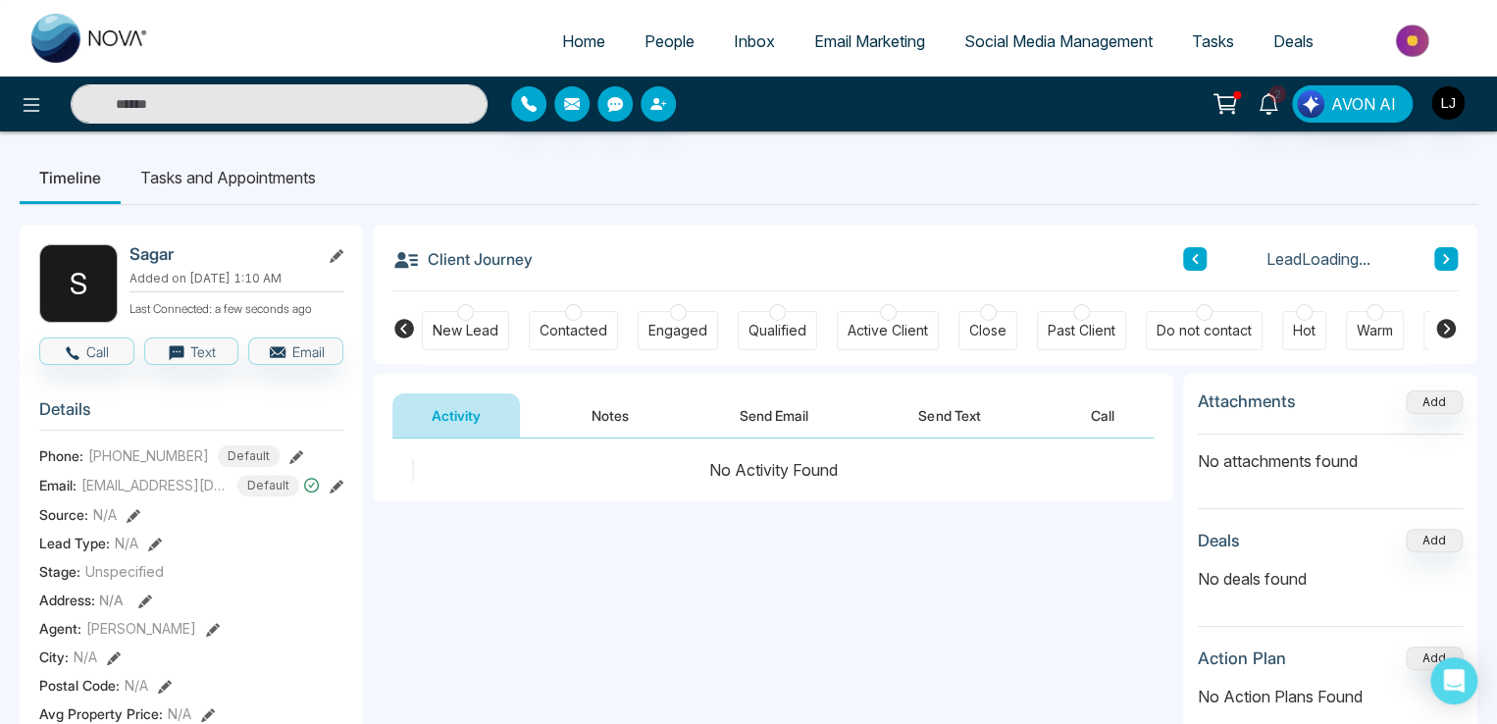
scroll to position [98, 0]
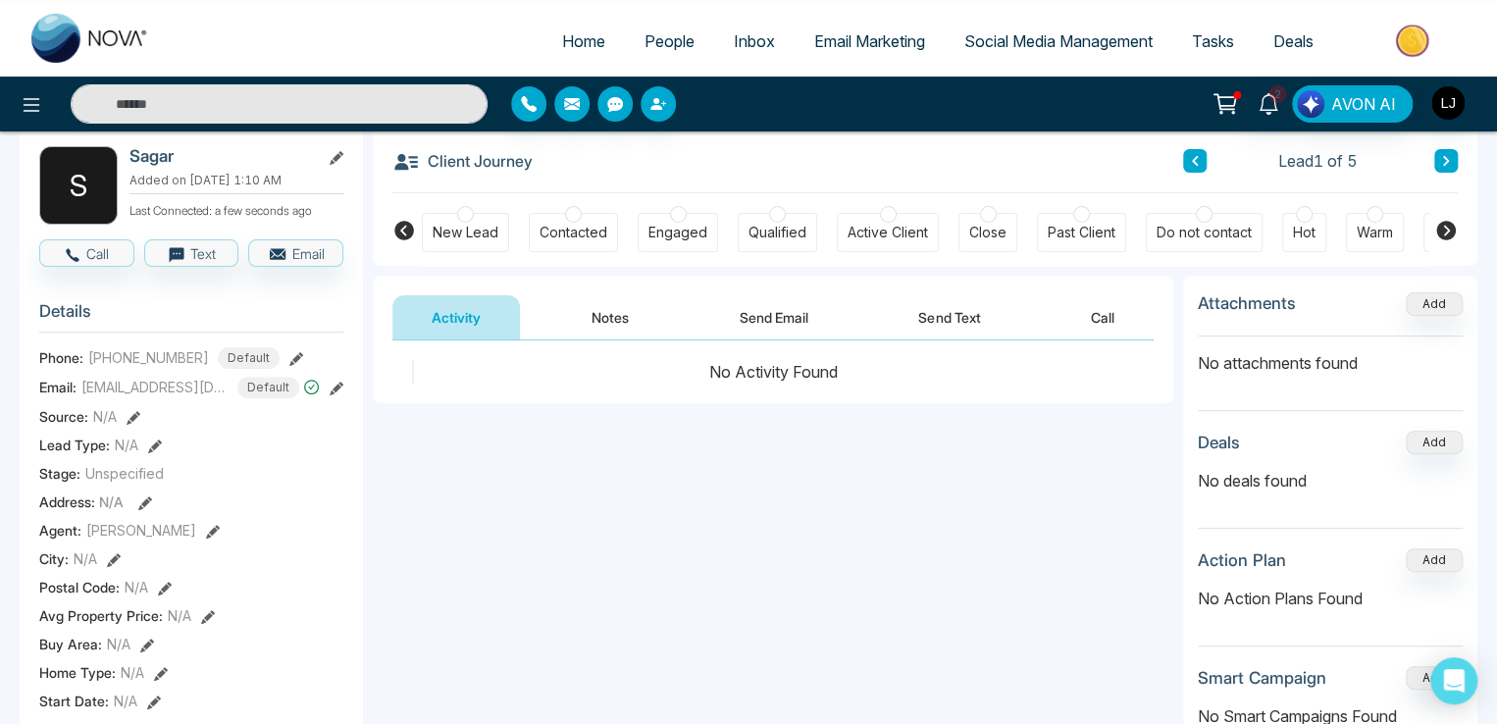
click at [1440, 229] on icon at bounding box center [1446, 231] width 20 height 20
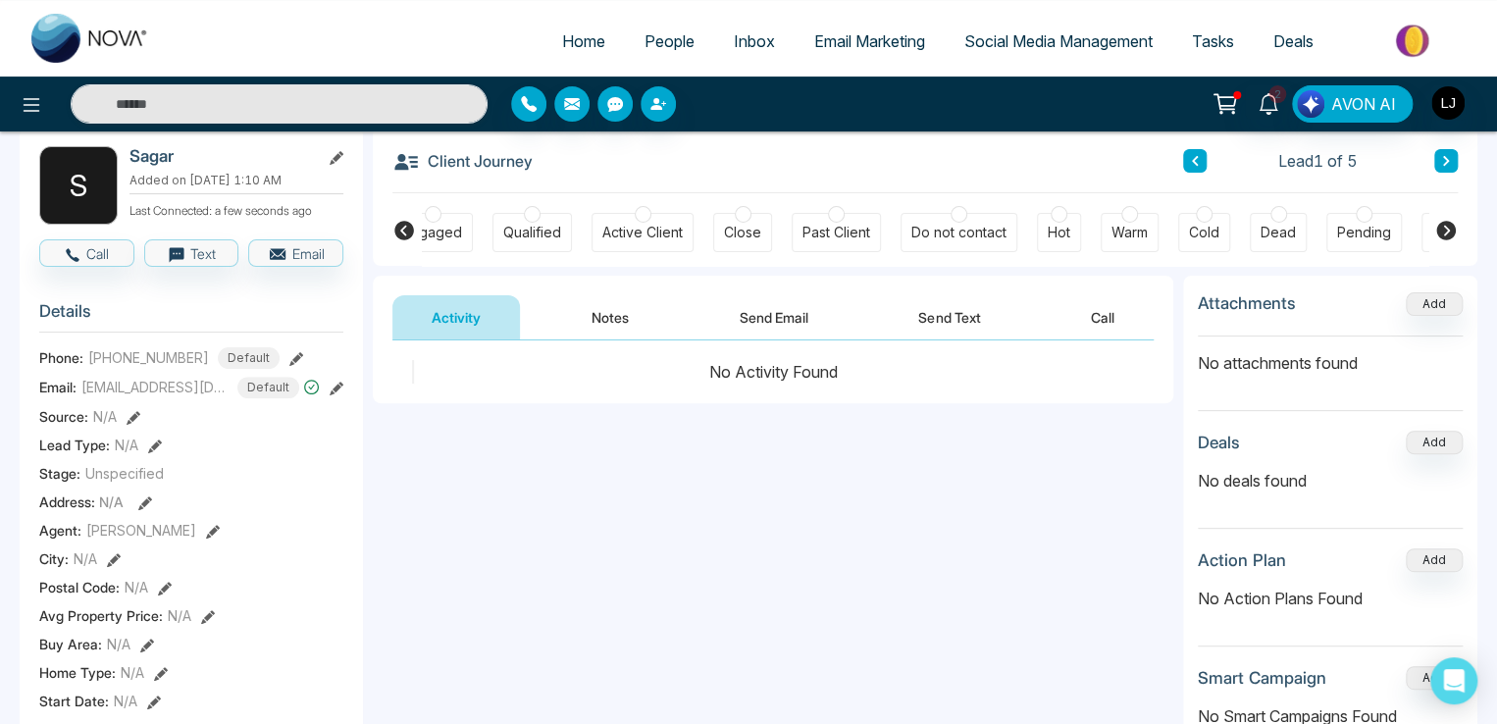
click at [1440, 229] on icon at bounding box center [1446, 231] width 20 height 20
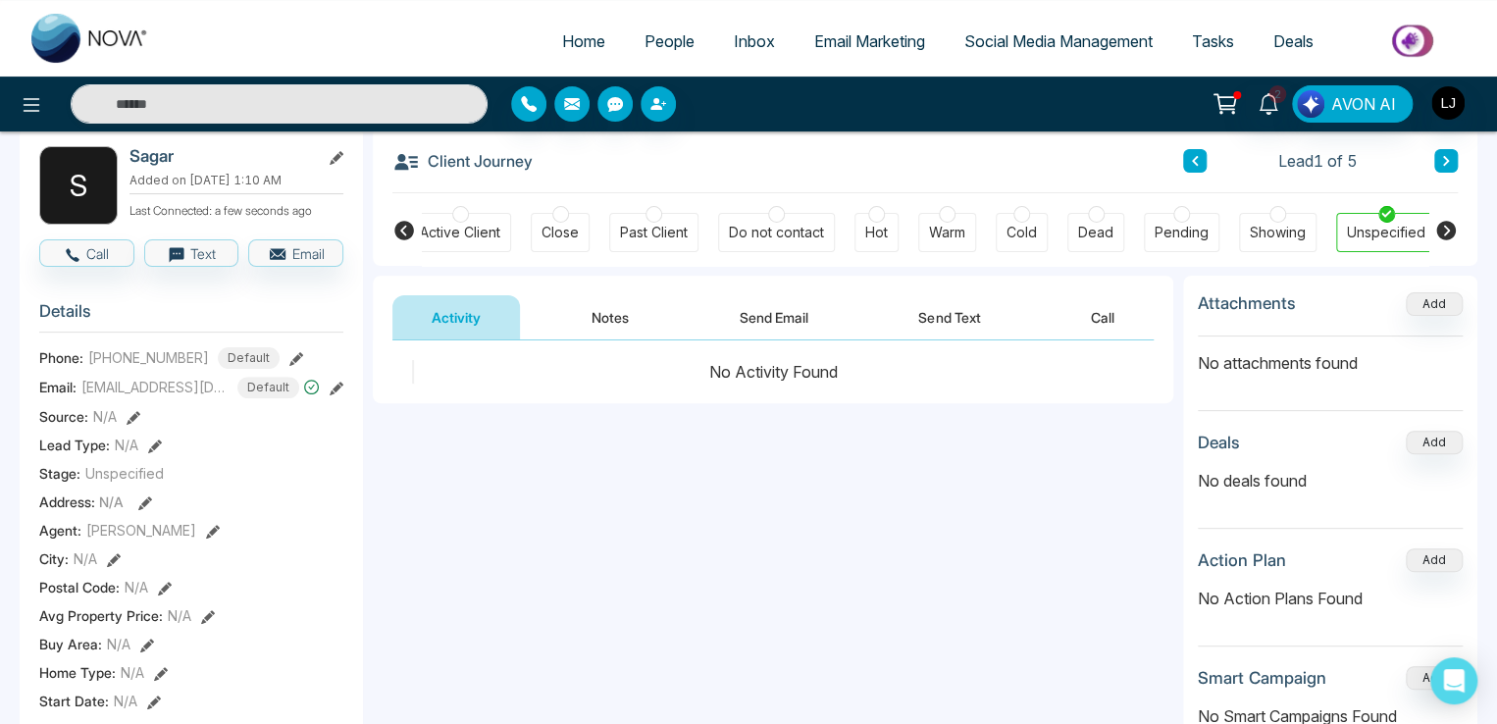
scroll to position [0, 428]
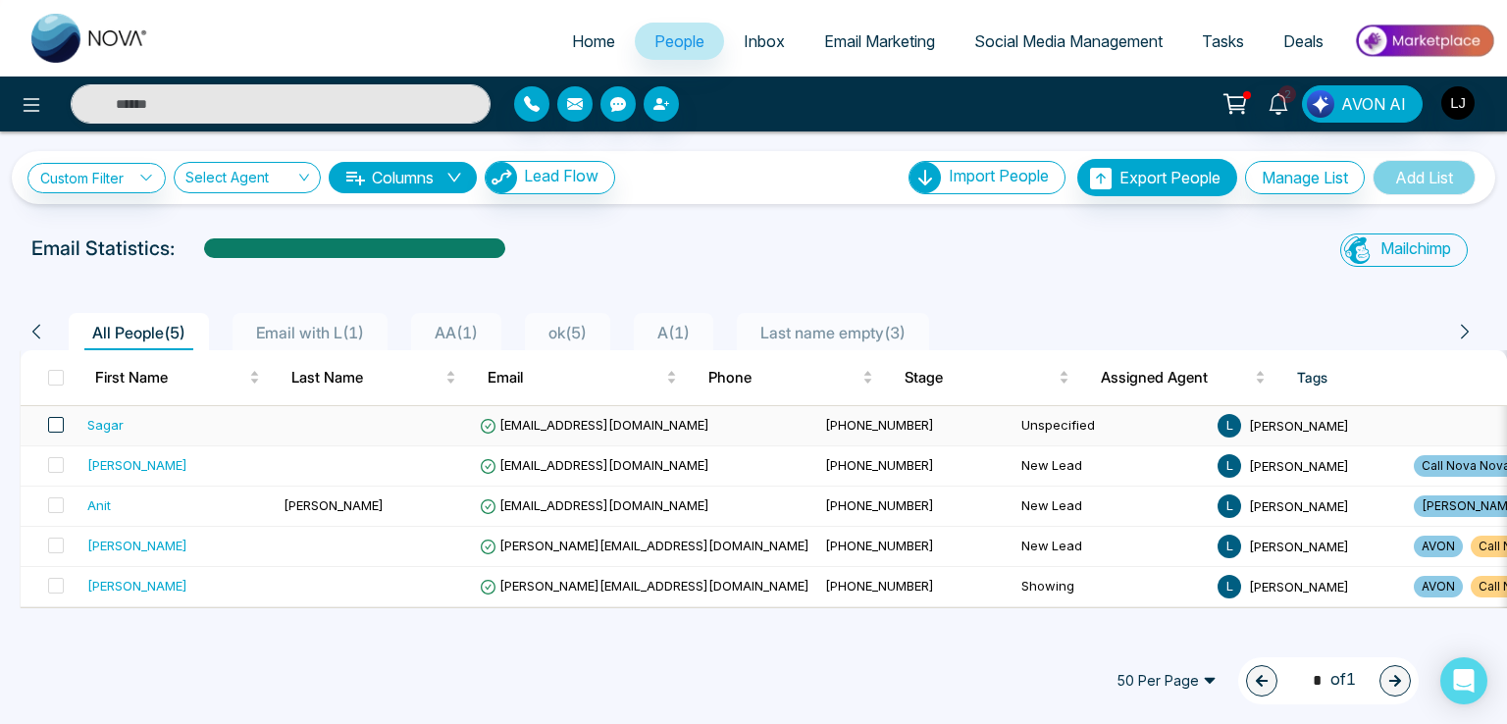
click at [55, 420] on span at bounding box center [56, 425] width 16 height 16
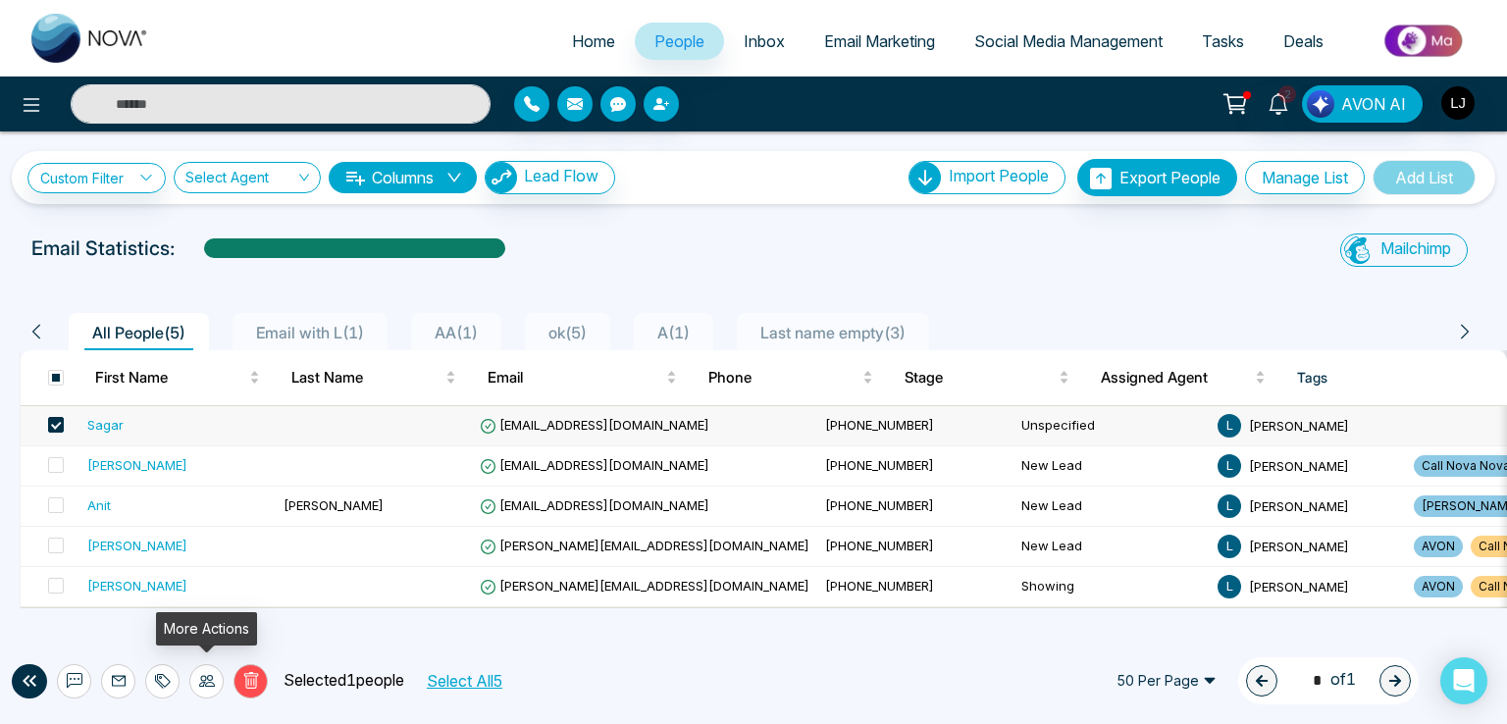
click at [201, 677] on icon at bounding box center [207, 681] width 16 height 16
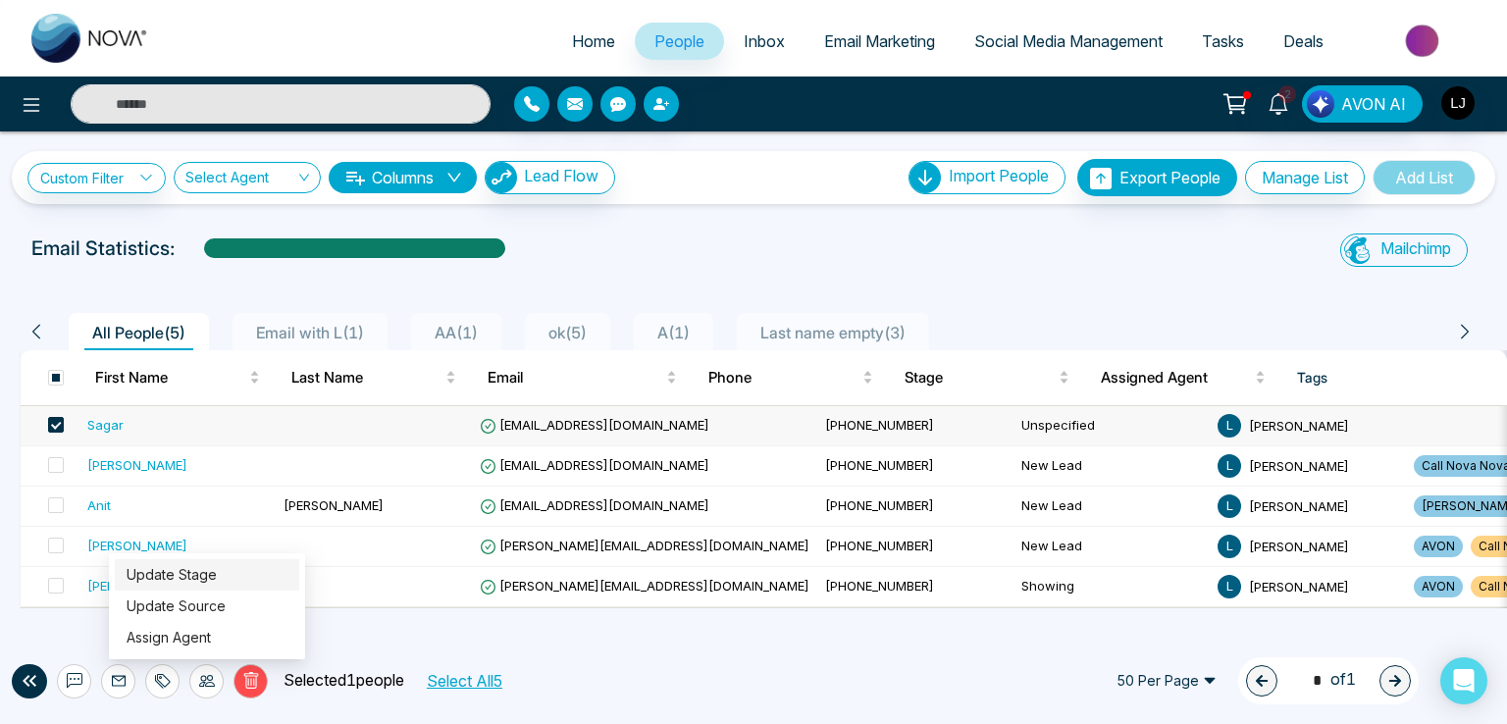
click at [169, 574] on link "Update Stage" at bounding box center [172, 574] width 90 height 17
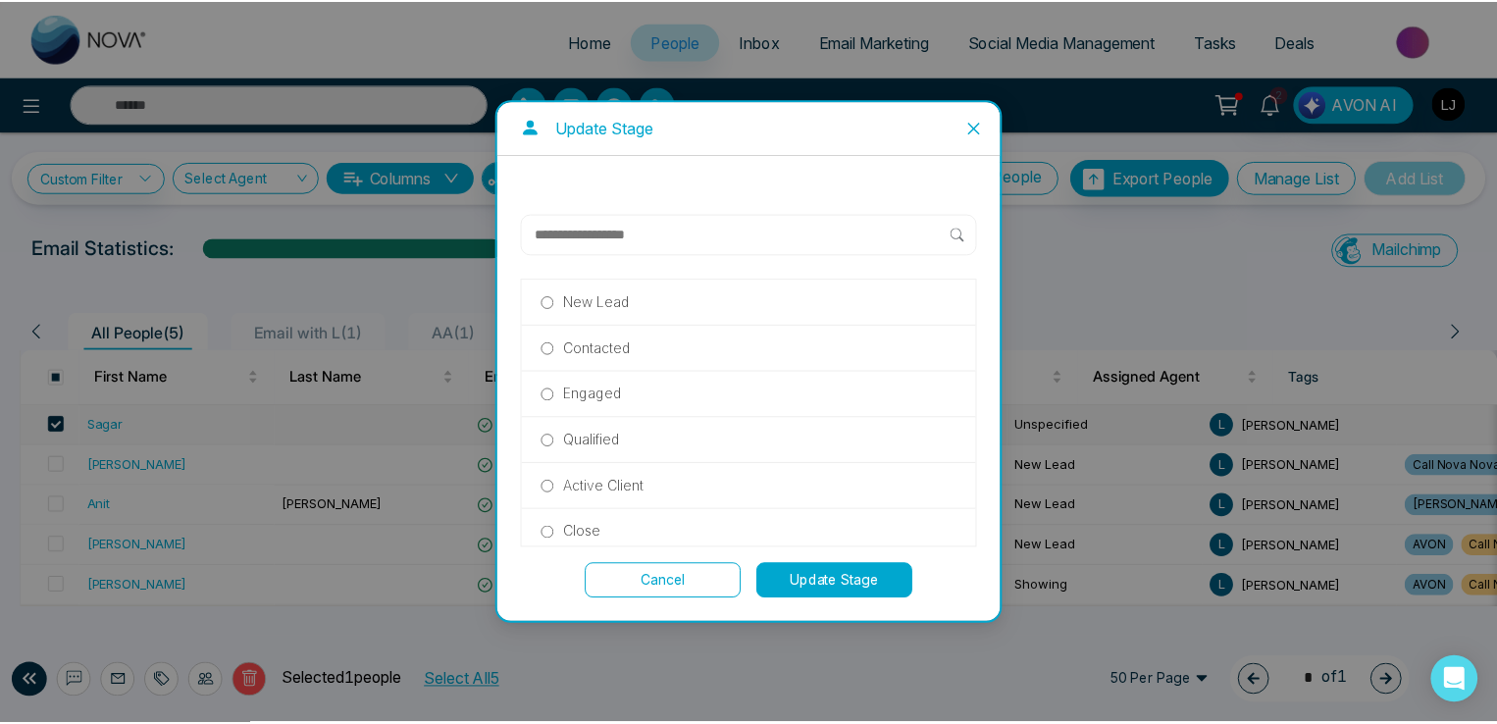
scroll to position [420, 0]
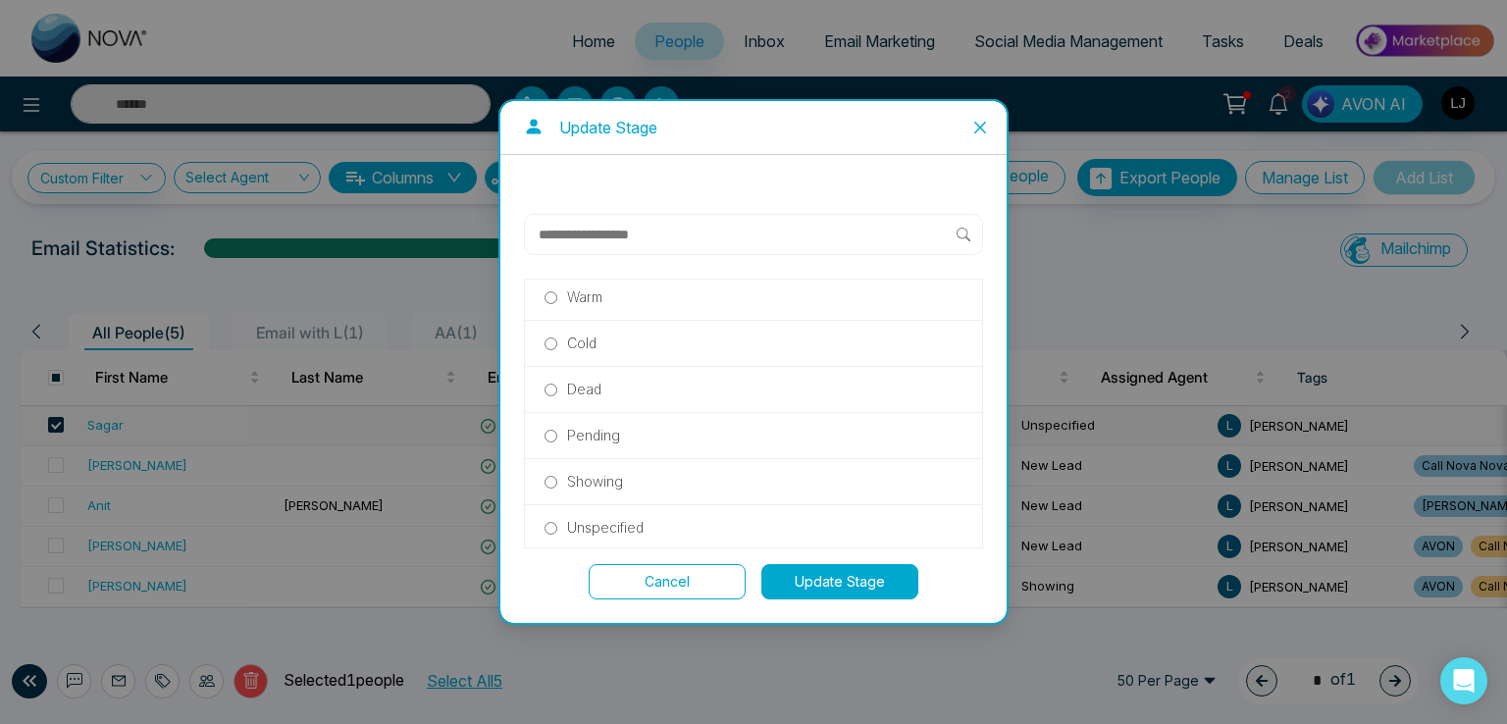
click at [573, 472] on p "Showing" at bounding box center [595, 482] width 56 height 22
click at [812, 574] on button "Update Stage" at bounding box center [839, 581] width 157 height 35
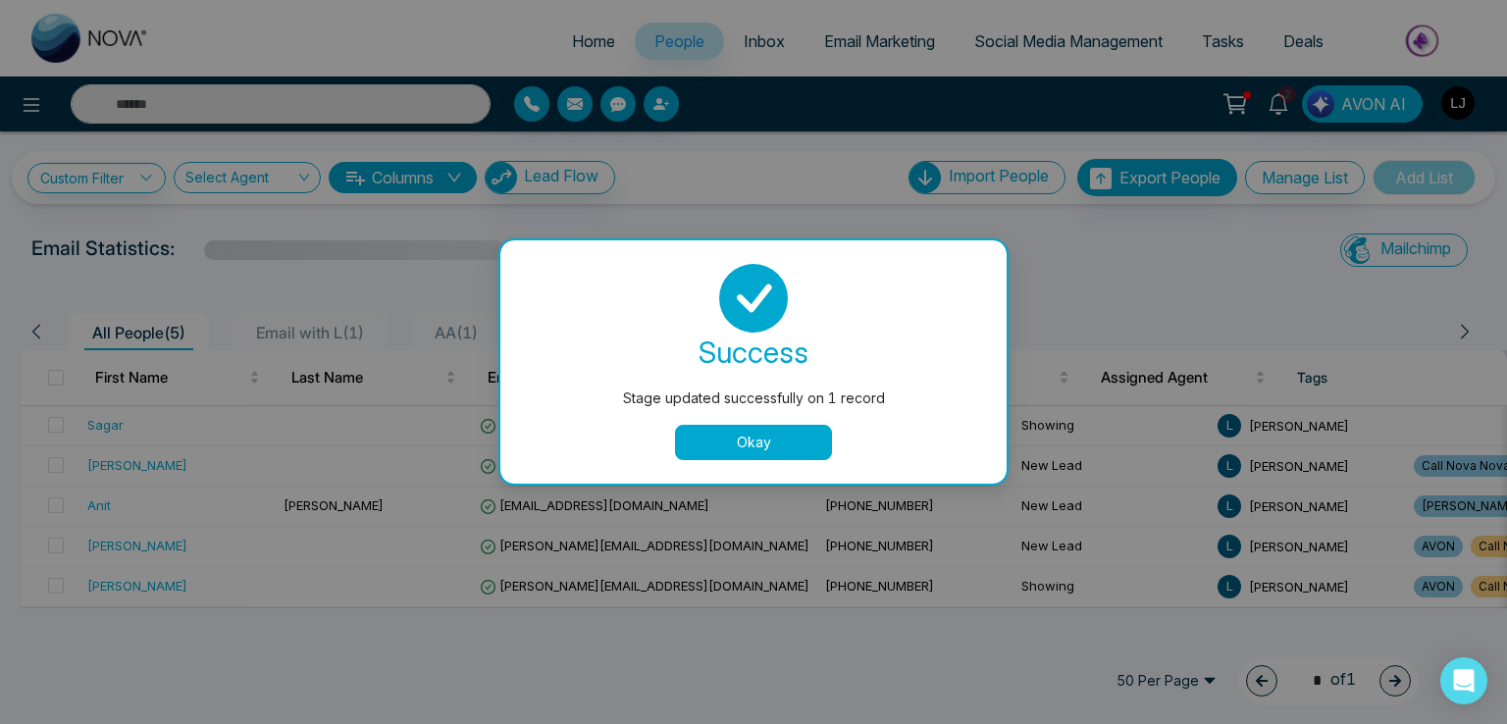
click at [736, 451] on button "Okay" at bounding box center [753, 442] width 157 height 35
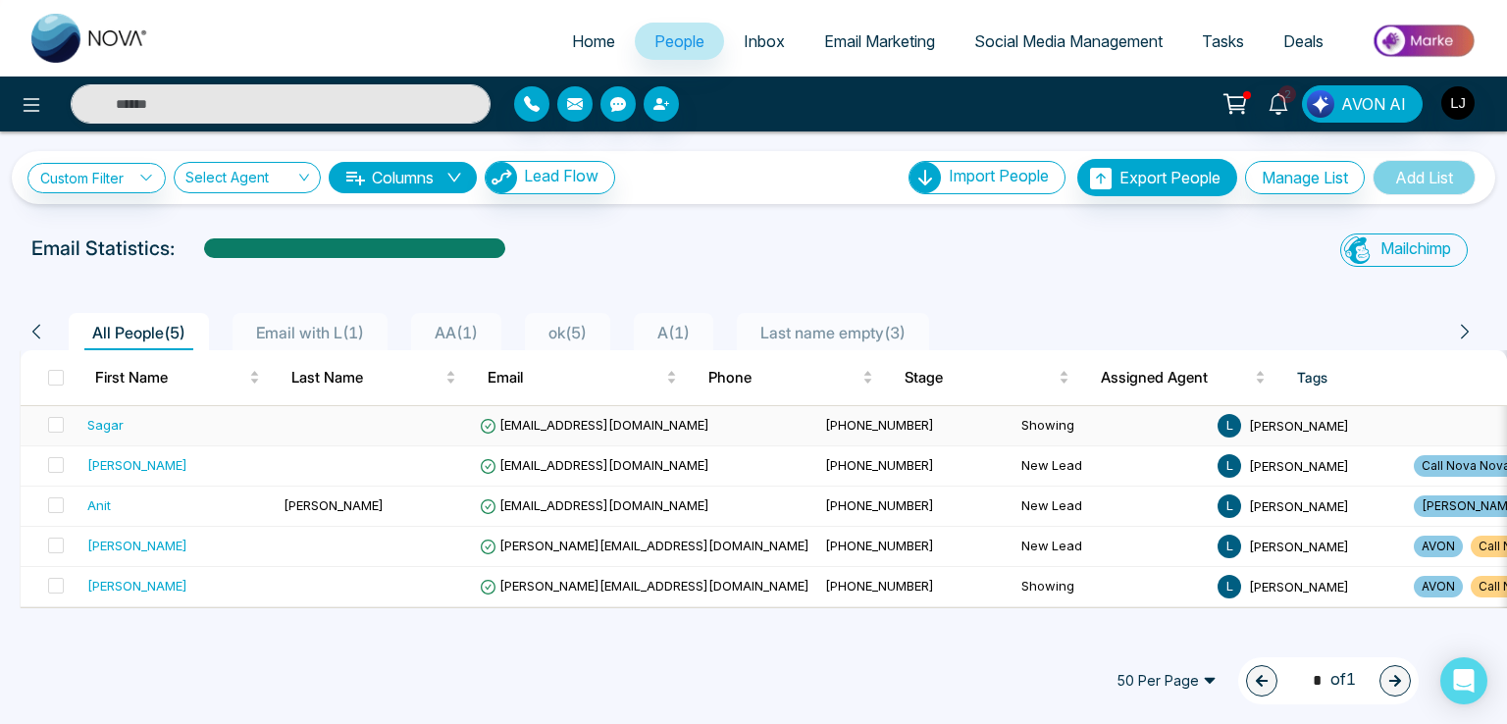
click at [565, 427] on span "Anit+2@mmnovatech.com" at bounding box center [595, 425] width 230 height 16
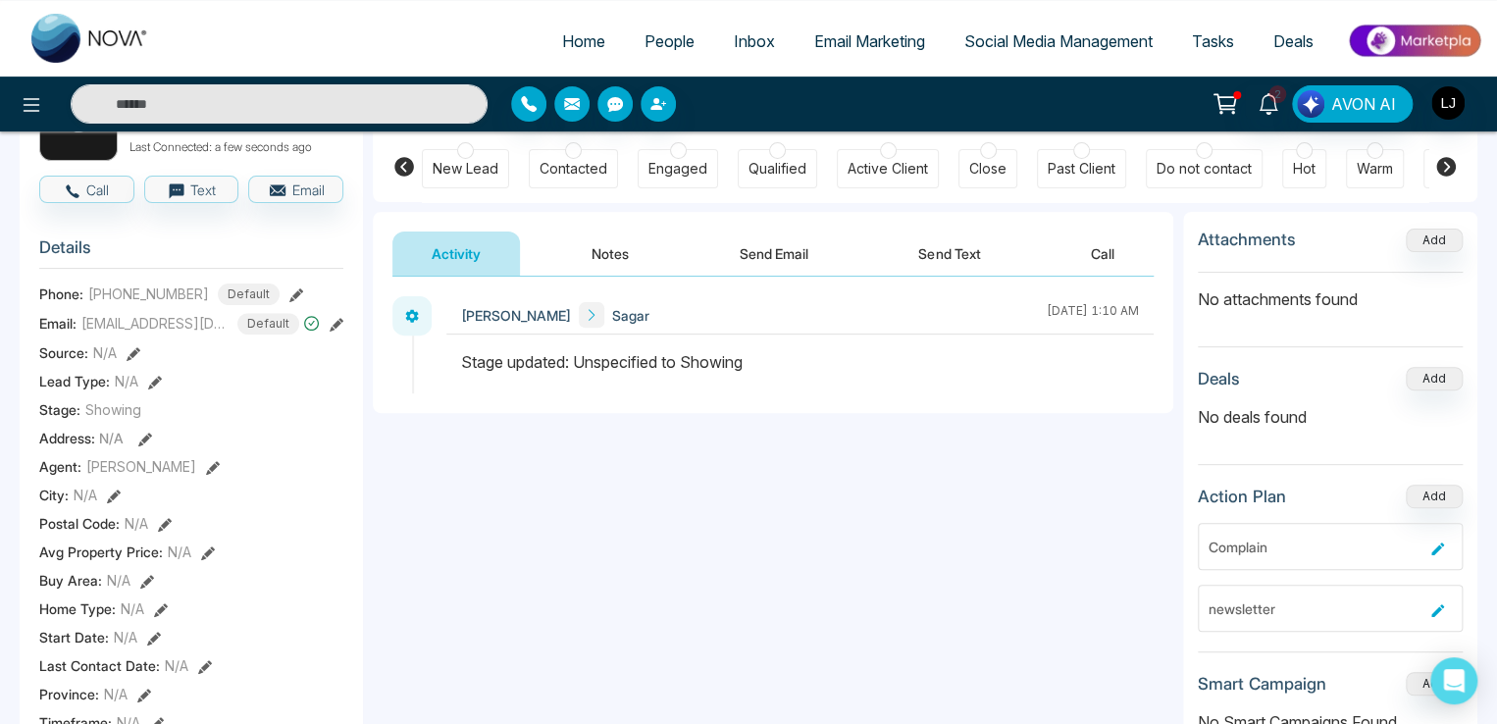
scroll to position [196, 0]
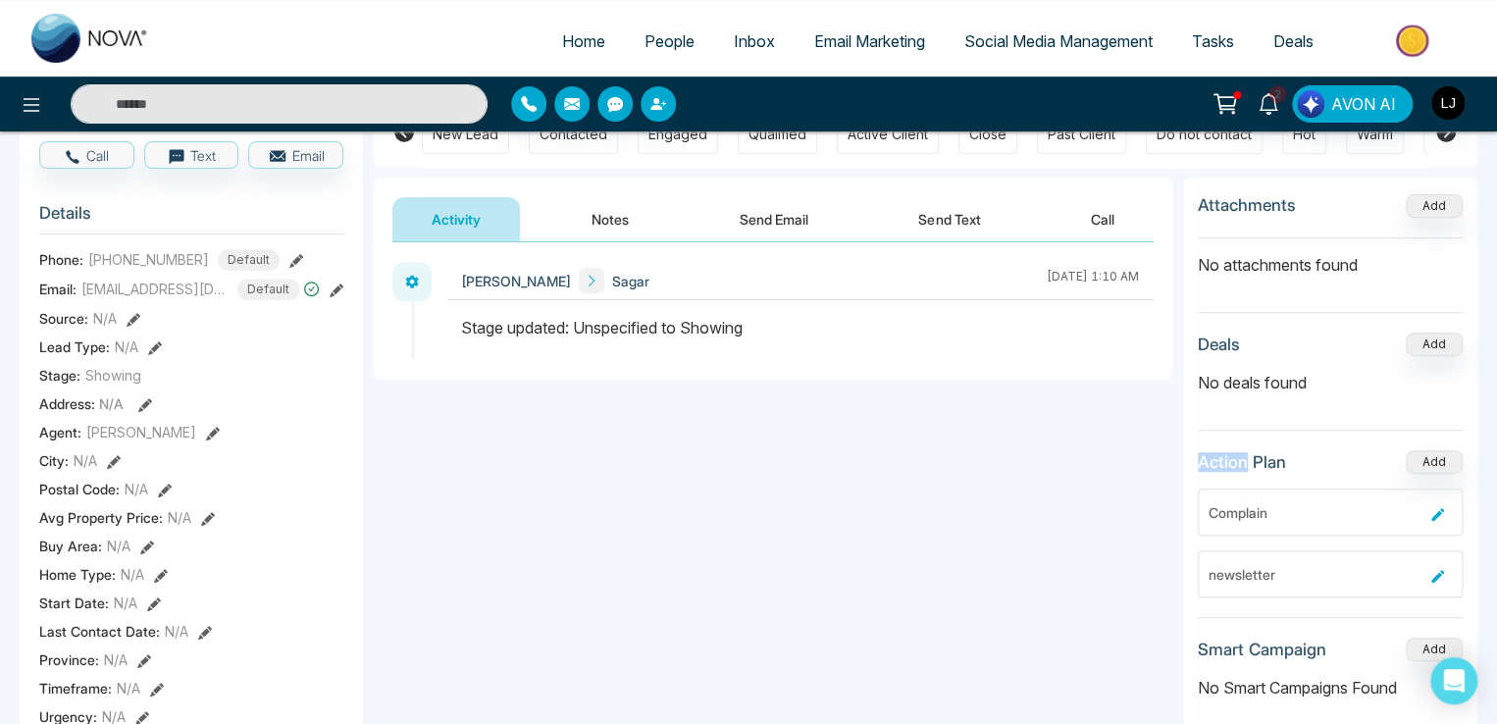
drag, startPoint x: 1200, startPoint y: 467, endPoint x: 1246, endPoint y: 463, distance: 46.3
click at [1246, 463] on h3 "Action Plan" at bounding box center [1242, 462] width 88 height 20
click at [649, 35] on span "People" at bounding box center [669, 41] width 50 height 20
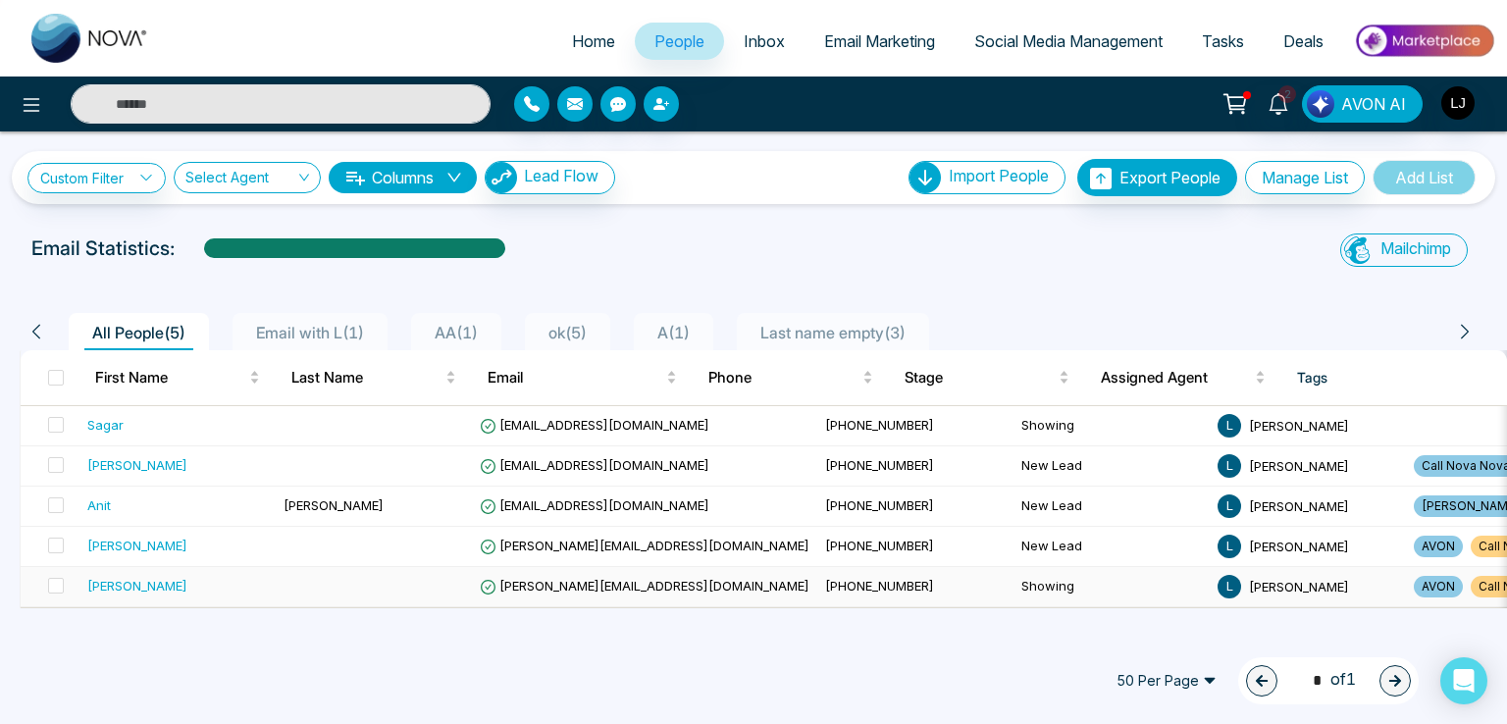
click at [545, 589] on span "[PERSON_NAME][EMAIL_ADDRESS][DOMAIN_NAME]" at bounding box center [645, 586] width 330 height 16
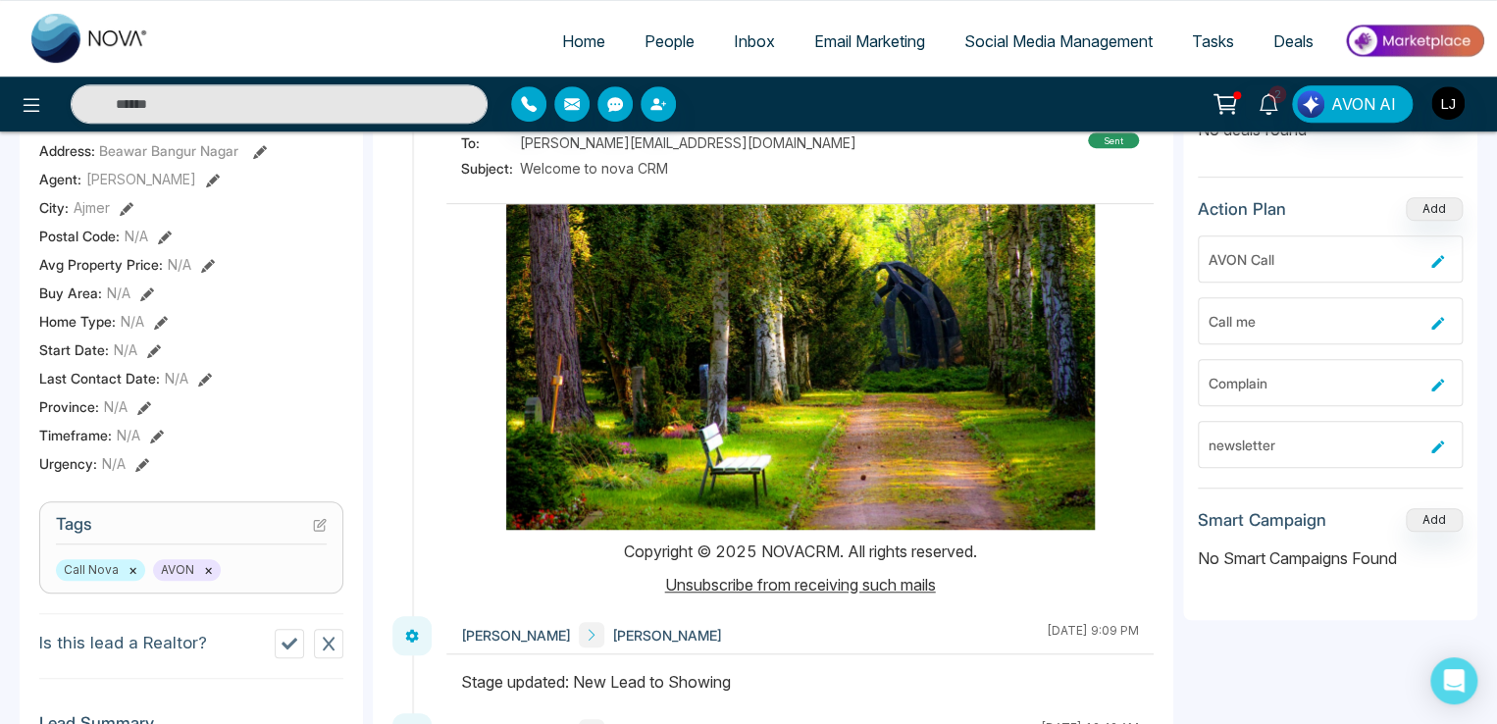
scroll to position [687, 0]
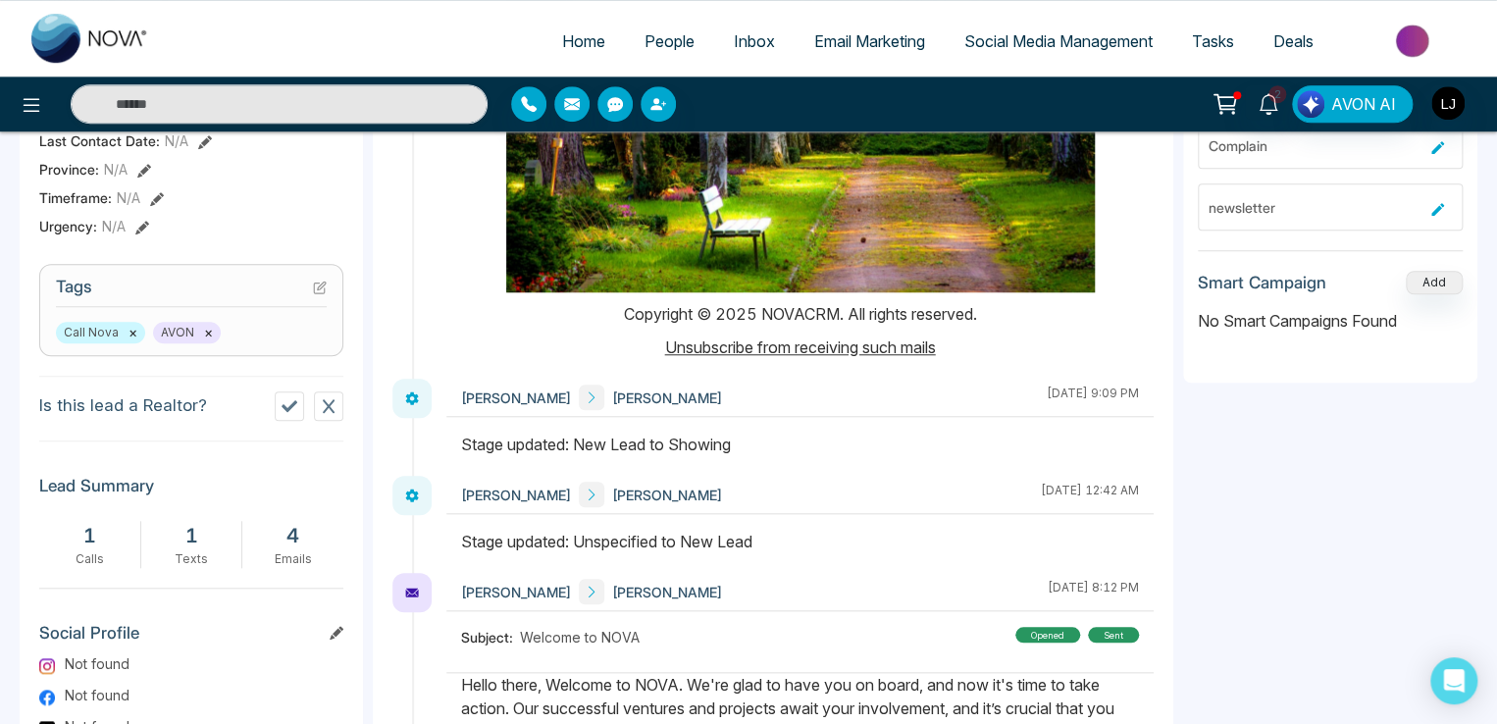
drag, startPoint x: 681, startPoint y: 444, endPoint x: 769, endPoint y: 444, distance: 88.3
click at [769, 444] on div "Stage updated: New Lead to Showing" at bounding box center [800, 445] width 678 height 24
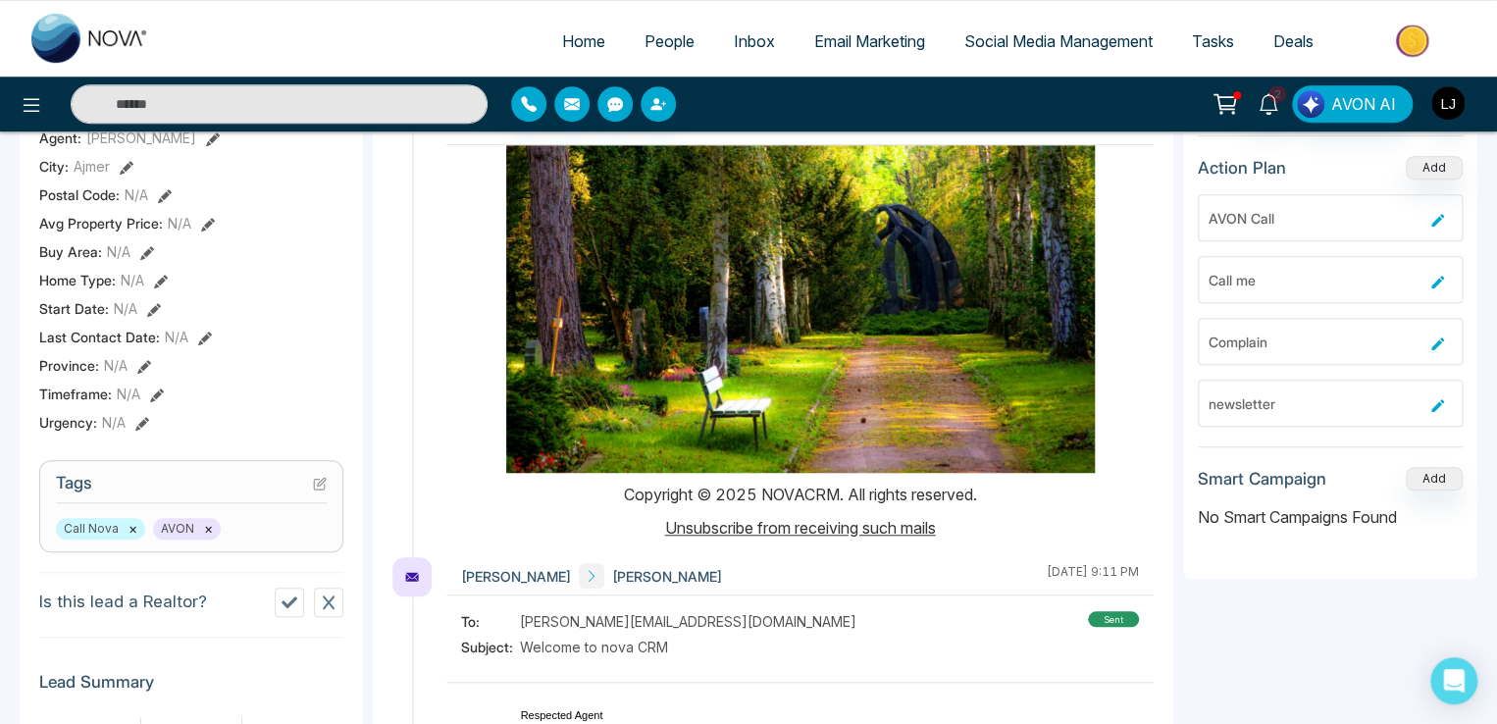
scroll to position [0, 0]
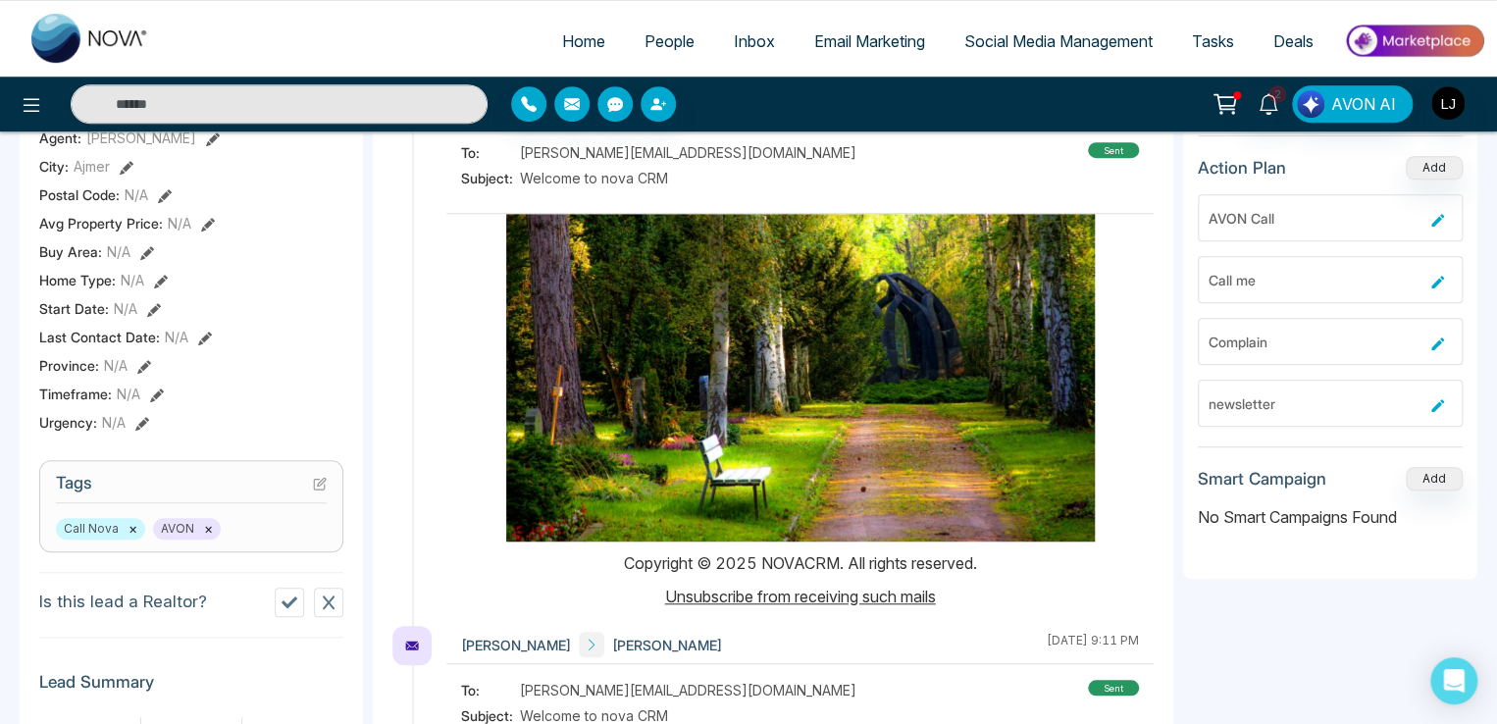
click at [646, 37] on span "People" at bounding box center [669, 41] width 50 height 20
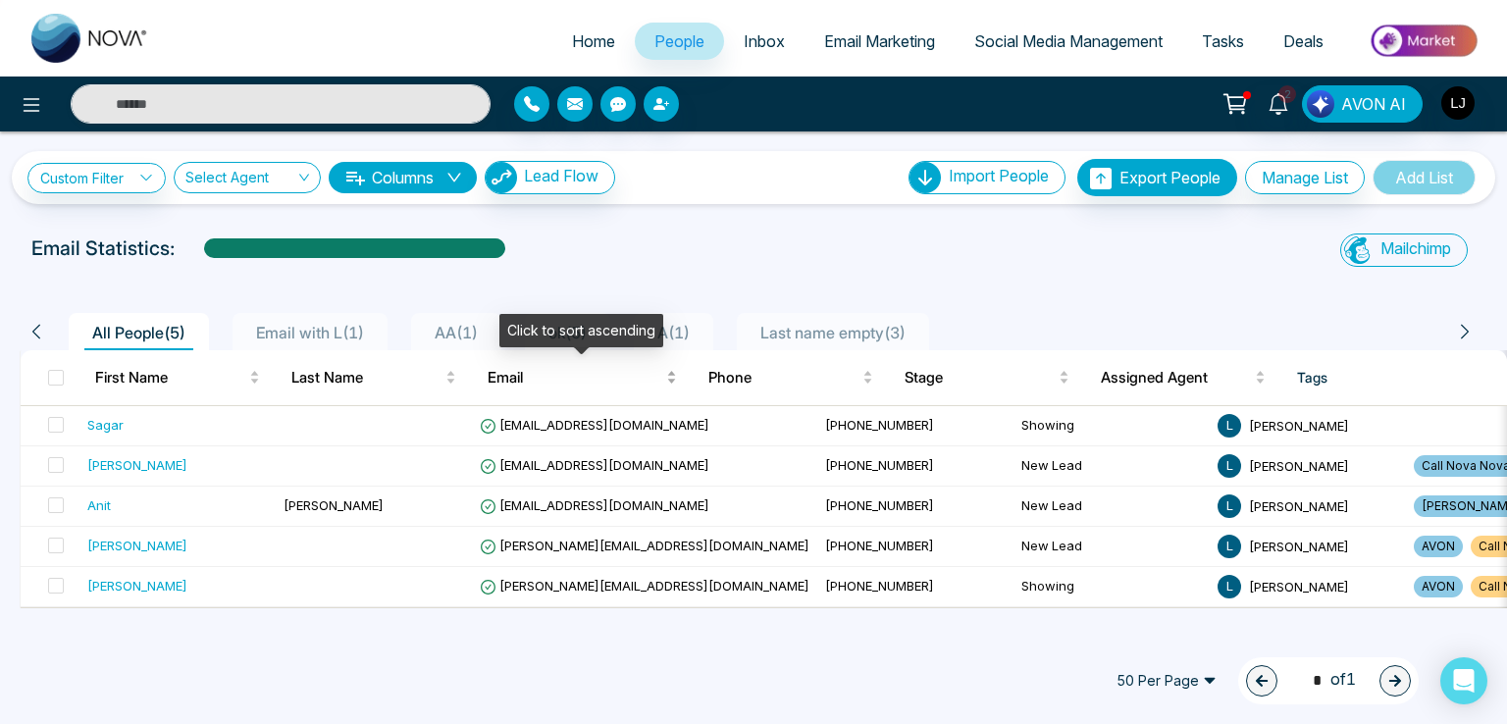
click at [569, 389] on div "Email" at bounding box center [582, 378] width 189 height 24
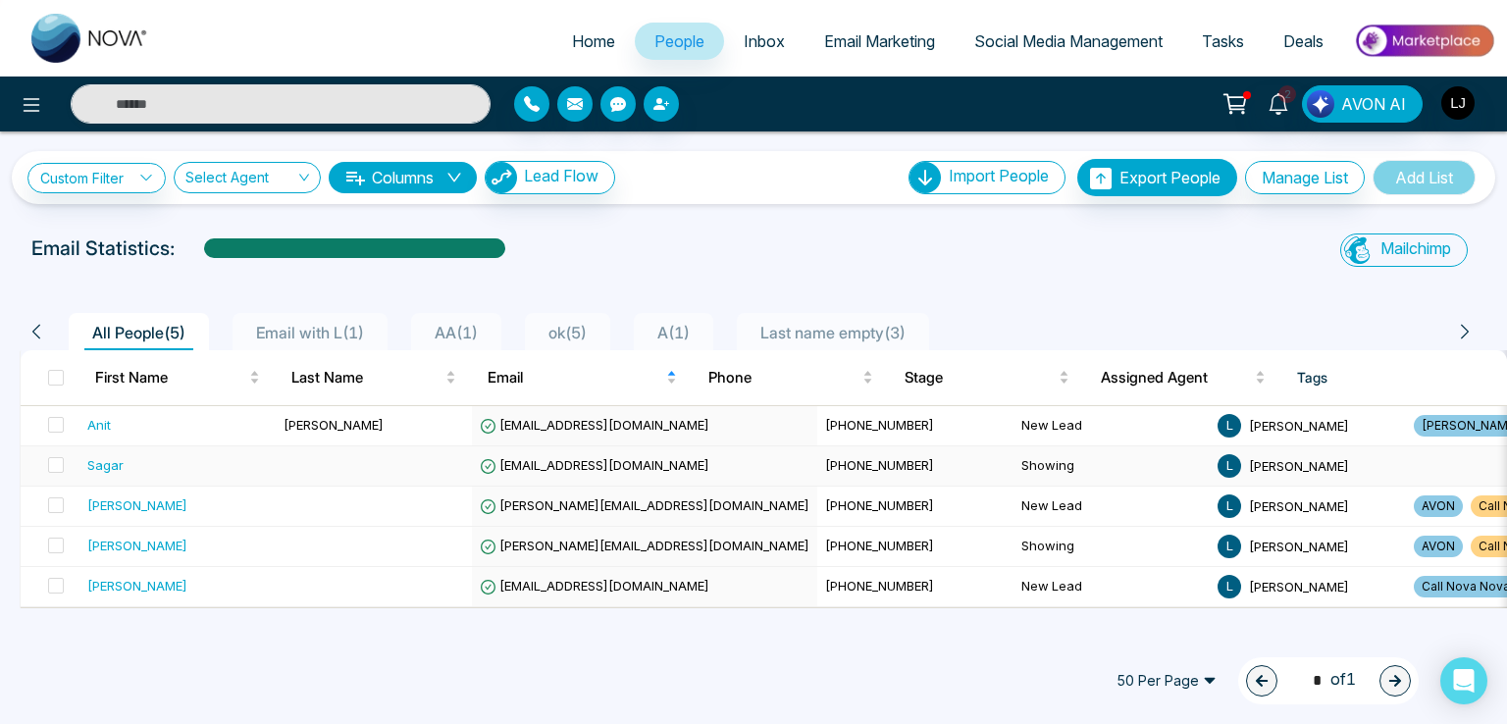
click at [567, 464] on span "Anit+2@mmnovatech.com" at bounding box center [595, 465] width 230 height 16
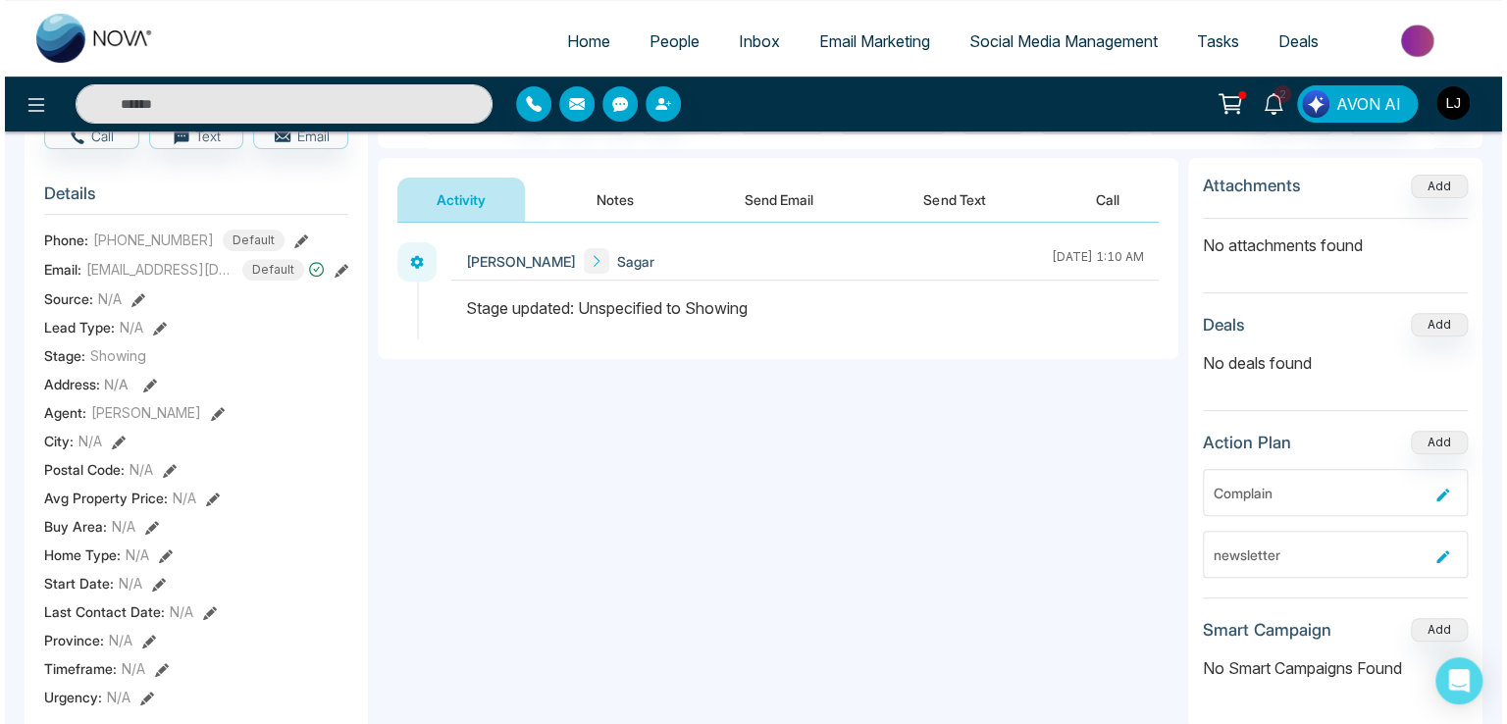
scroll to position [98, 0]
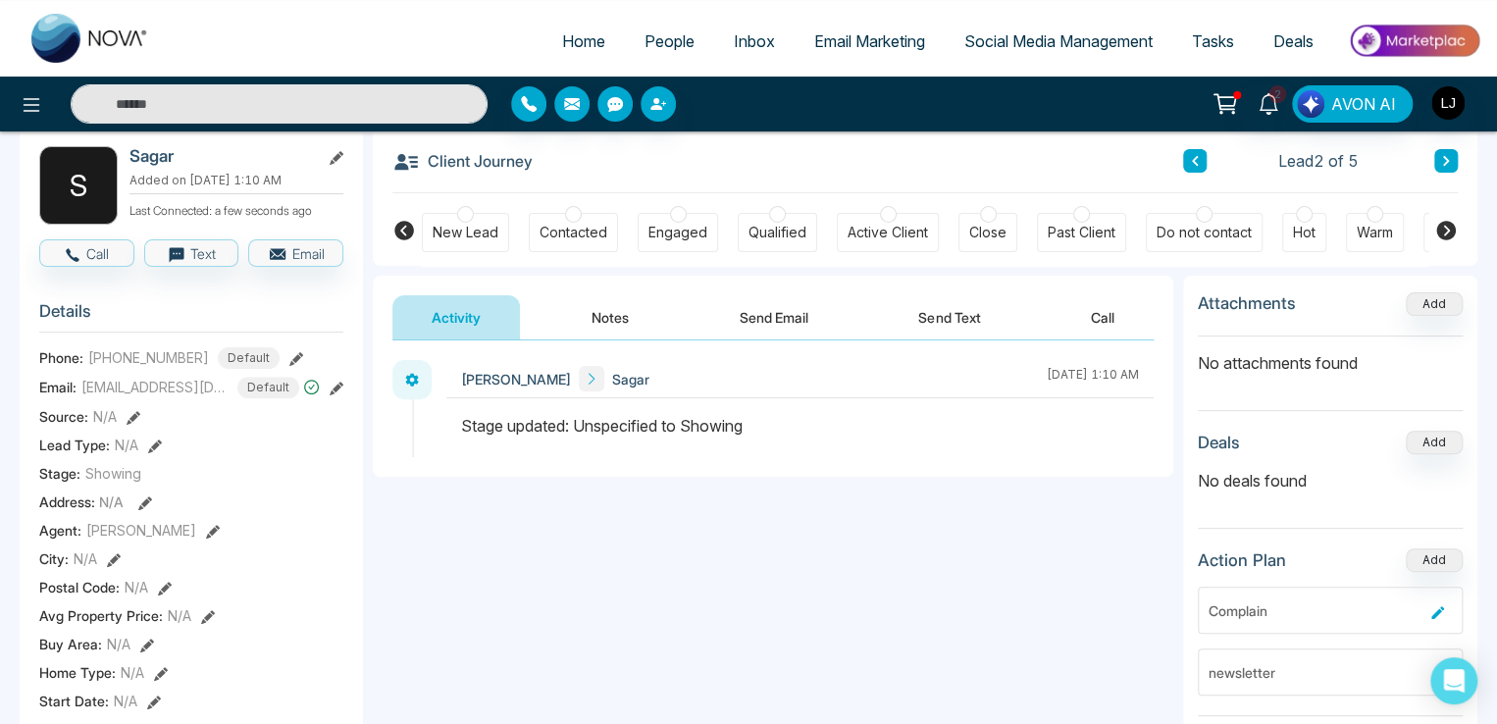
click at [604, 315] on button "Notes" at bounding box center [610, 317] width 116 height 44
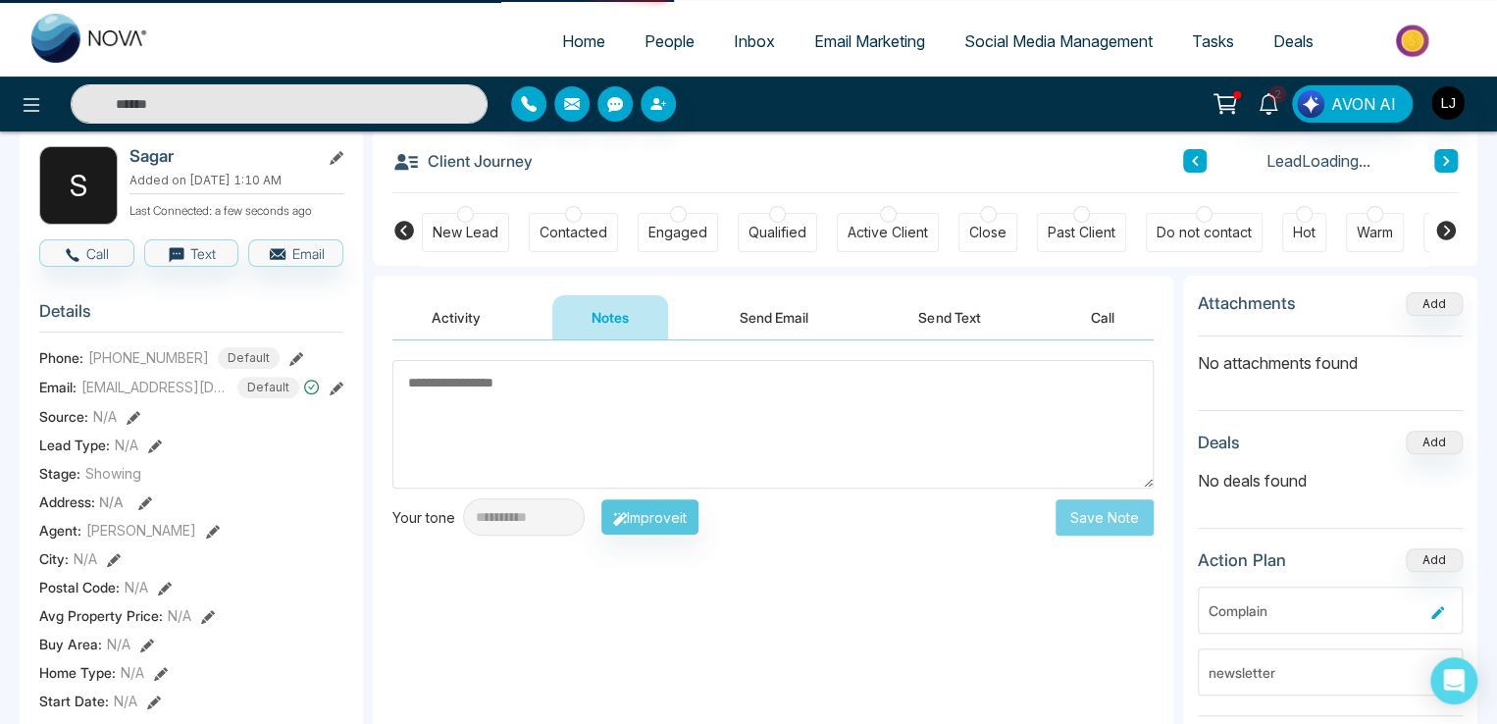
click at [408, 307] on button "Activity" at bounding box center [456, 317] width 128 height 44
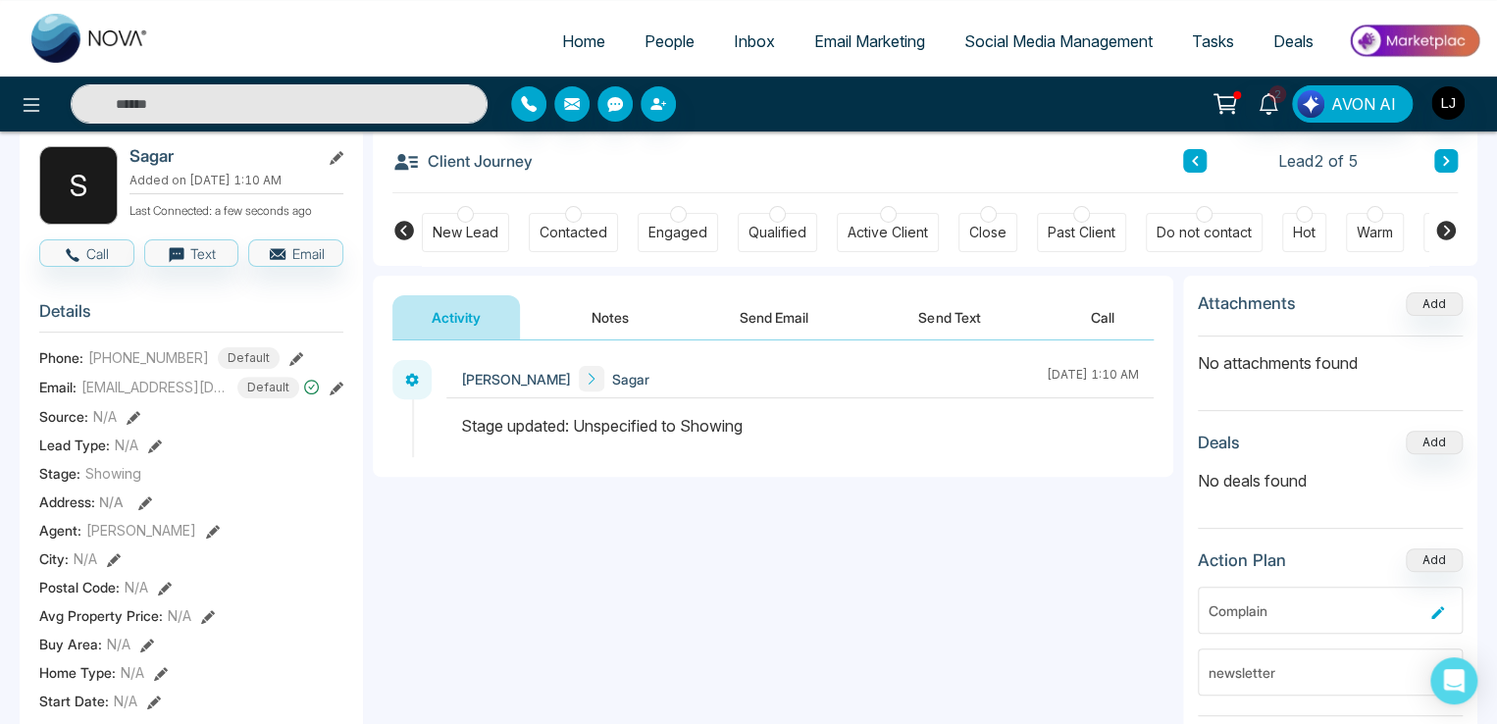
click at [789, 312] on button "Send Email" at bounding box center [773, 317] width 147 height 44
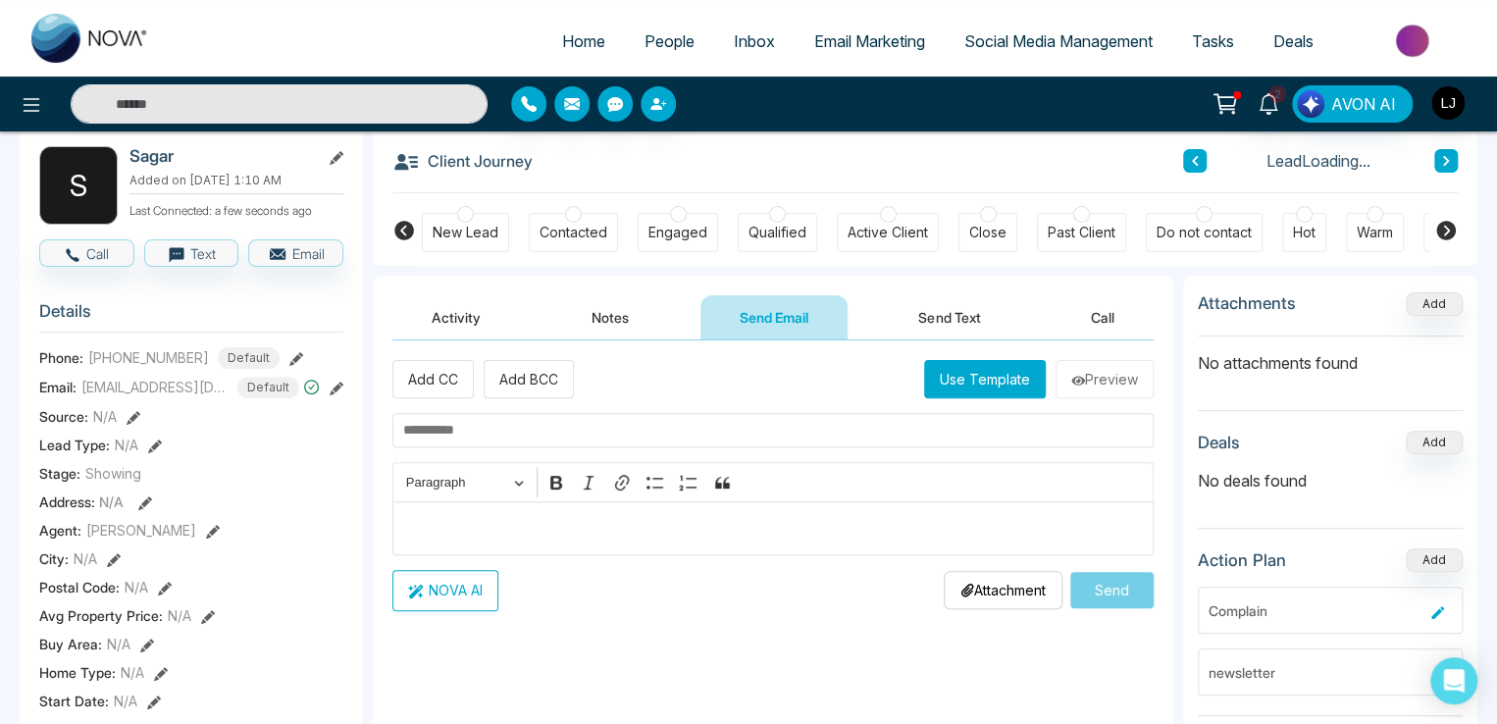
click at [456, 303] on button "Activity" at bounding box center [456, 317] width 128 height 44
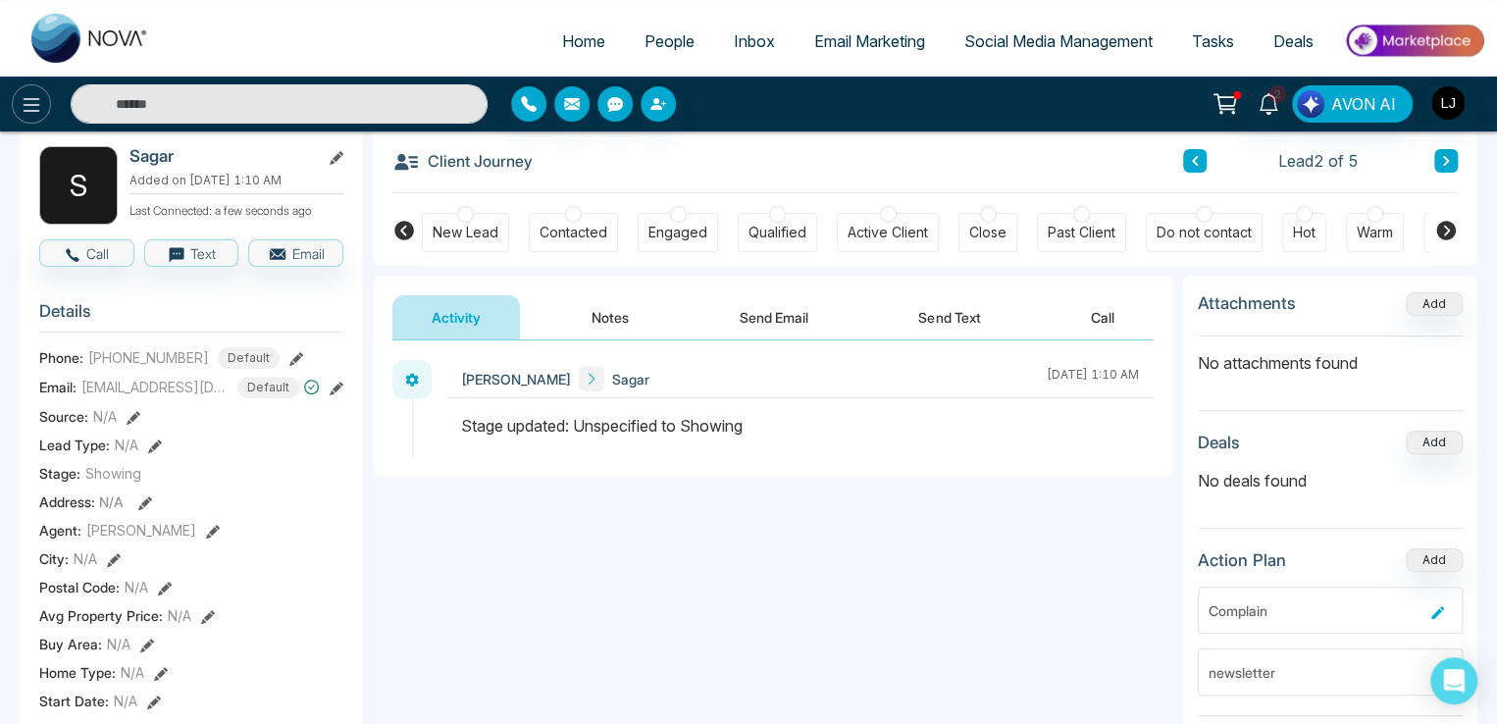
click at [26, 115] on icon at bounding box center [32, 105] width 24 height 24
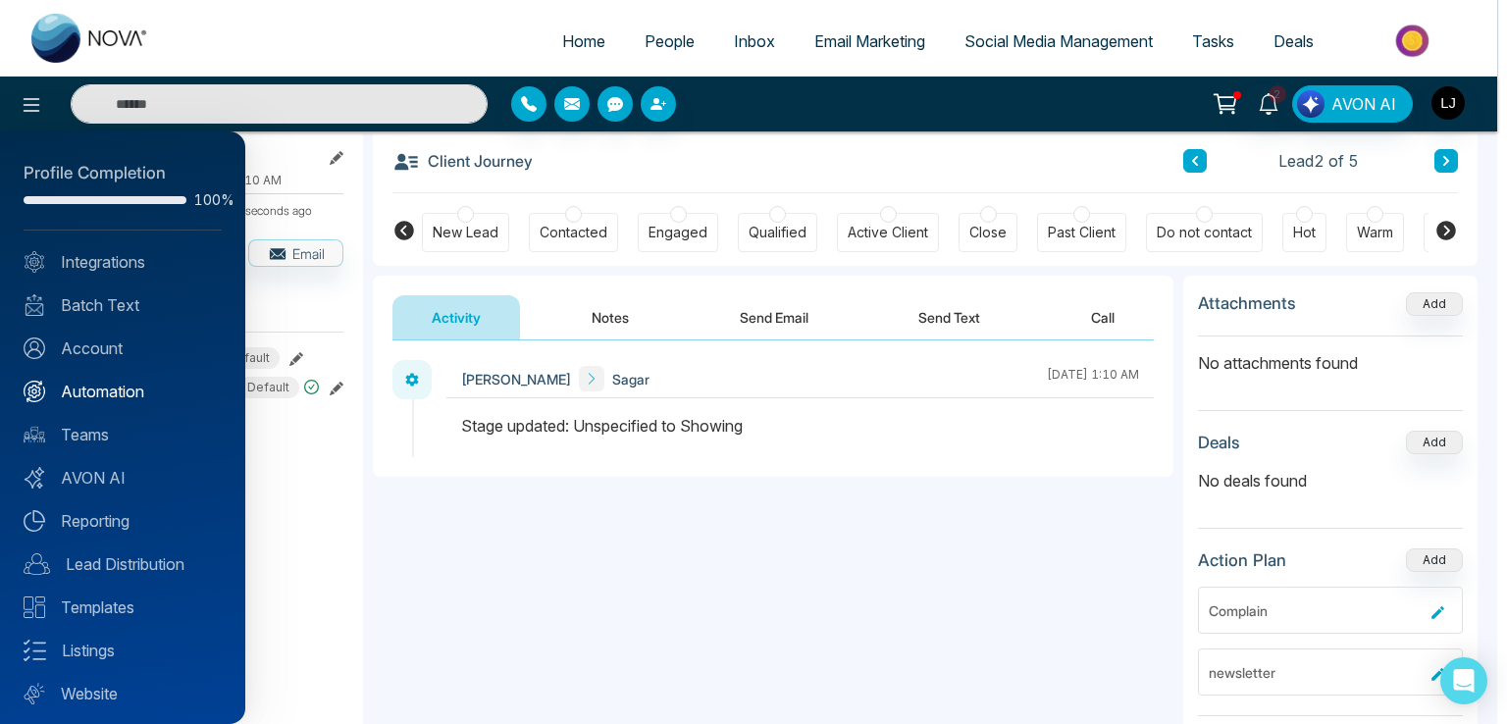
click at [95, 383] on link "Automation" at bounding box center [123, 392] width 198 height 24
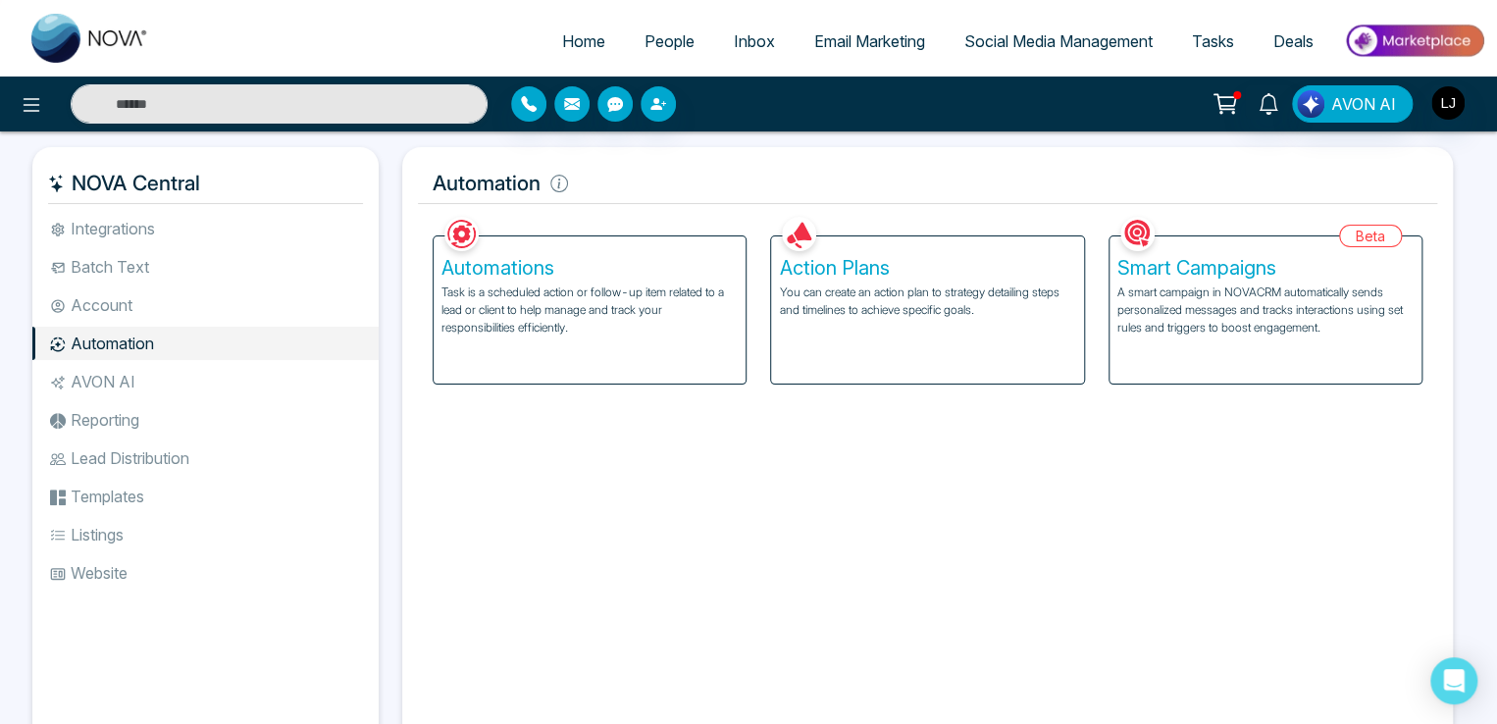
click at [661, 315] on p "Task is a scheduled action or follow-up item related to a lead or client to hel…" at bounding box center [589, 309] width 296 height 53
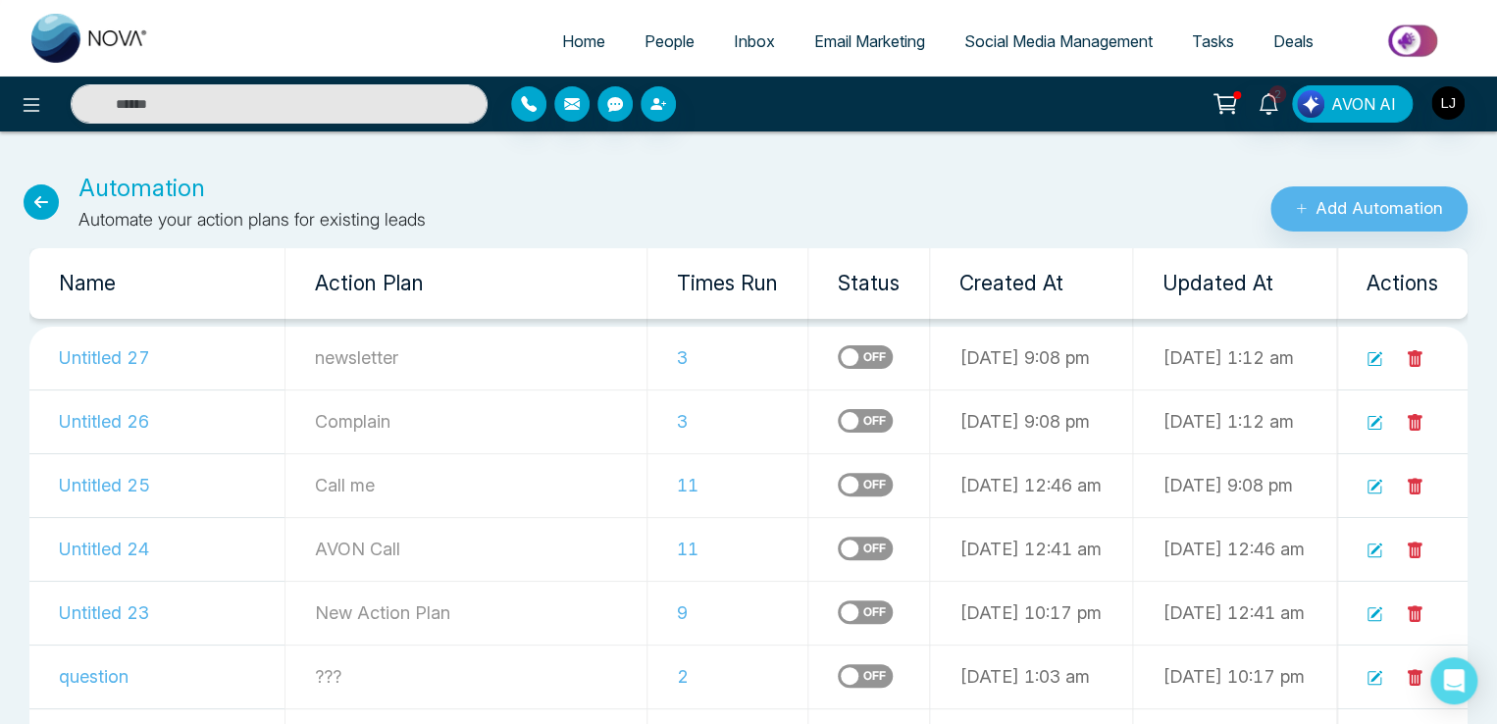
click at [647, 31] on span "People" at bounding box center [669, 41] width 50 height 20
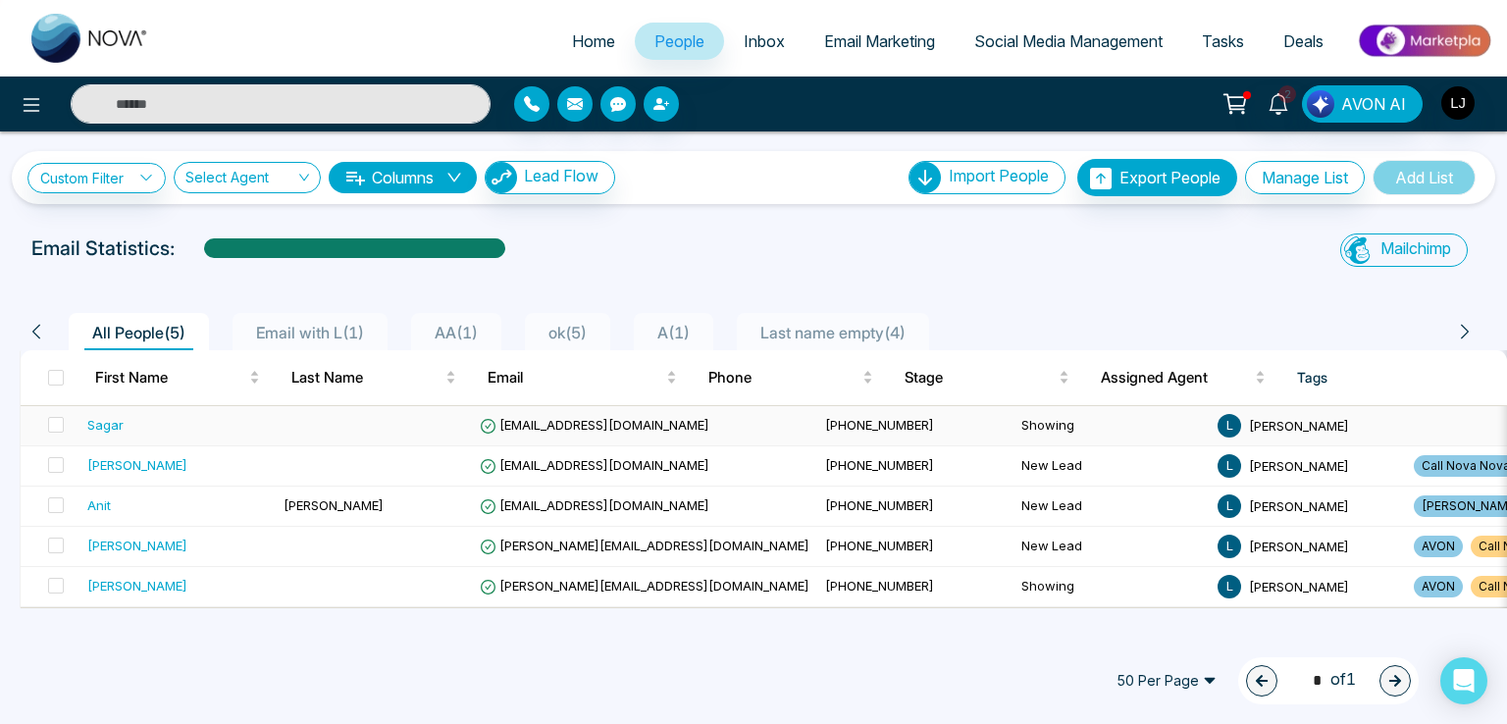
click at [577, 425] on span "Anit+2@mmnovatech.com" at bounding box center [595, 425] width 230 height 16
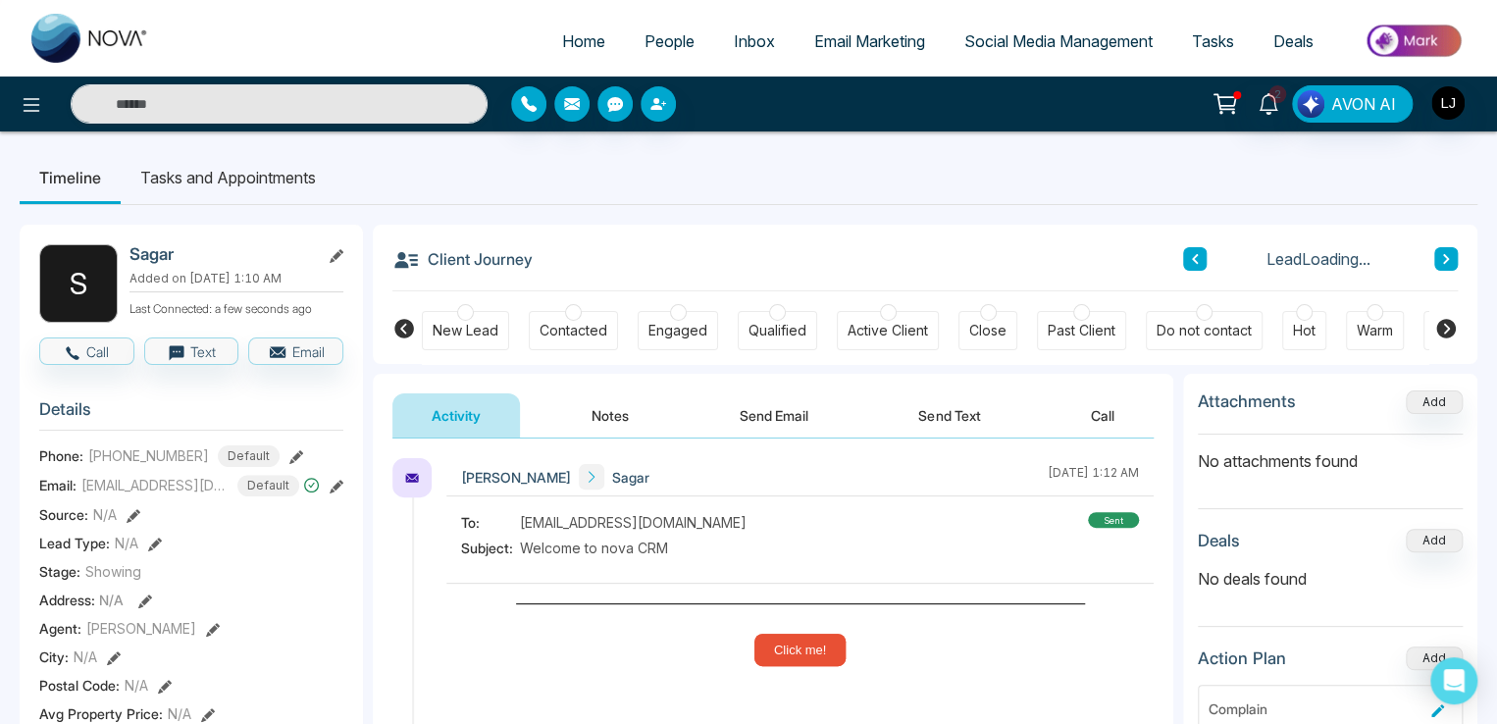
click at [606, 407] on button "Notes" at bounding box center [610, 415] width 116 height 44
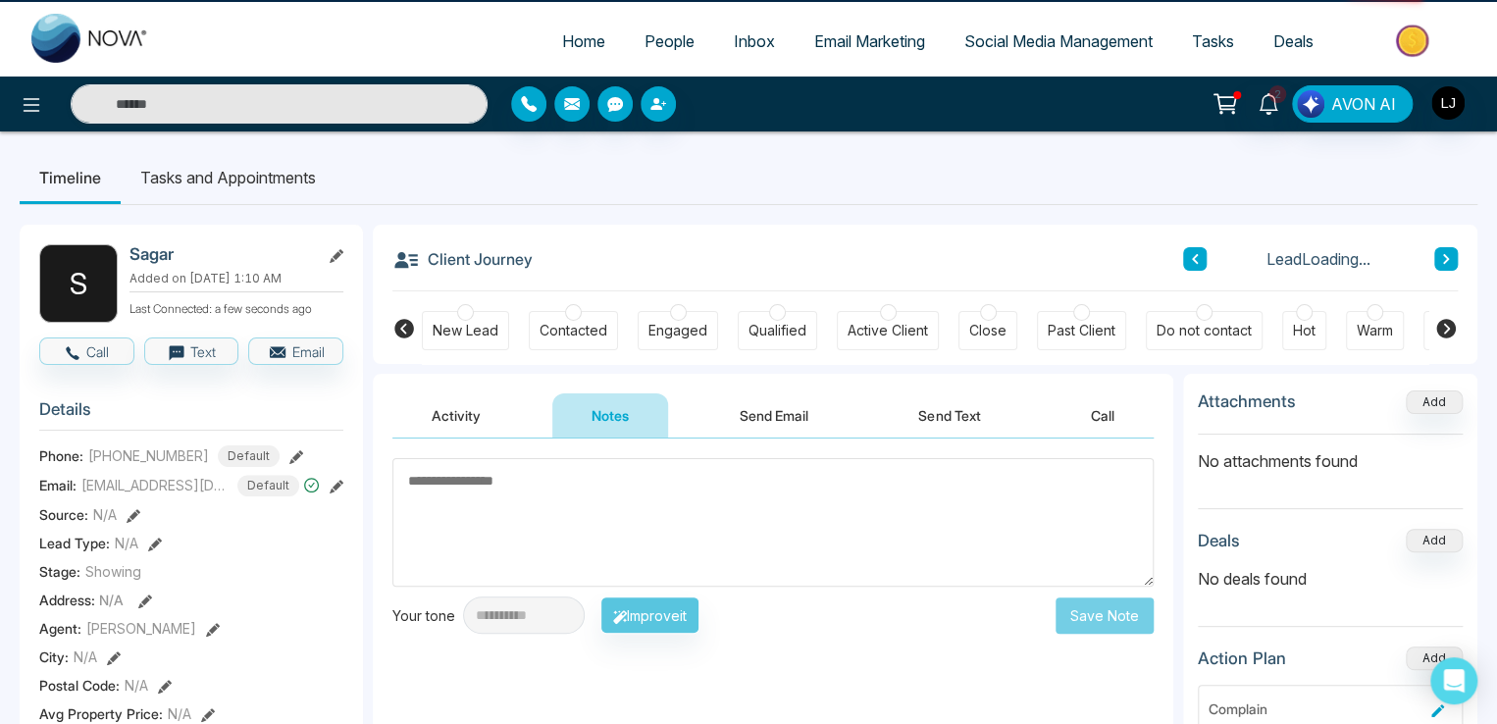
click at [459, 412] on button "Activity" at bounding box center [456, 415] width 128 height 44
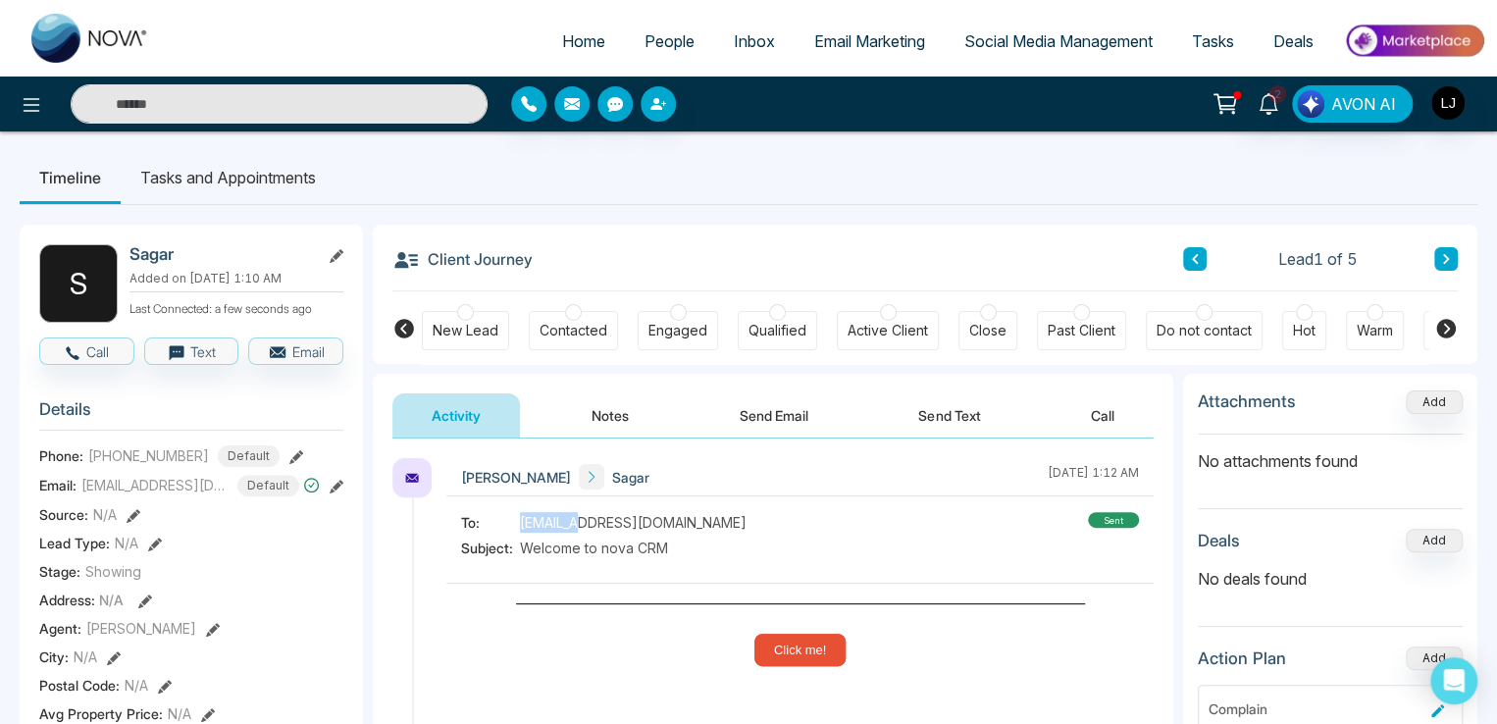
drag, startPoint x: 522, startPoint y: 522, endPoint x: 585, endPoint y: 522, distance: 62.8
click at [585, 522] on span "Anit+2@mmnovatech.com" at bounding box center [633, 522] width 227 height 21
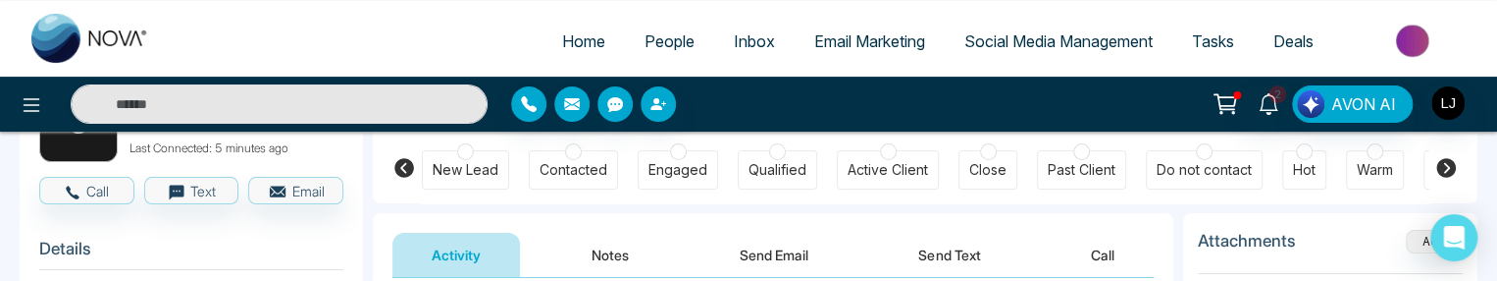
scroll to position [196, 0]
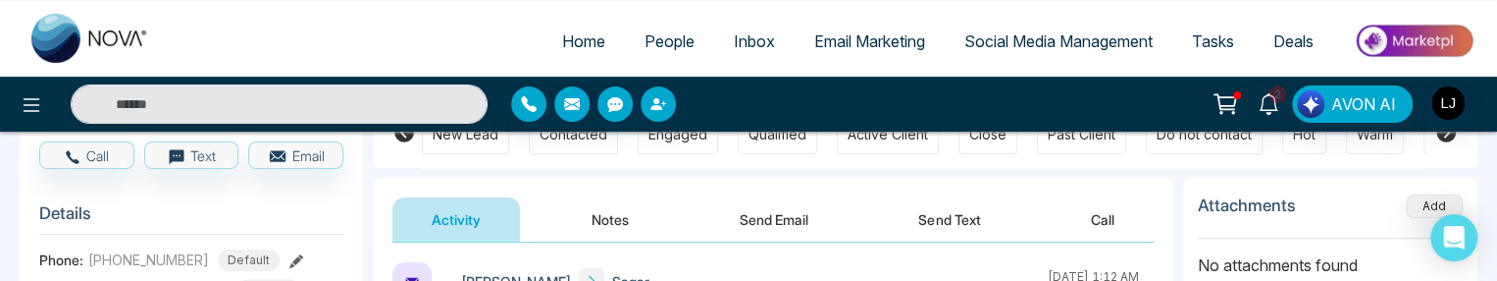
click at [1095, 221] on button "Call" at bounding box center [1103, 219] width 102 height 44
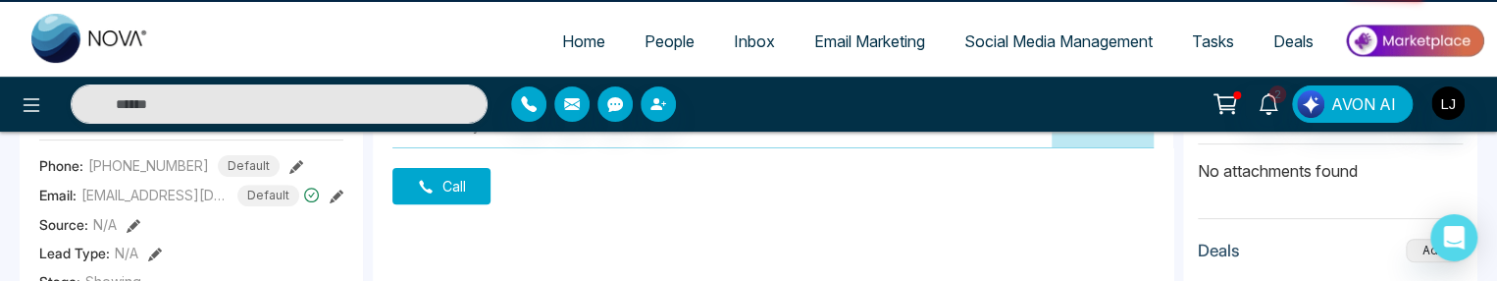
scroll to position [294, 0]
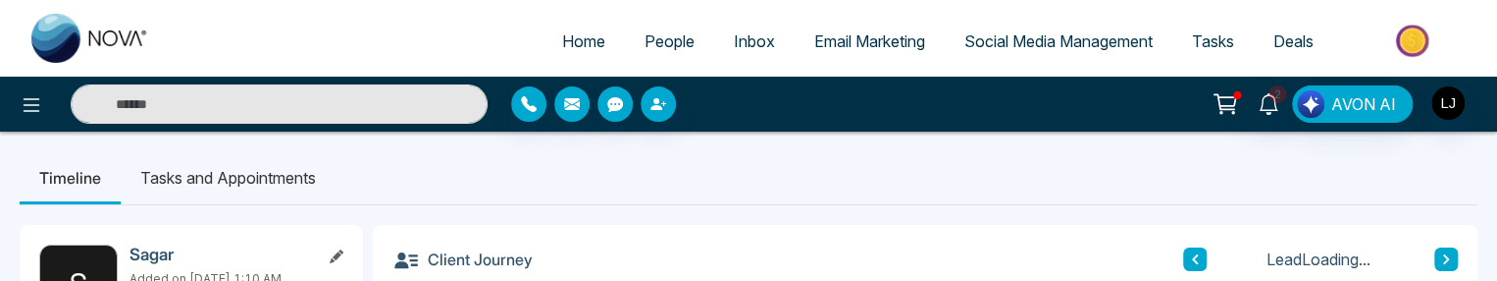
scroll to position [273, 0]
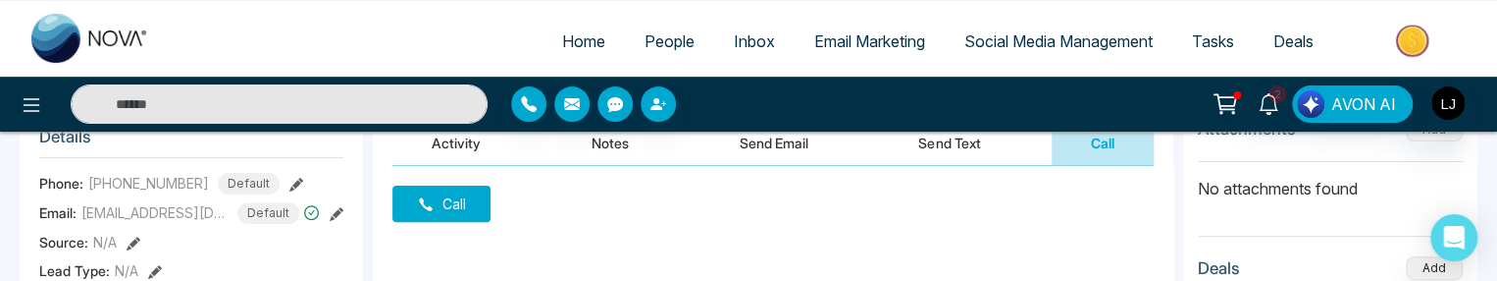
click at [562, 41] on span "Home" at bounding box center [583, 41] width 43 height 20
select select "*"
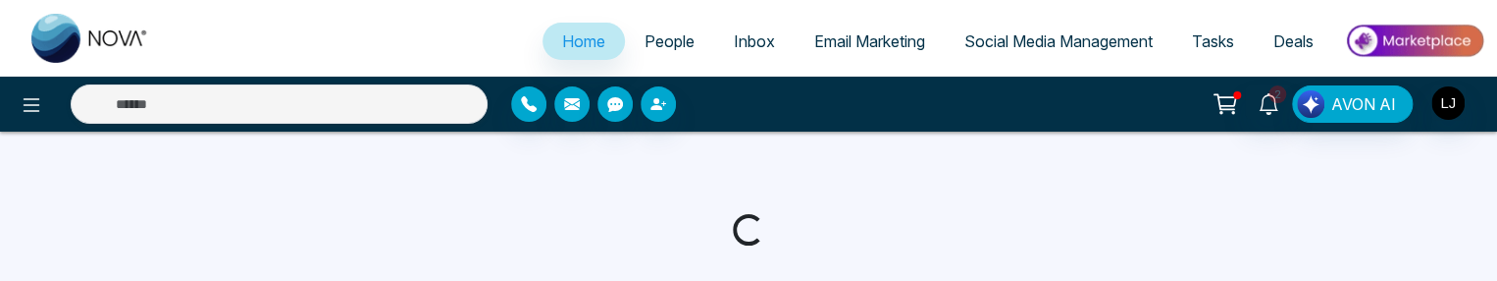
select select "*"
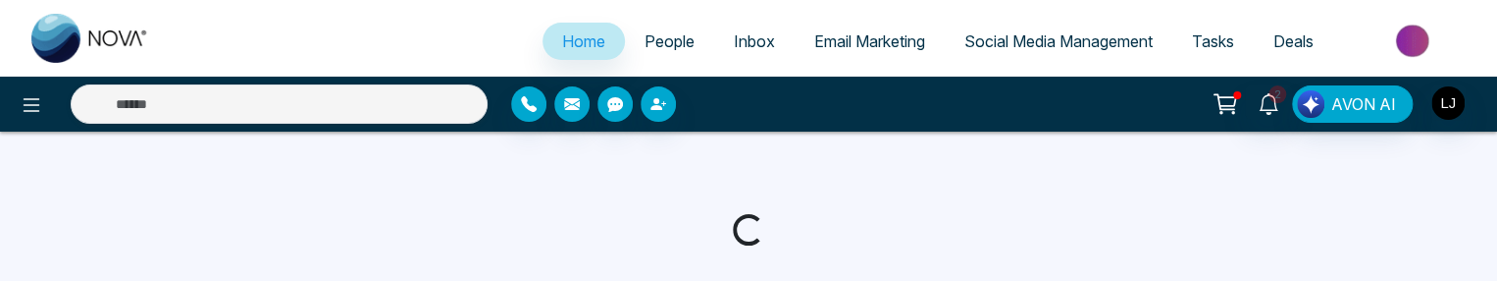
select select "*"
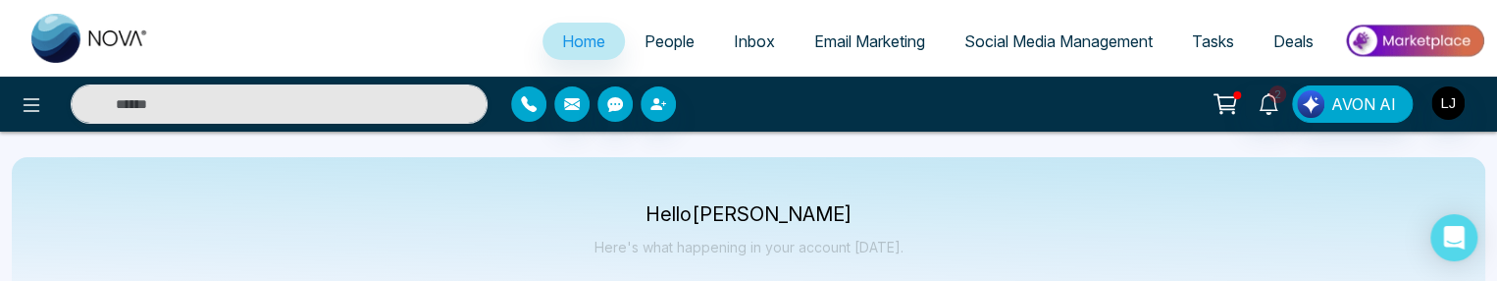
click at [530, 105] on icon "button" at bounding box center [529, 104] width 16 height 16
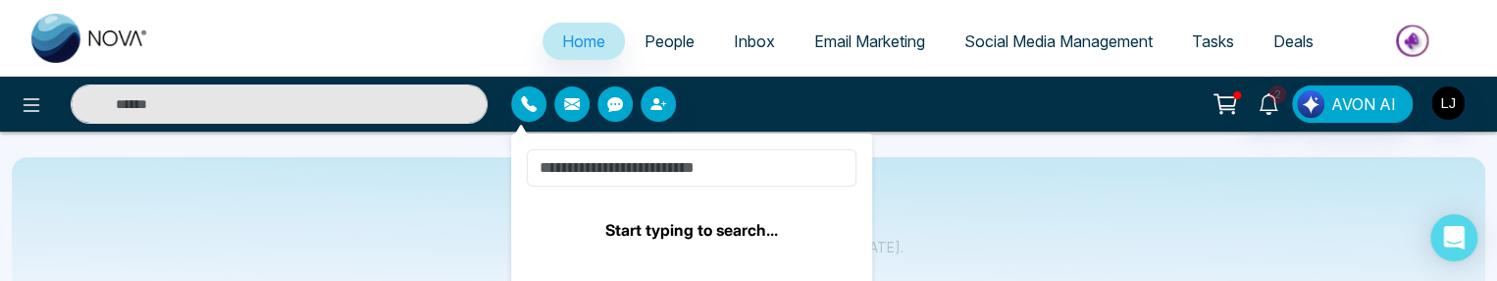
click at [596, 171] on input at bounding box center [692, 167] width 330 height 37
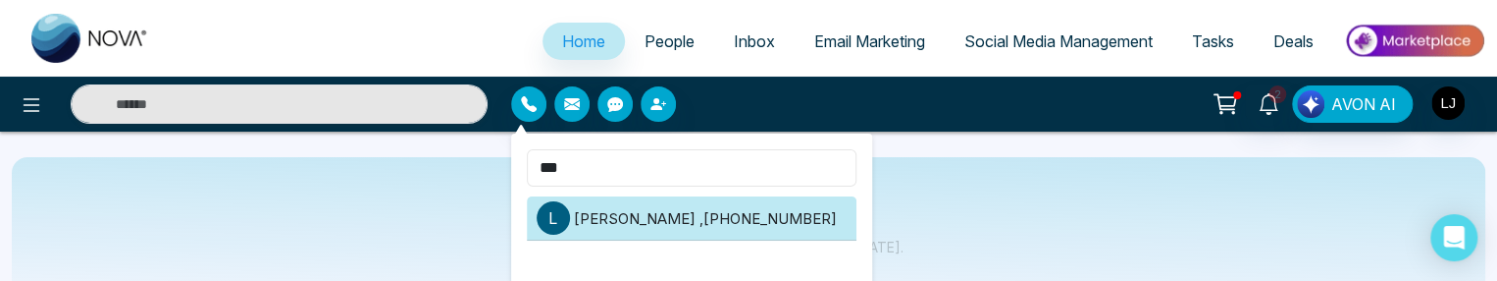
type input "***"
click at [688, 211] on li "[PERSON_NAME] , [PHONE_NUMBER]" at bounding box center [692, 218] width 330 height 44
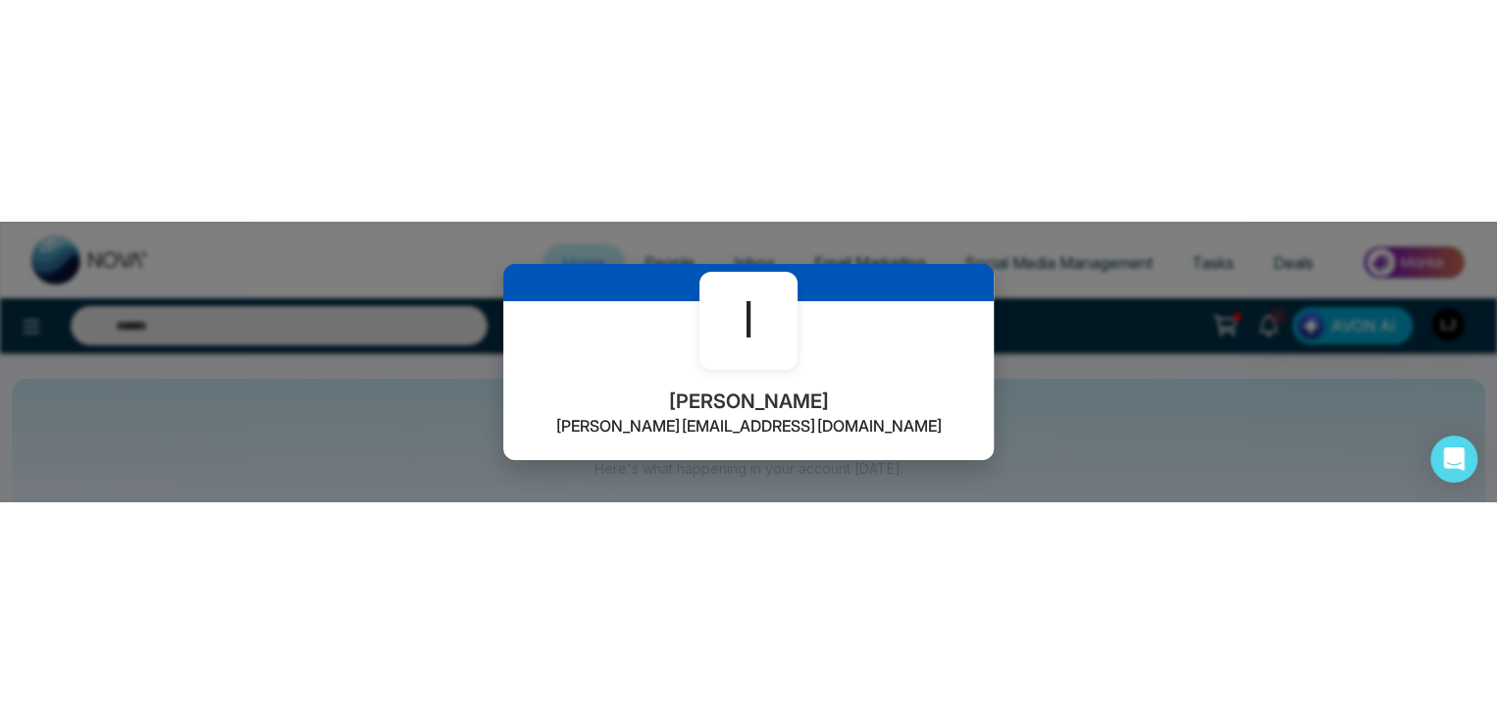
scroll to position [196, 0]
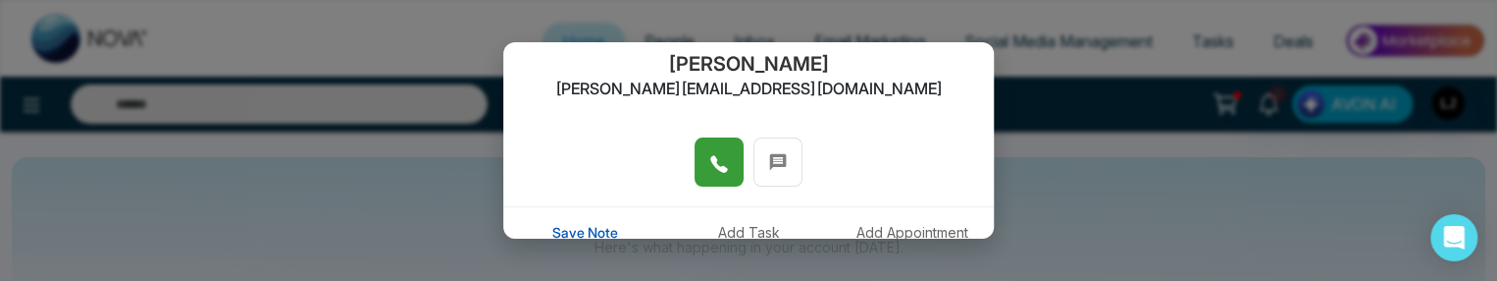
click at [711, 162] on icon at bounding box center [719, 164] width 20 height 20
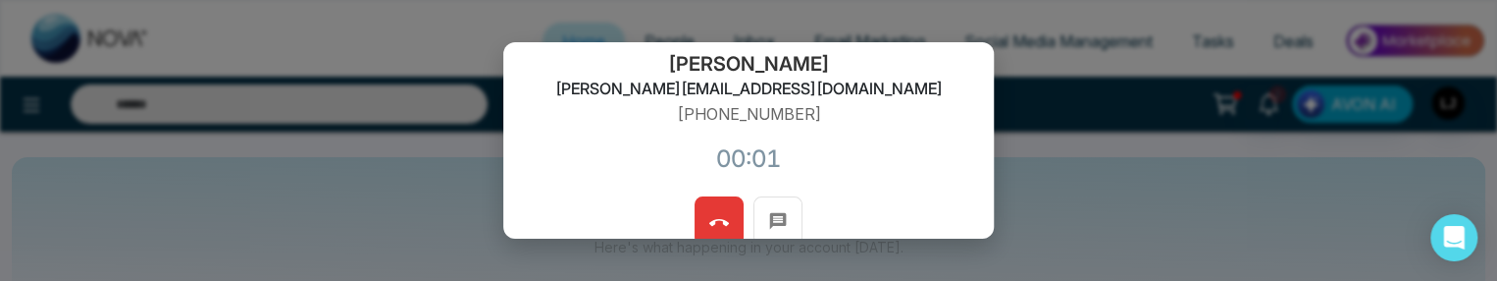
click at [709, 213] on icon at bounding box center [719, 223] width 20 height 20
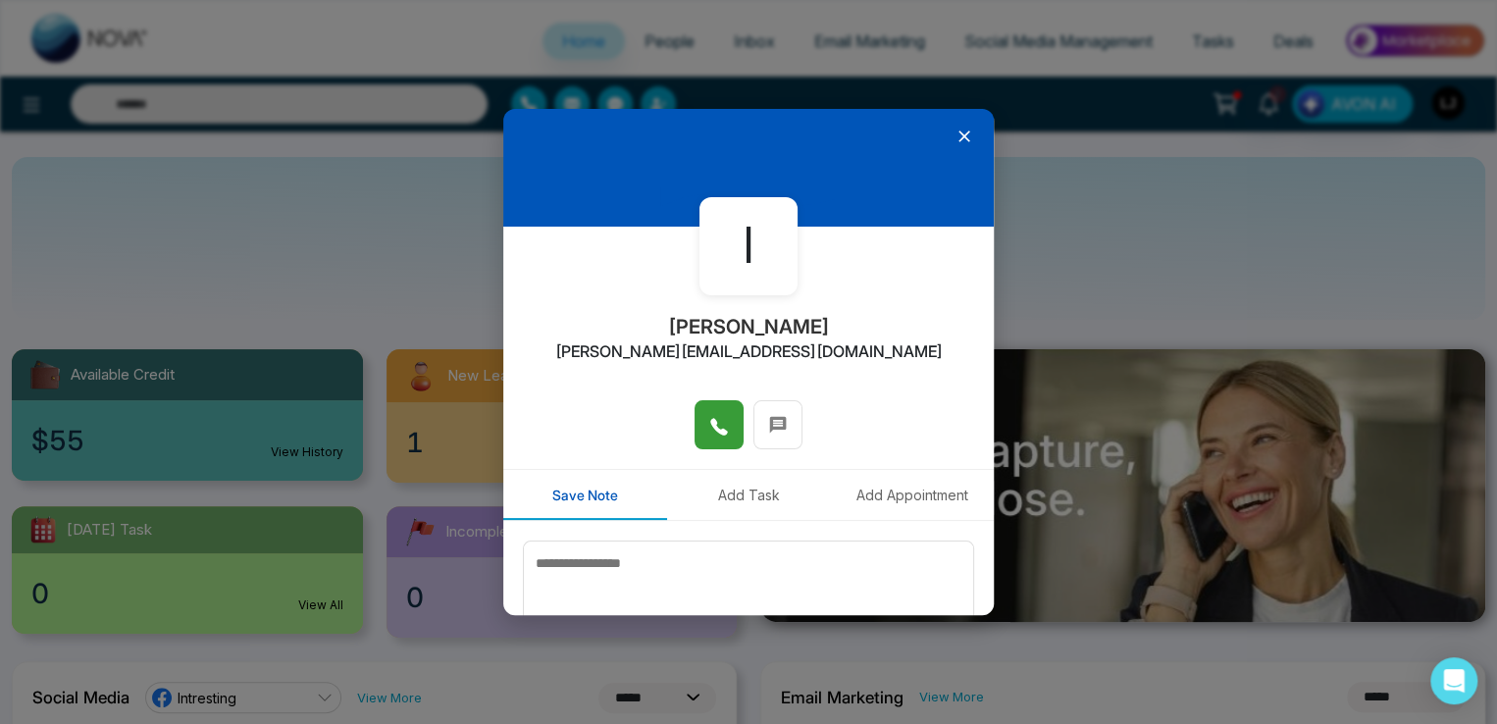
scroll to position [0, 0]
click at [954, 137] on icon at bounding box center [964, 137] width 20 height 20
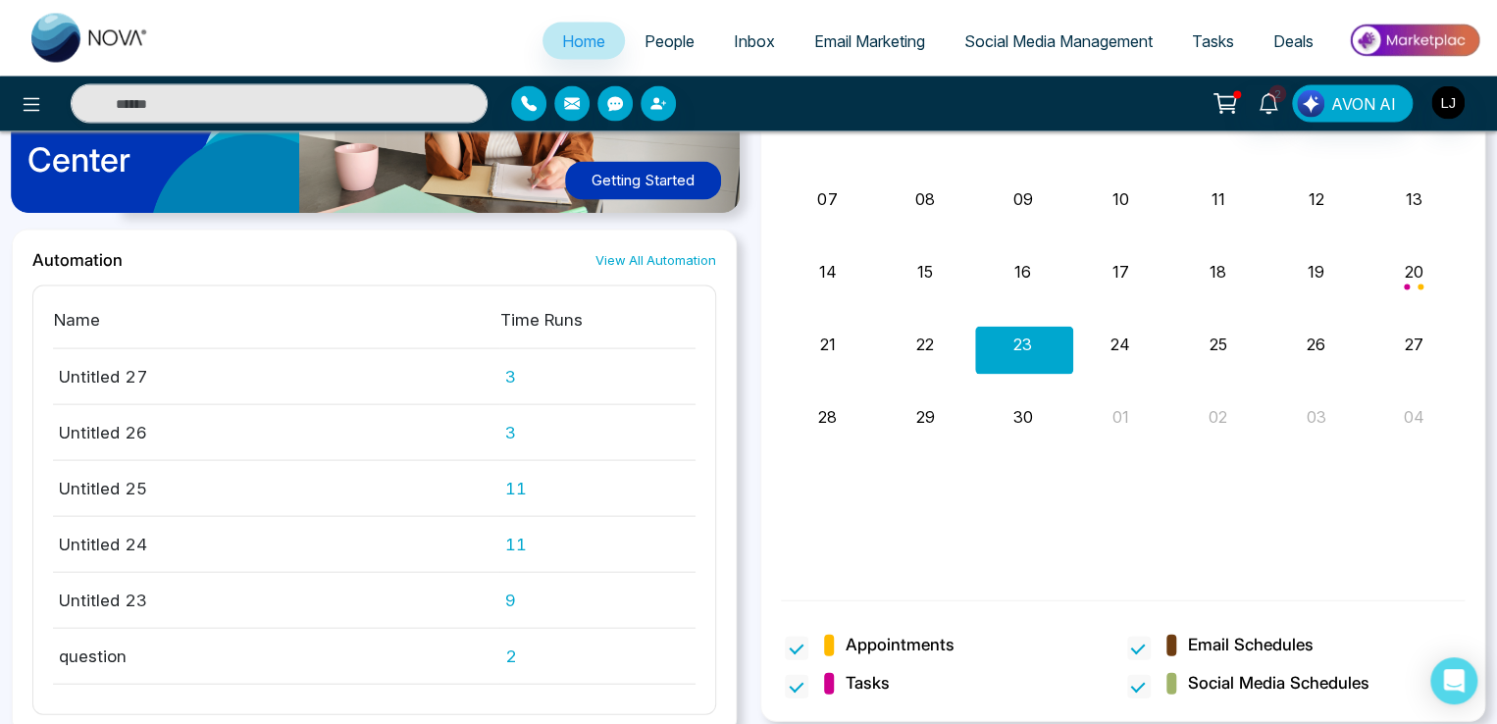
scroll to position [1888, 0]
